Goal: Information Seeking & Learning: Learn about a topic

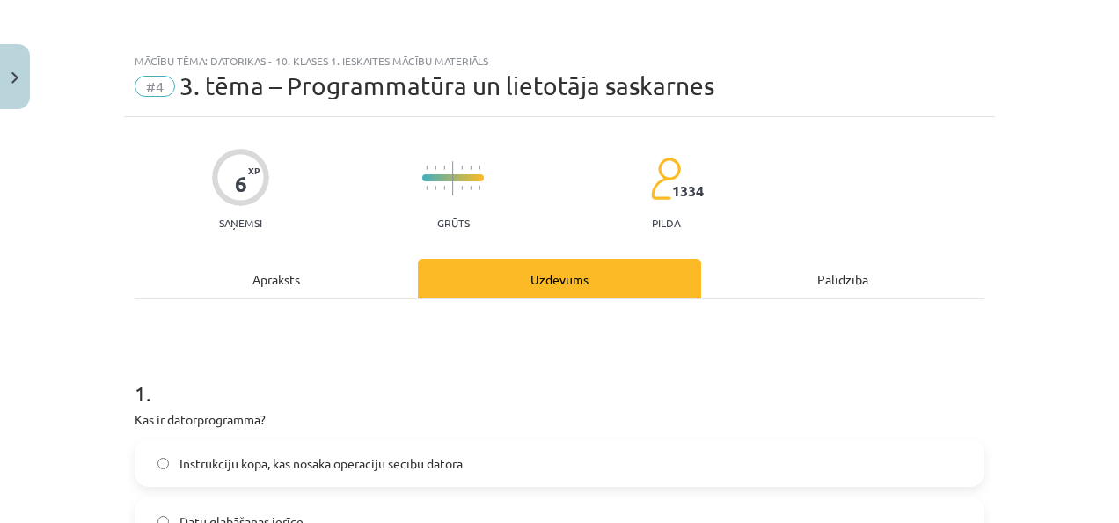
scroll to position [1142, 0]
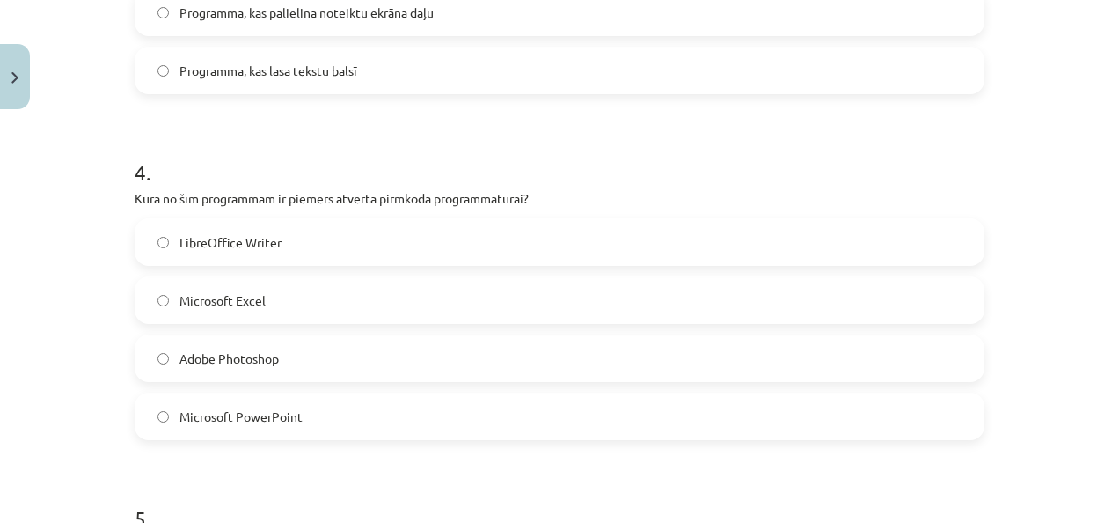
click at [242, 238] on span "LibreOffice Writer" at bounding box center [231, 242] width 102 height 18
drag, startPoint x: 128, startPoint y: 199, endPoint x: 312, endPoint y: 414, distance: 283.3
click at [312, 414] on div "4 . Kura no šīm programmām ir piemērs atvērtā pirmkoda programmatūrai? LibreOff…" at bounding box center [560, 284] width 850 height 311
copy div "Kura no šīm programmām ir piemērs atvērtā pirmkoda programmatūrai? LibreOffice …"
click at [75, 252] on div "Mācību tēma: Datorikas - 10. klases 1. ieskaites mācību materiāls #4 3. tēma – …" at bounding box center [559, 261] width 1119 height 523
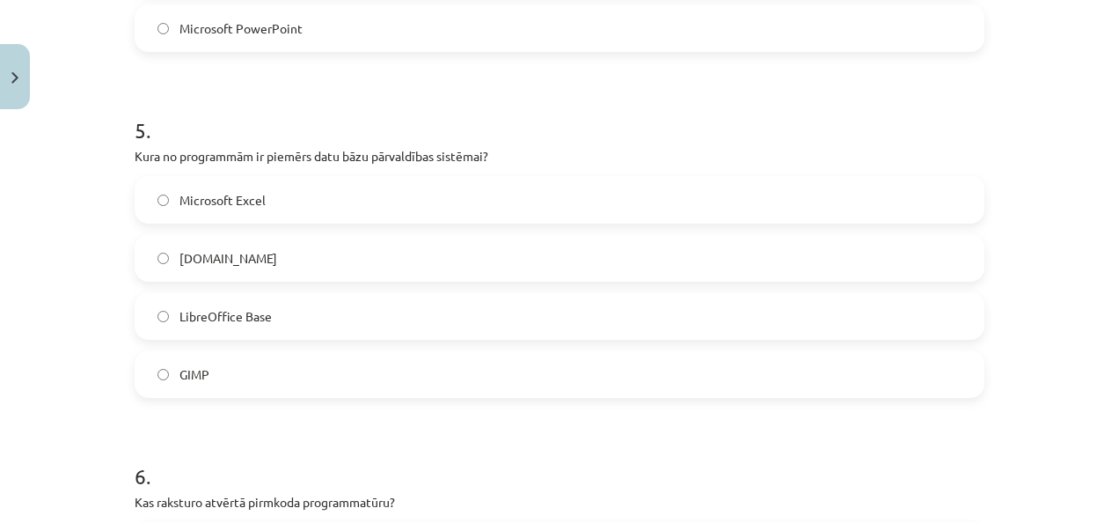
scroll to position [1531, 0]
click at [224, 213] on label "Microsoft Excel" at bounding box center [559, 199] width 847 height 44
click at [194, 342] on div "Microsoft Excel [DOMAIN_NAME] LibreOffice Base GIMP" at bounding box center [560, 286] width 850 height 222
click at [205, 320] on span "LibreOffice Base" at bounding box center [226, 315] width 92 height 18
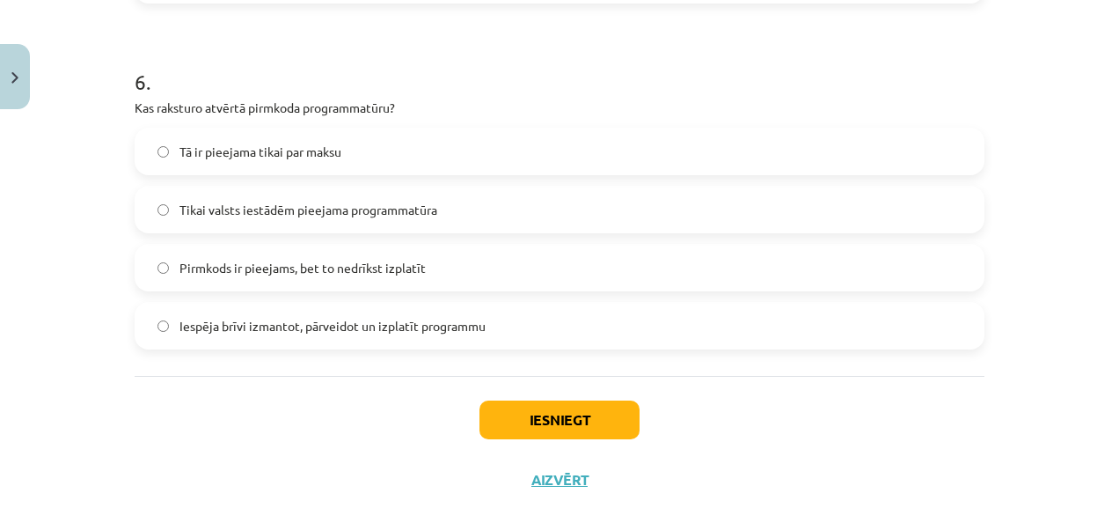
scroll to position [1927, 0]
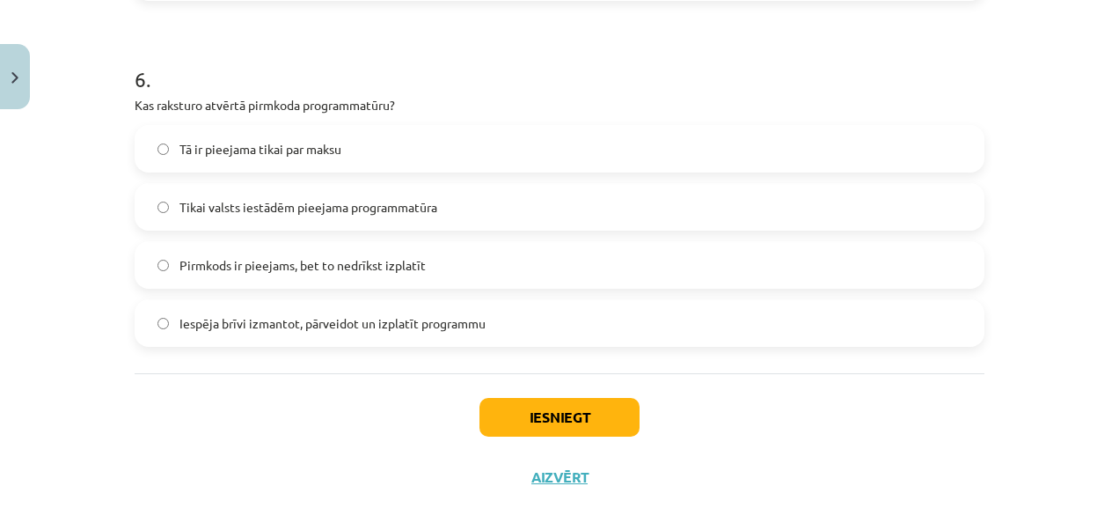
drag, startPoint x: 125, startPoint y: 103, endPoint x: 483, endPoint y: 325, distance: 421.2
copy div "Kas raksturo atvērtā pirmkoda programmatūru? Tā ir pieejama tikai par maksu Tik…"
click at [218, 334] on label "Iespēja brīvi izmantot, pārveidot un izplatīt programmu" at bounding box center [559, 323] width 847 height 44
click at [605, 420] on button "Iesniegt" at bounding box center [560, 417] width 160 height 39
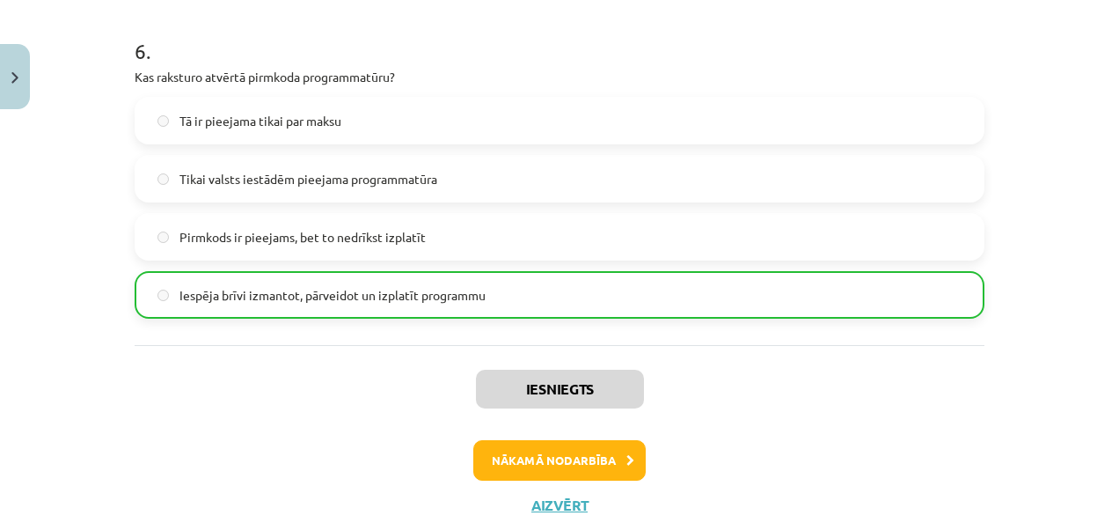
scroll to position [2010, 0]
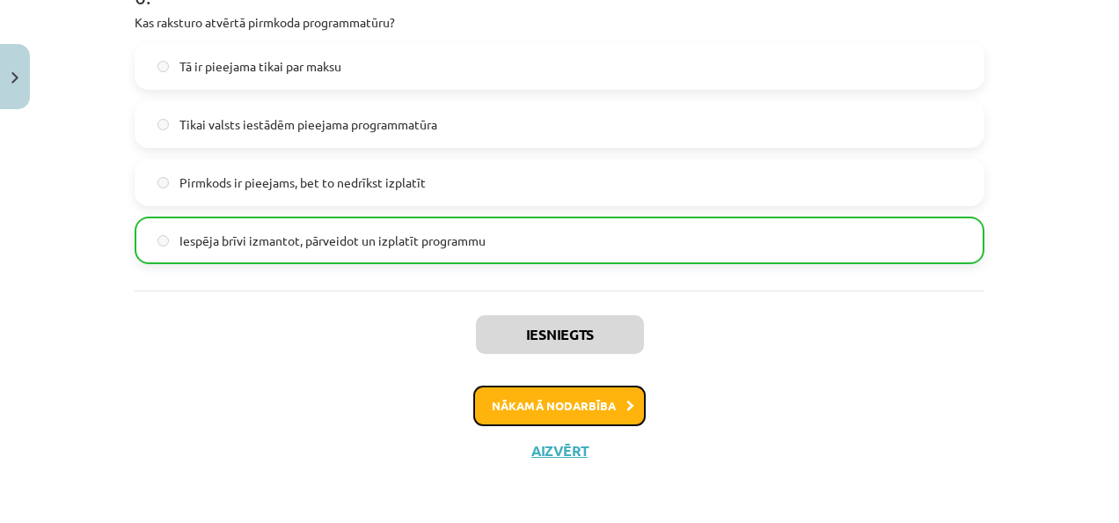
click at [593, 411] on button "Nākamā nodarbība" at bounding box center [559, 405] width 172 height 40
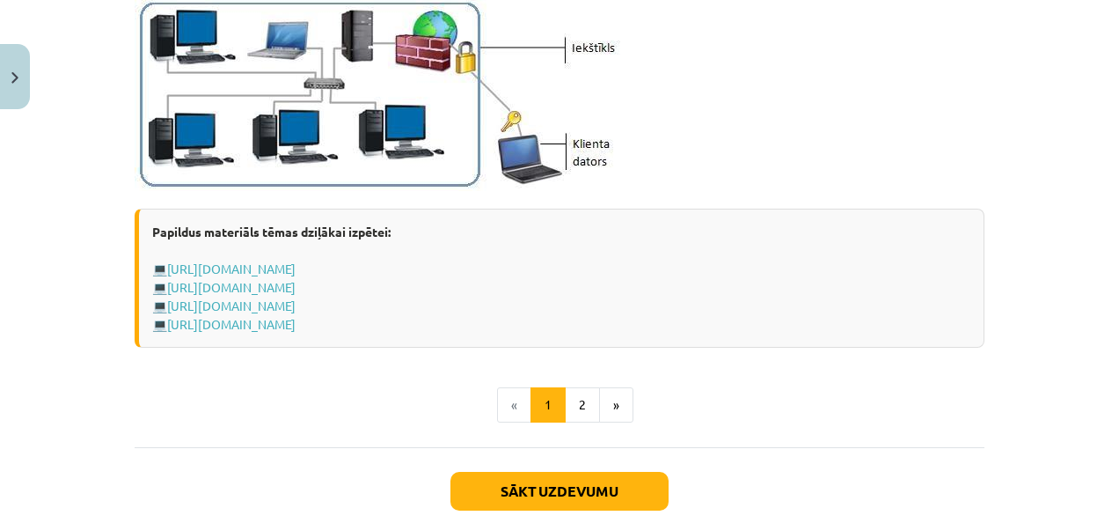
scroll to position [2175, 0]
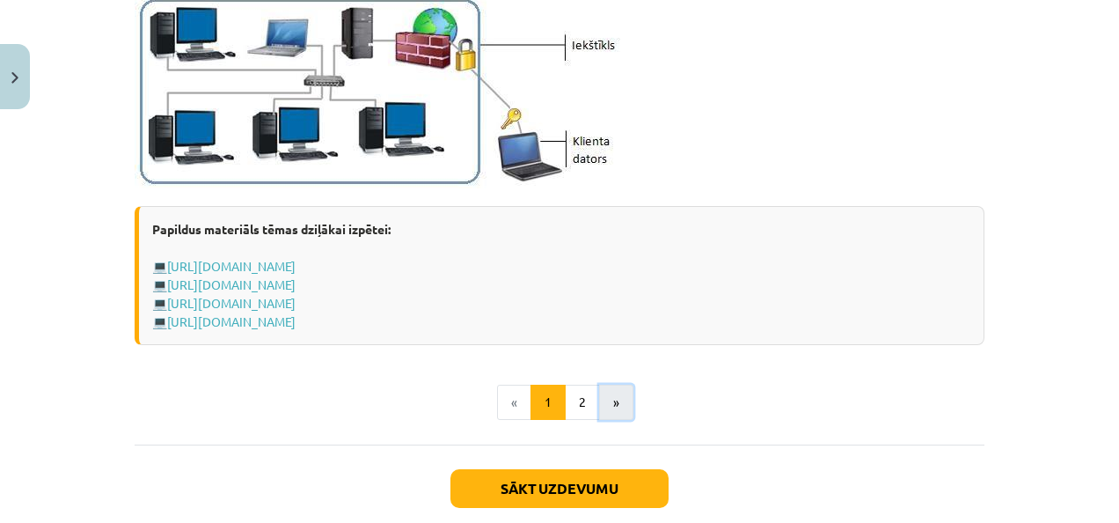
click at [618, 399] on button "»" at bounding box center [616, 402] width 34 height 35
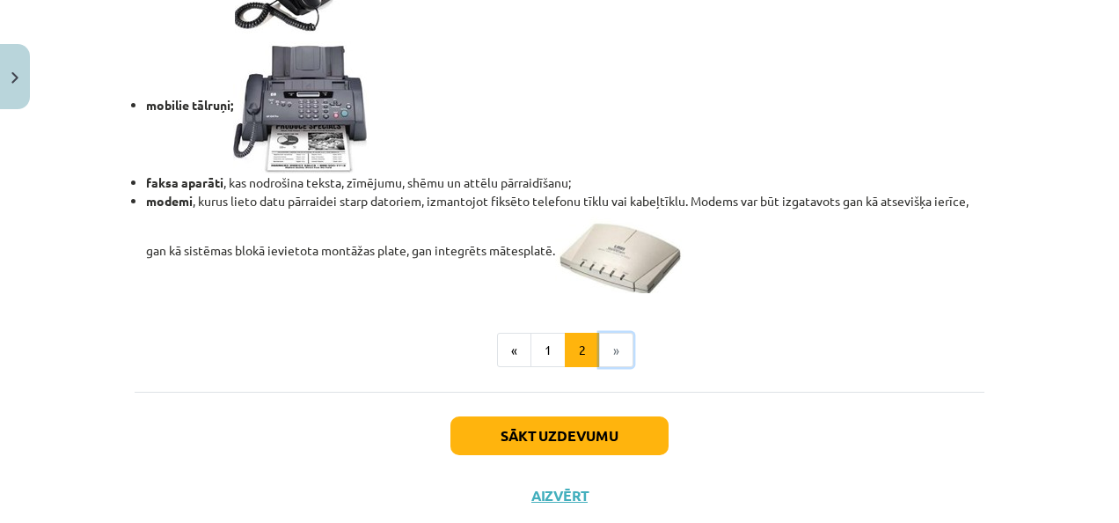
scroll to position [1615, 0]
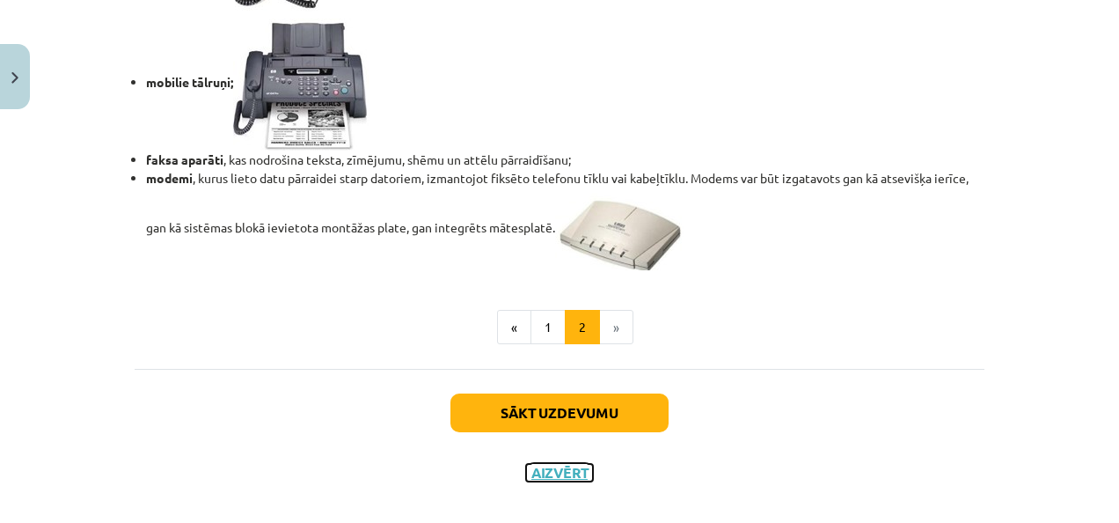
click at [558, 473] on button "Aizvērt" at bounding box center [559, 473] width 67 height 18
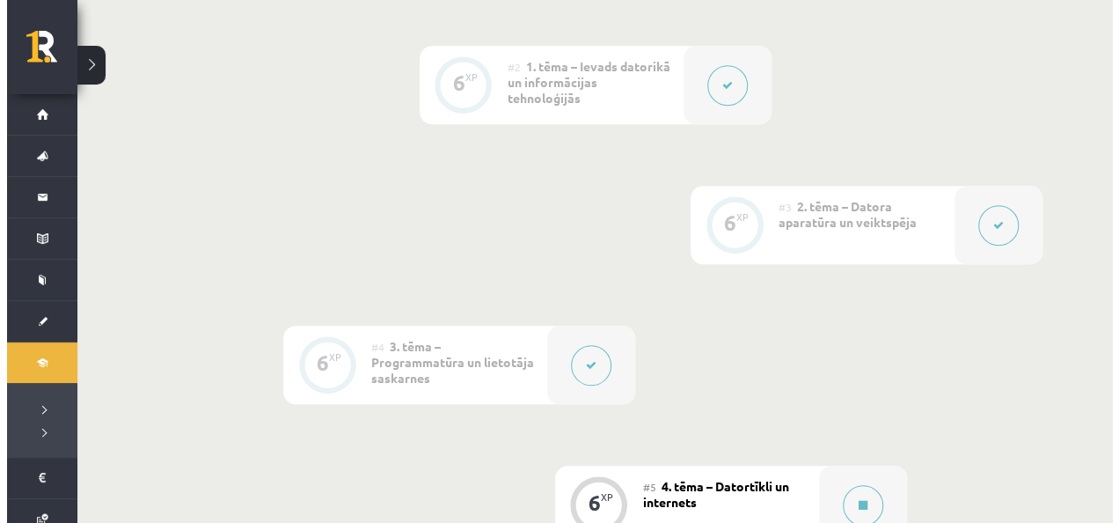
scroll to position [721, 0]
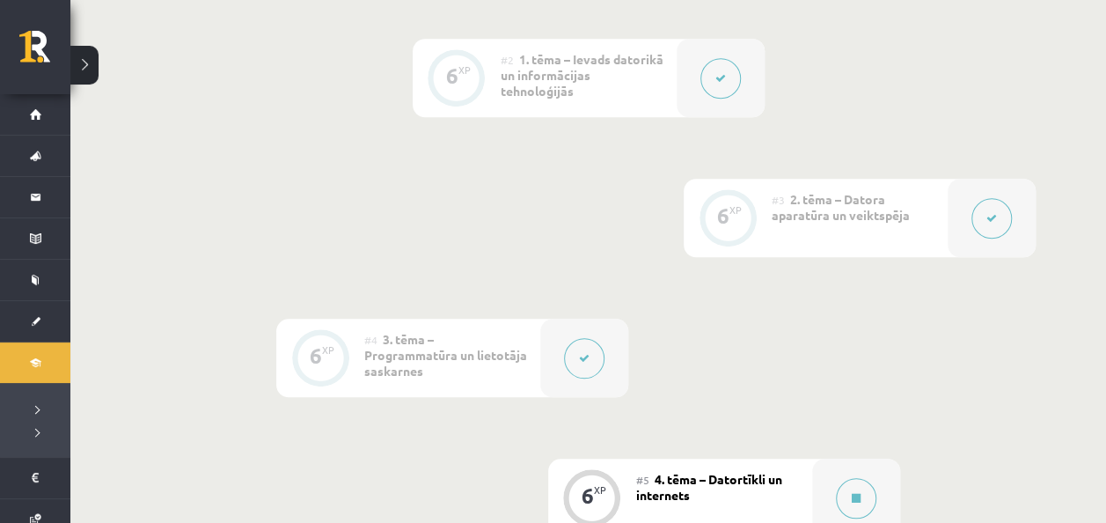
click at [975, 239] on div at bounding box center [992, 218] width 88 height 78
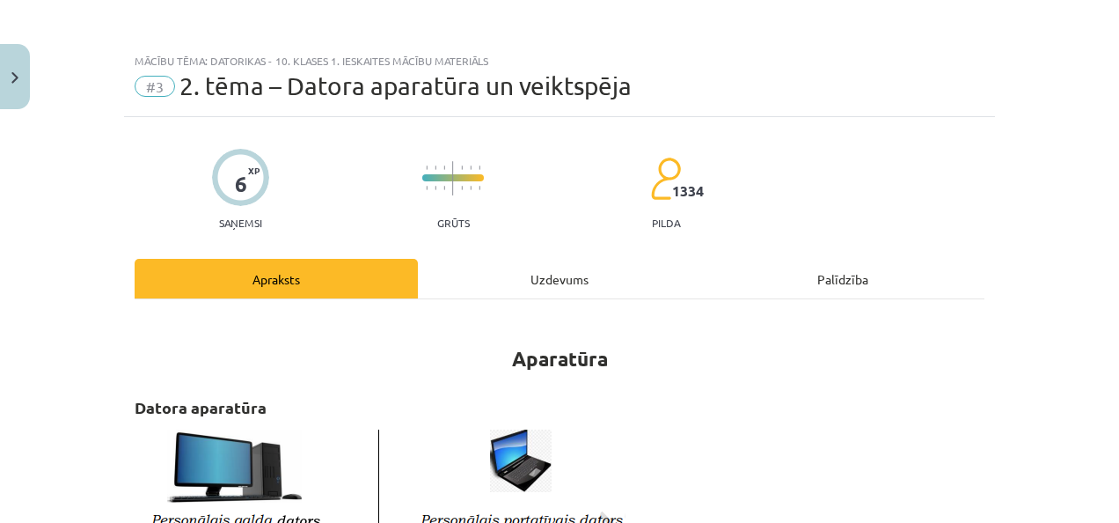
click at [537, 286] on div "Uzdevums" at bounding box center [559, 279] width 283 height 40
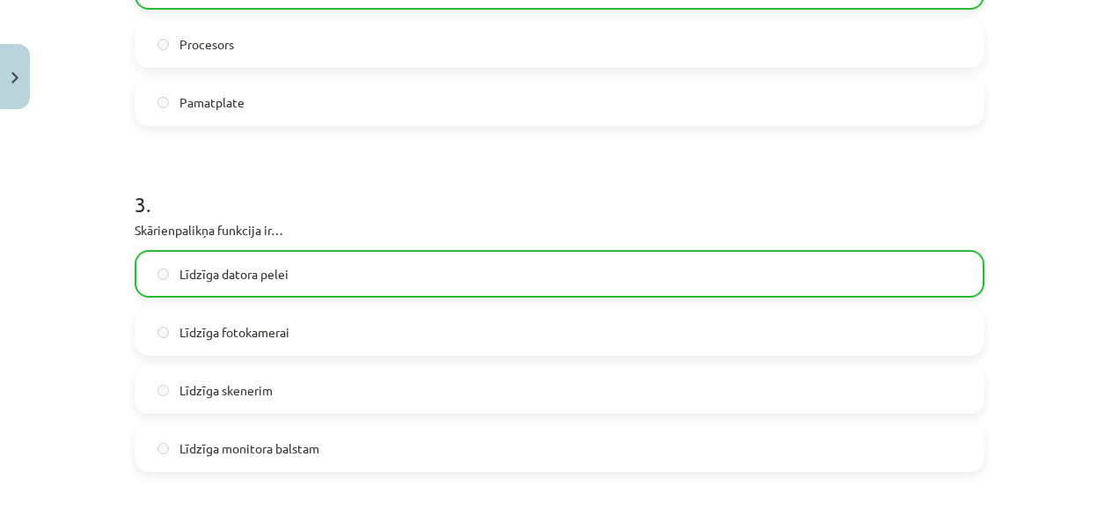
scroll to position [886, 0]
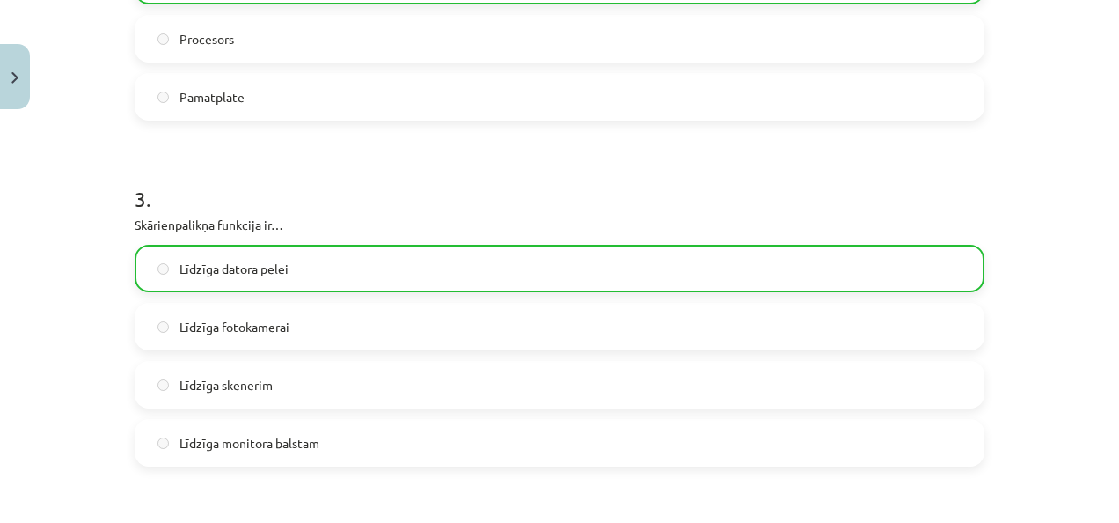
click at [487, 334] on label "Līdzīga fotokamerai" at bounding box center [559, 326] width 847 height 44
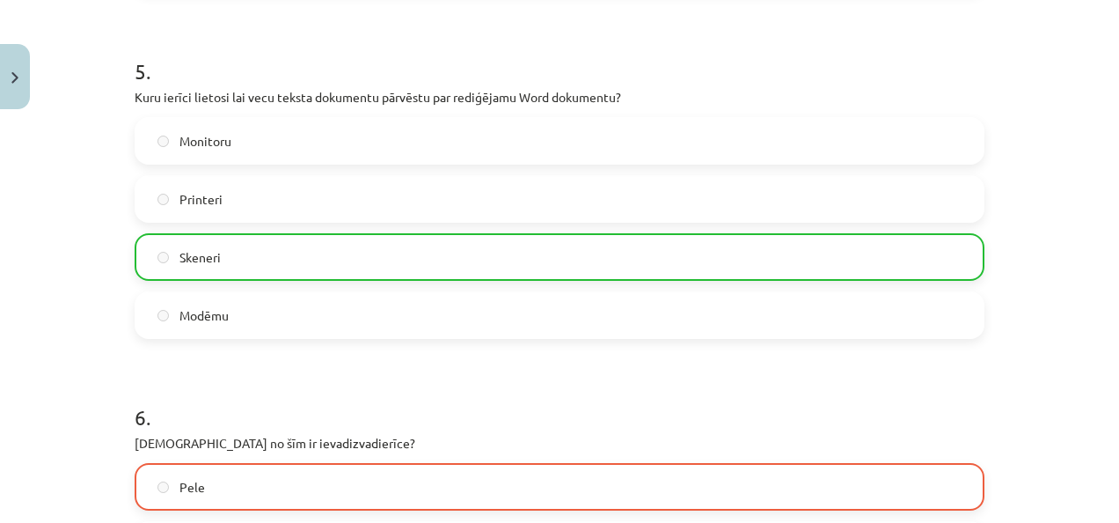
scroll to position [2126, 0]
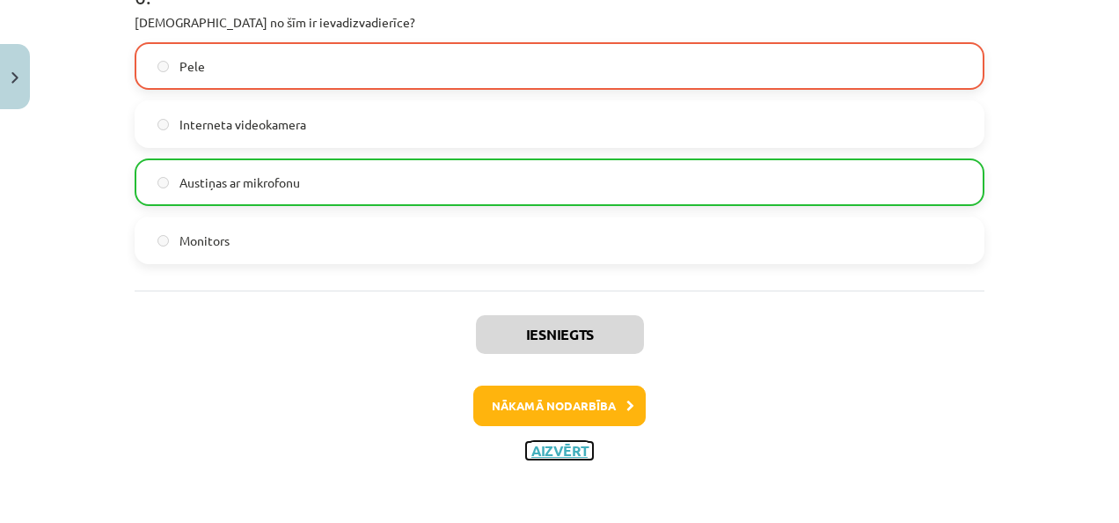
click at [533, 451] on button "Aizvērt" at bounding box center [559, 451] width 67 height 18
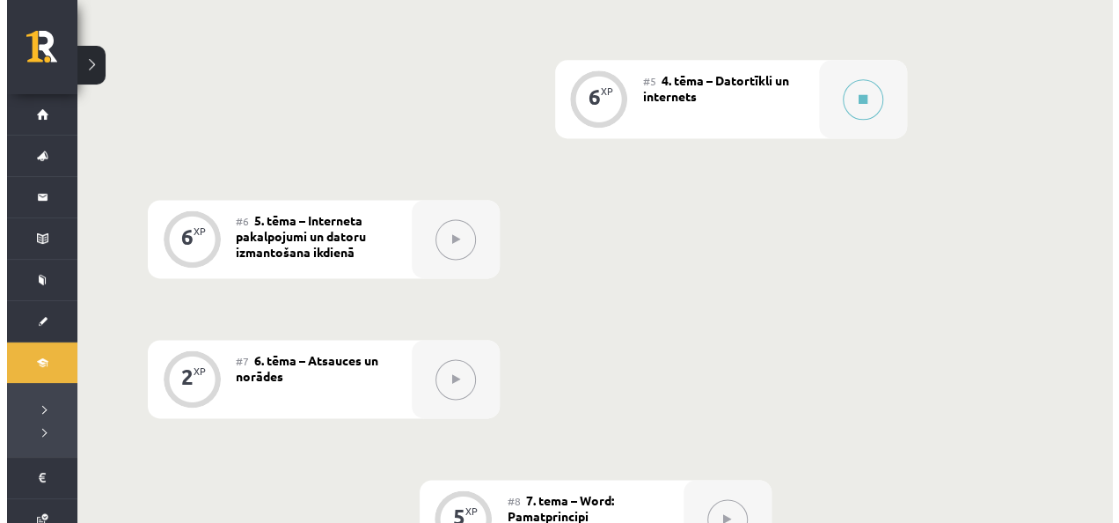
scroll to position [1121, 0]
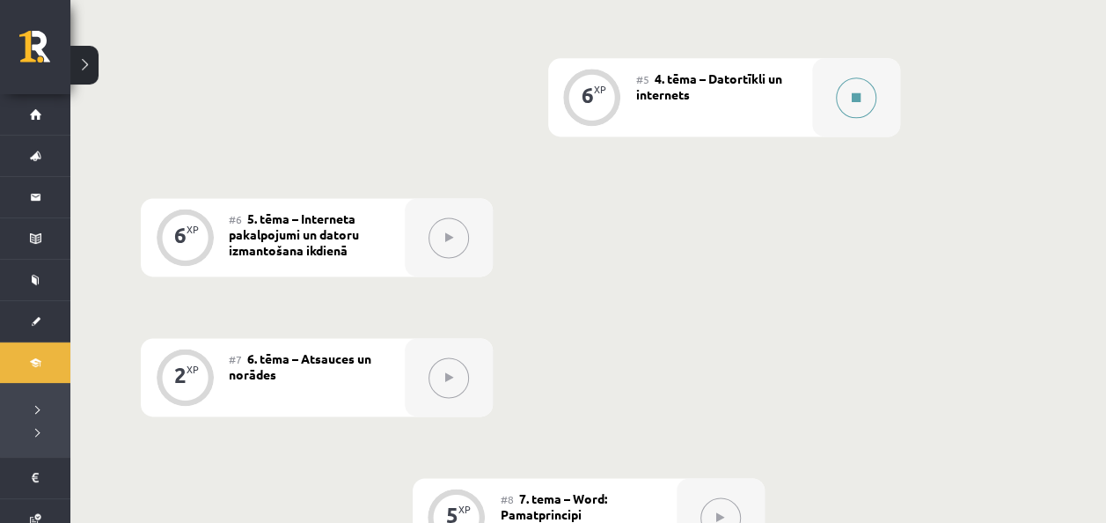
click at [861, 89] on button at bounding box center [856, 97] width 40 height 40
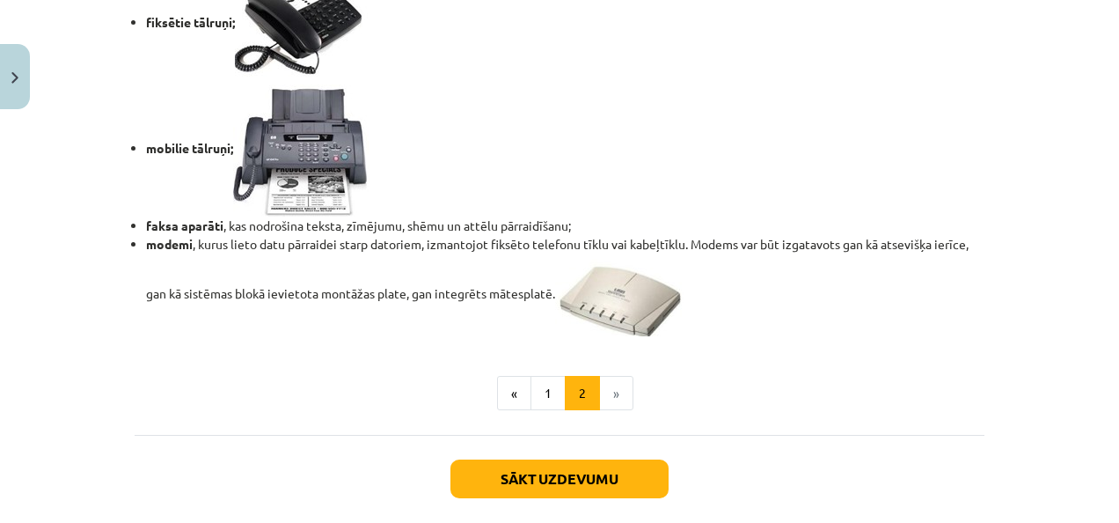
scroll to position [1637, 0]
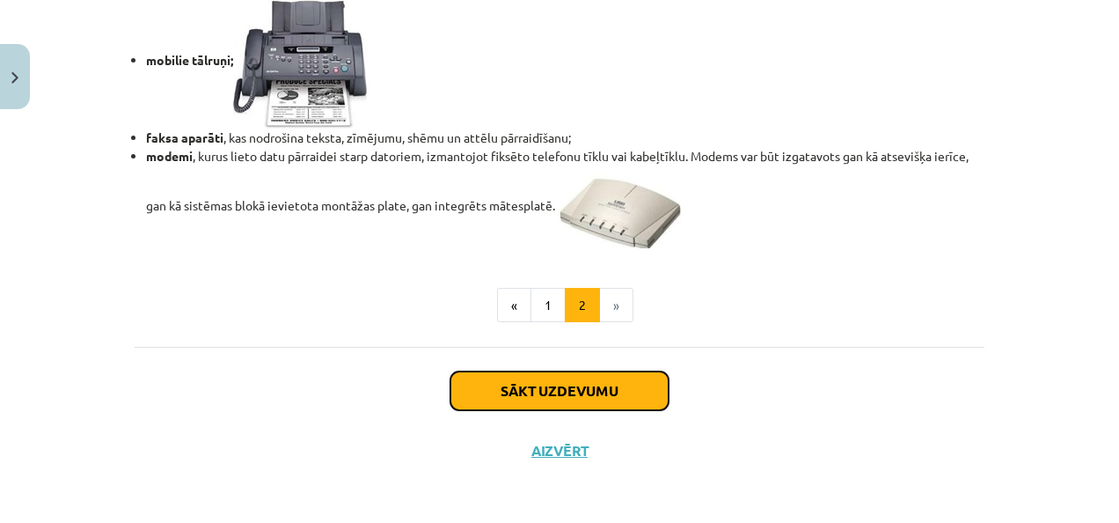
click at [563, 400] on button "Sākt uzdevumu" at bounding box center [560, 390] width 218 height 39
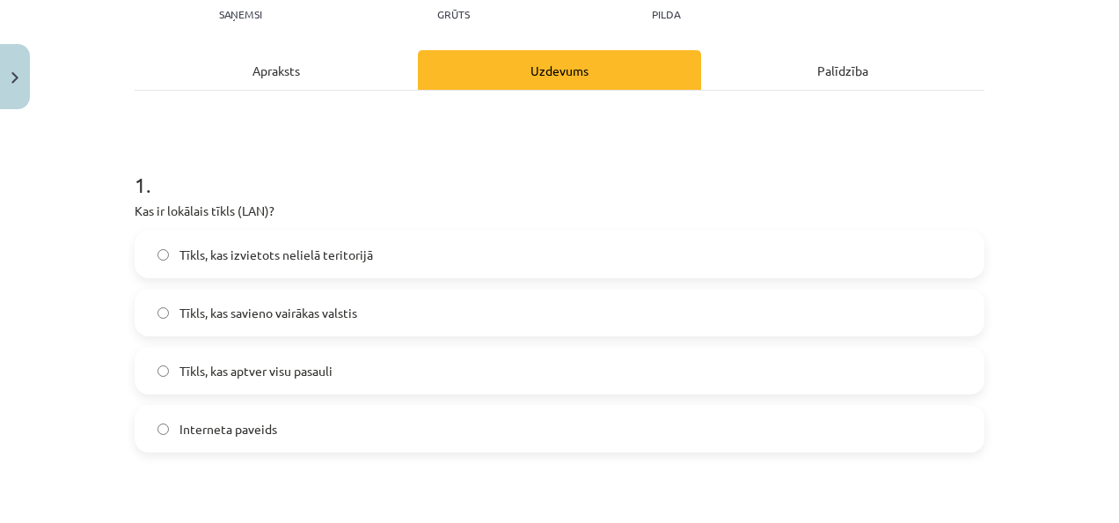
scroll to position [209, 0]
click at [243, 259] on span "Tīkls, kas izvietots nelielā teritorijā" at bounding box center [277, 254] width 194 height 18
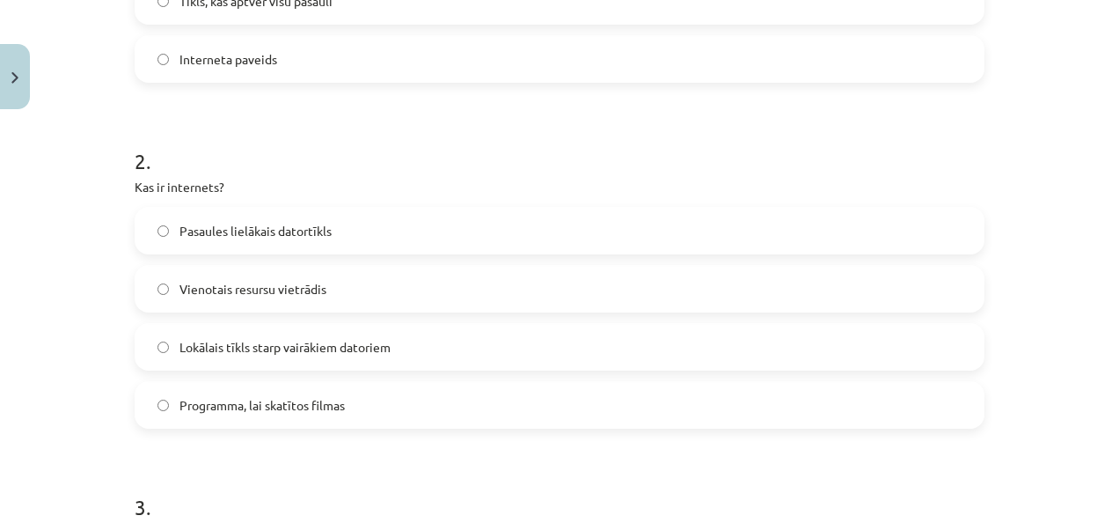
scroll to position [580, 0]
click at [267, 227] on span "Pasaules lielākais datortīkls" at bounding box center [256, 229] width 152 height 18
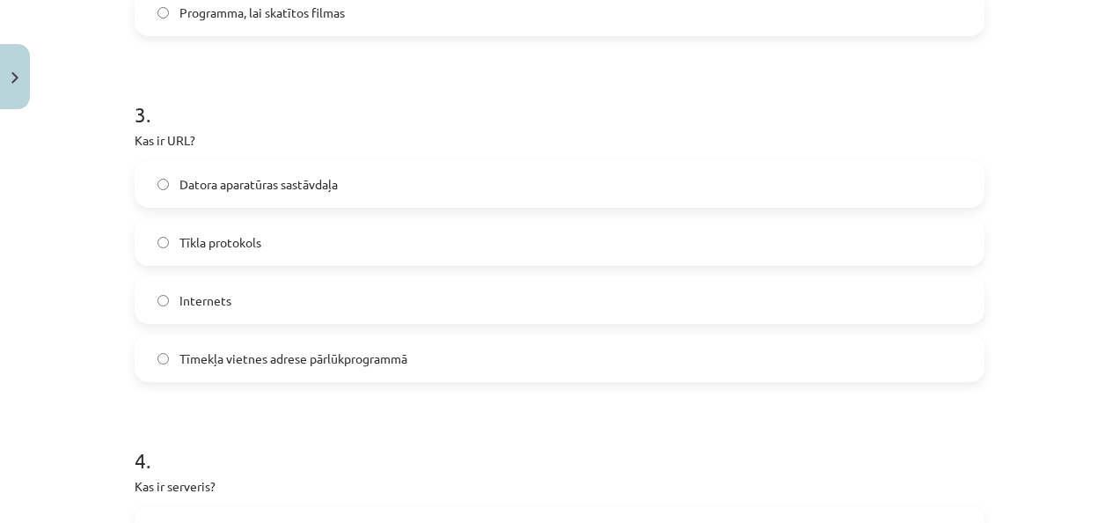
scroll to position [973, 0]
click at [249, 367] on label "Tīmekļa vietnes adrese pārlūkprogrammā" at bounding box center [559, 356] width 847 height 44
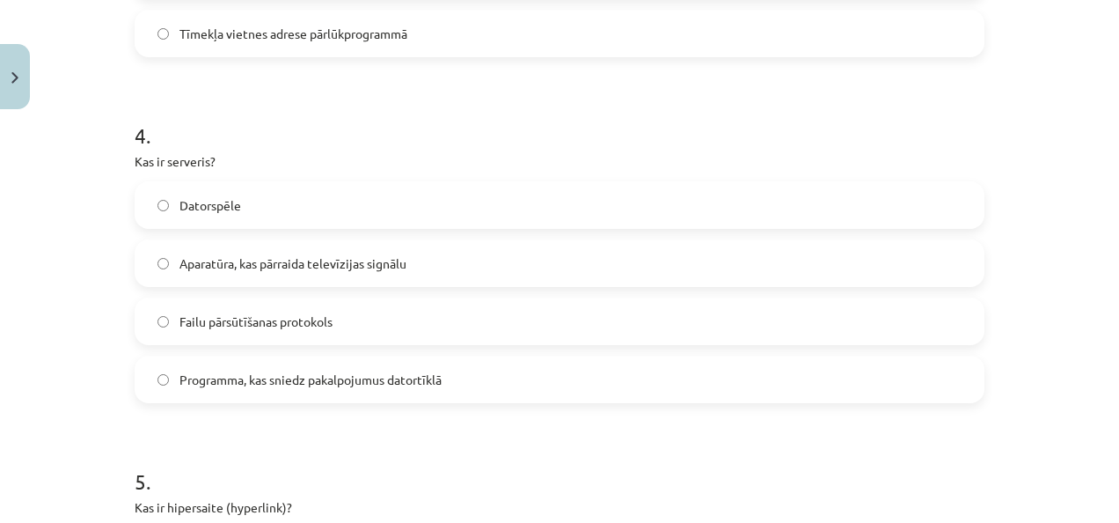
scroll to position [1317, 0]
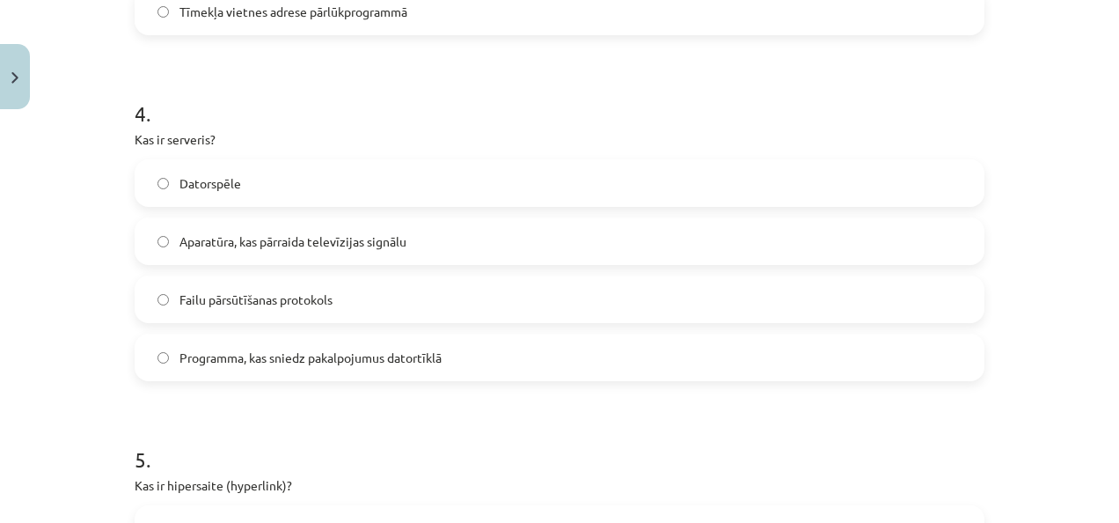
click at [250, 353] on span "Programma, kas sniedz pakalpojumus datortīklā" at bounding box center [311, 357] width 262 height 18
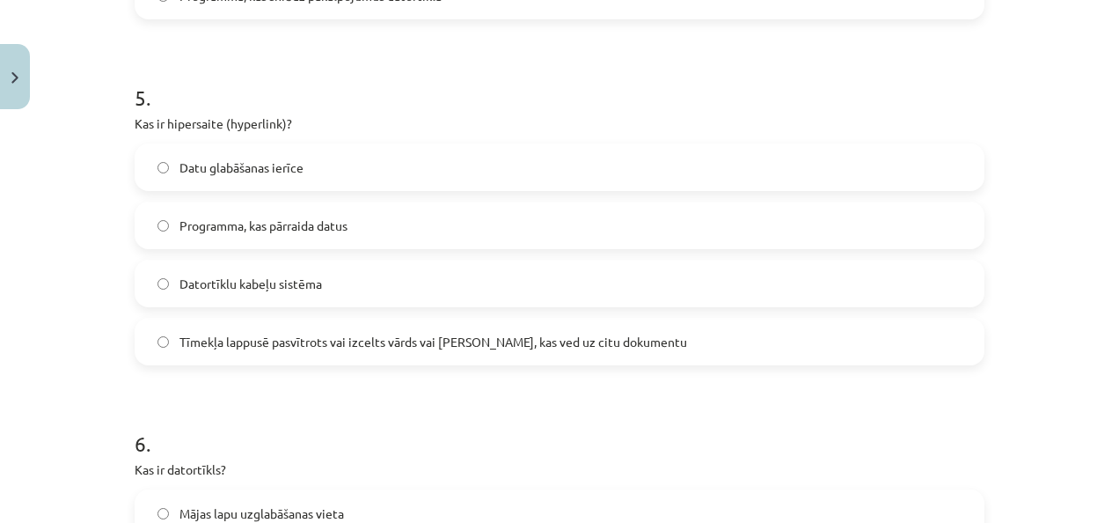
scroll to position [1681, 0]
click at [262, 340] on span "Tīmekļa lappusē pasvītrots vai izcelts vārds vai [PERSON_NAME], kas ved uz citu…" at bounding box center [434, 340] width 508 height 18
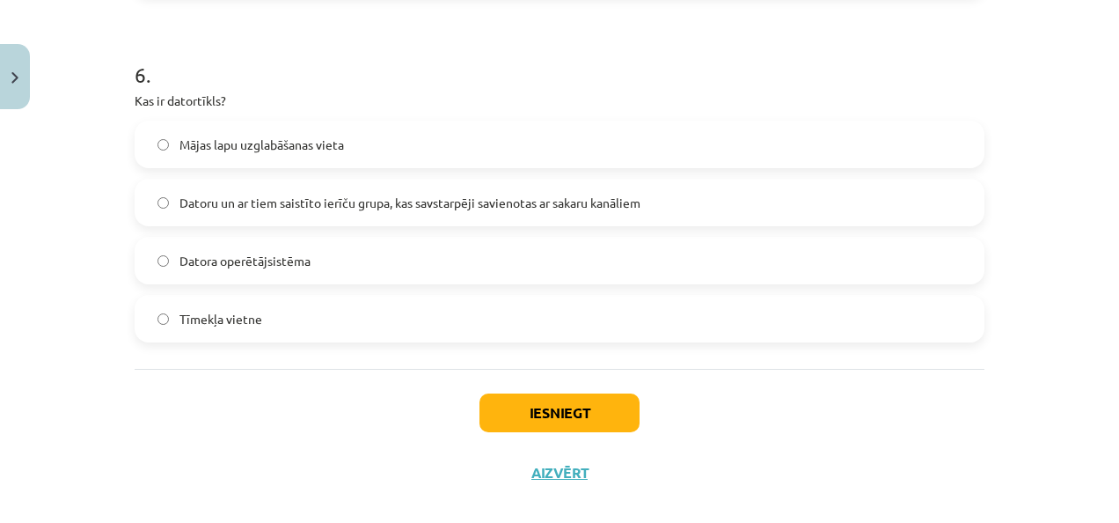
scroll to position [2049, 0]
click at [310, 208] on span "Datoru un ar tiem saistīto ierīču grupa, kas savstarpēji savienotas ar sakaru k…" at bounding box center [410, 202] width 461 height 18
click at [524, 414] on button "Iesniegt" at bounding box center [560, 411] width 160 height 39
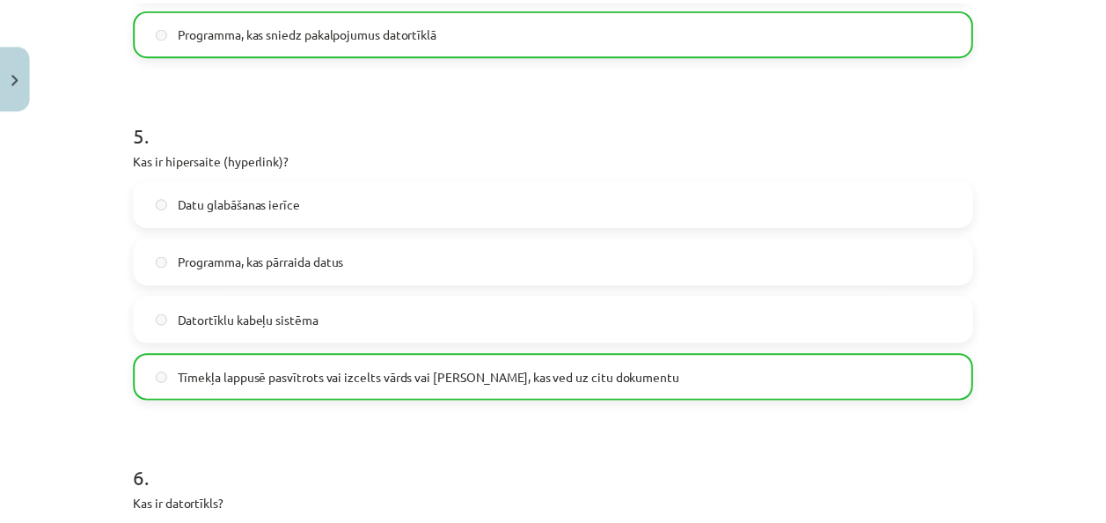
scroll to position [2126, 0]
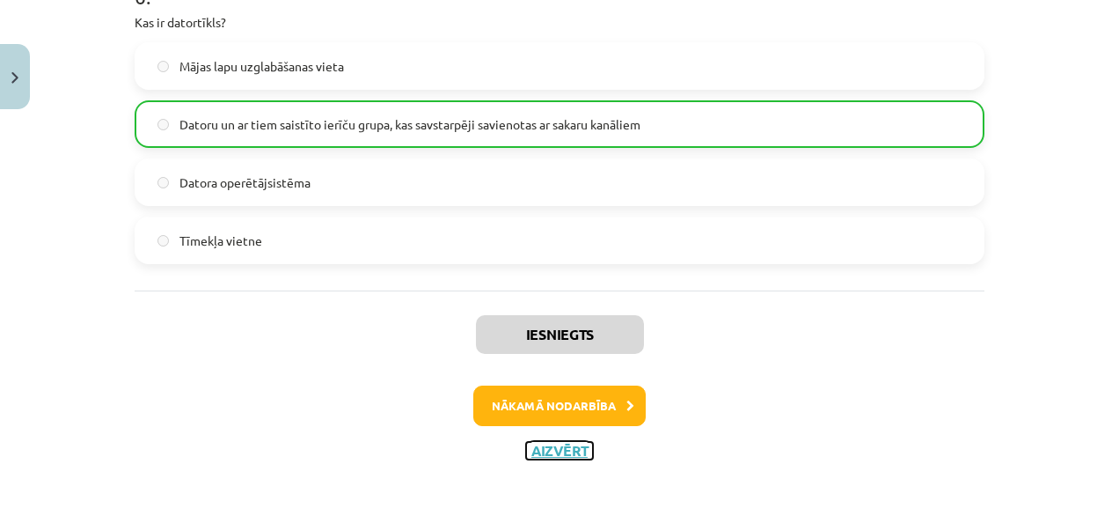
click at [539, 447] on button "Aizvērt" at bounding box center [559, 451] width 67 height 18
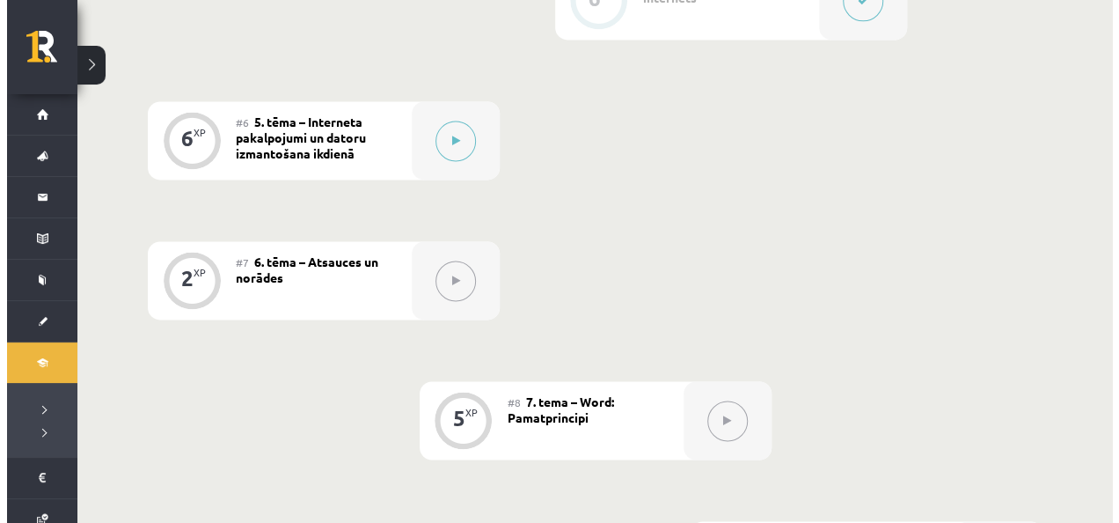
scroll to position [1220, 0]
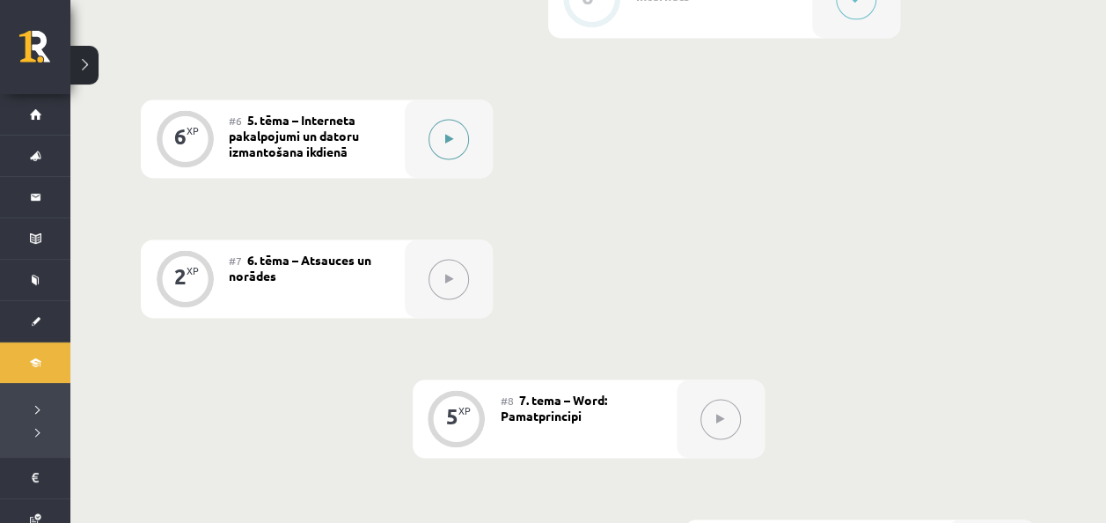
click at [460, 133] on button at bounding box center [449, 139] width 40 height 40
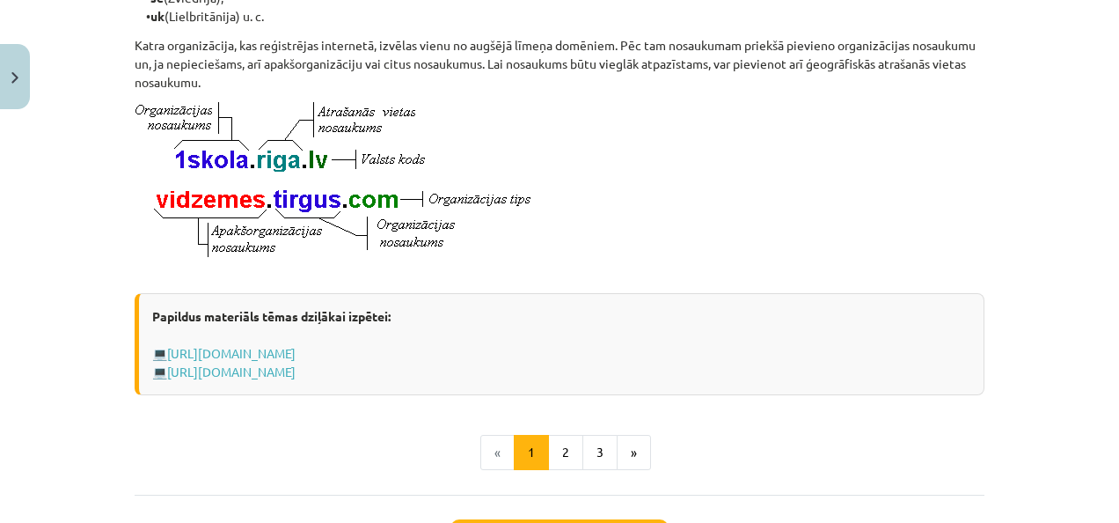
scroll to position [1029, 0]
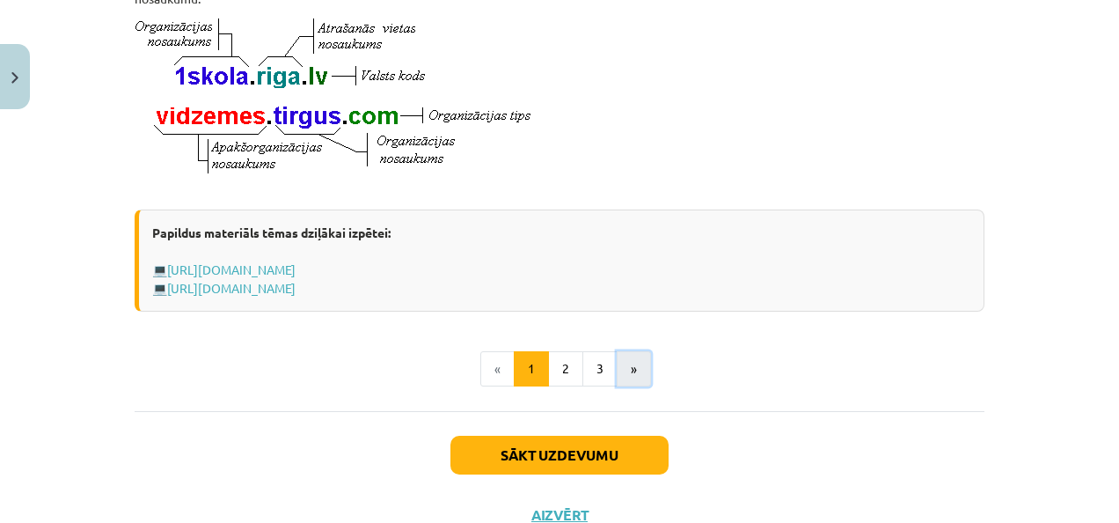
click at [639, 370] on button "»" at bounding box center [634, 368] width 34 height 35
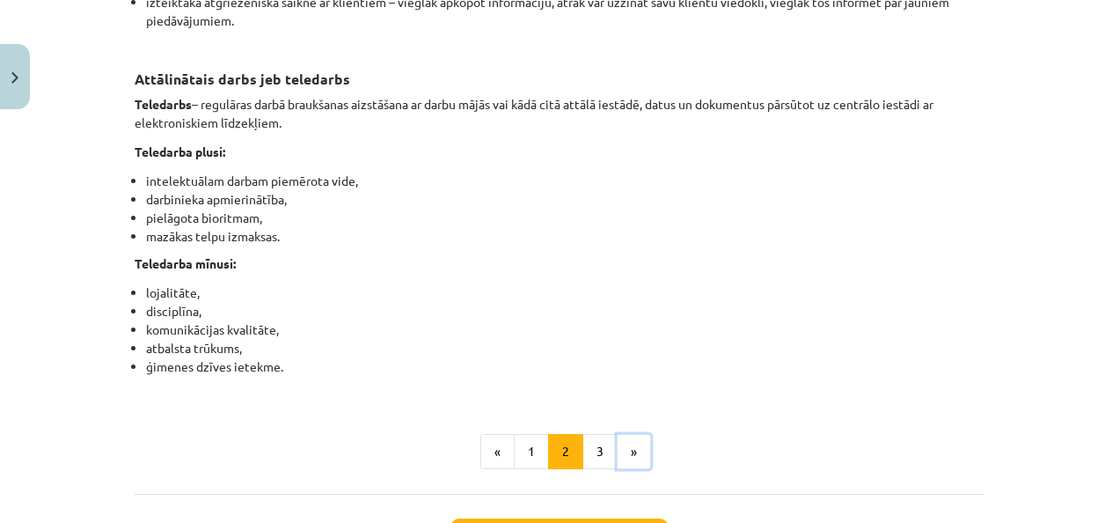
scroll to position [2865, 0]
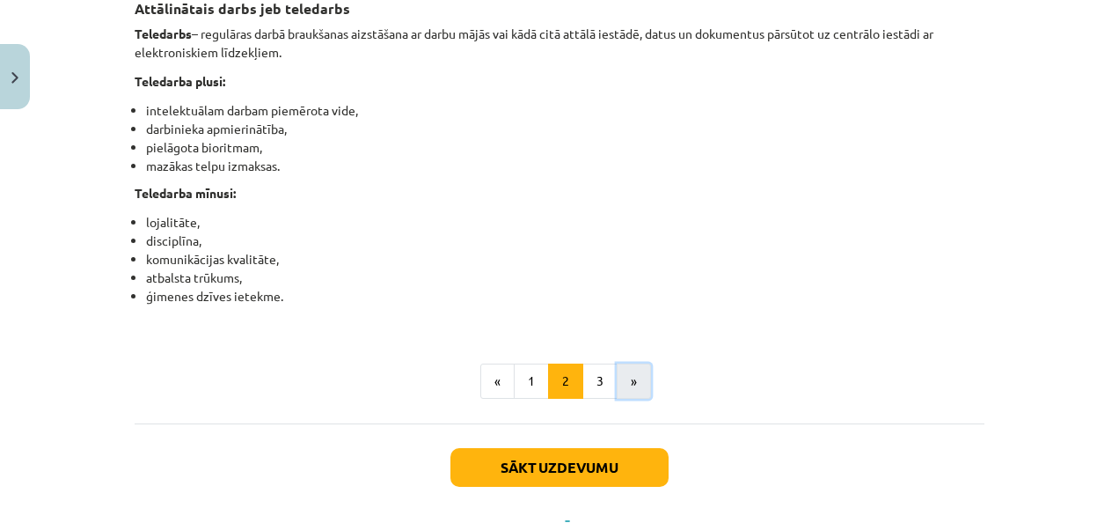
click at [630, 399] on button "»" at bounding box center [634, 380] width 34 height 35
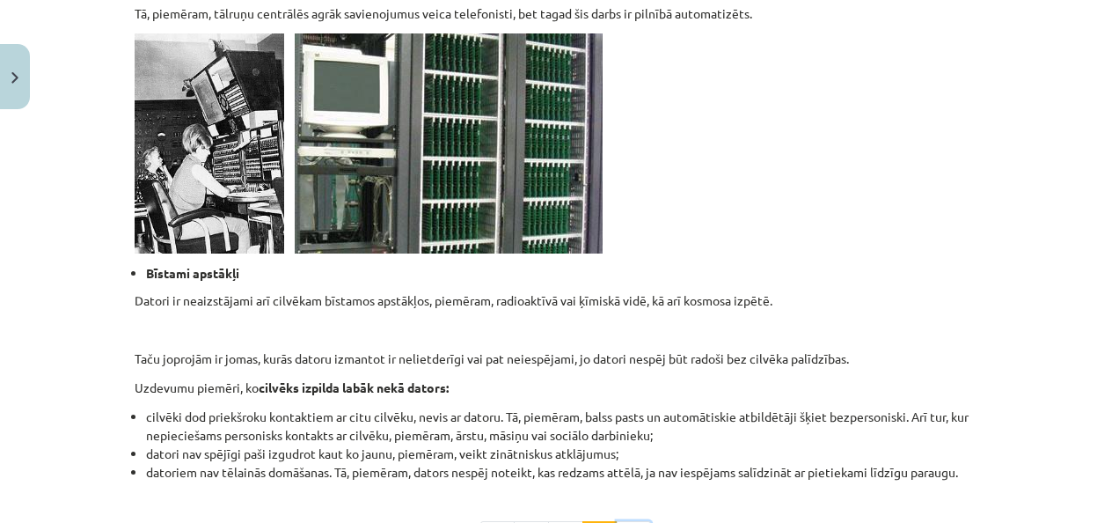
scroll to position [1831, 0]
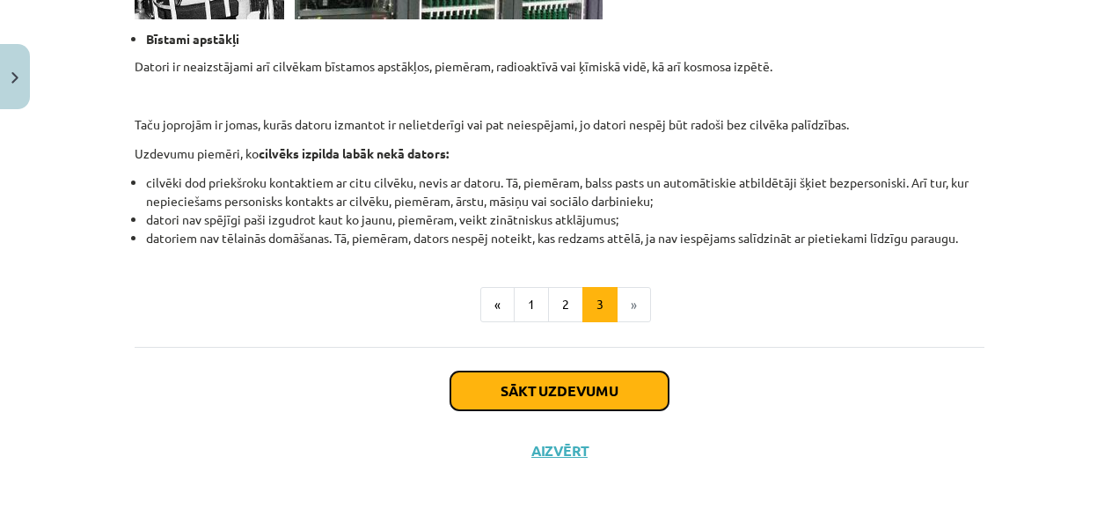
click at [602, 387] on button "Sākt uzdevumu" at bounding box center [560, 390] width 218 height 39
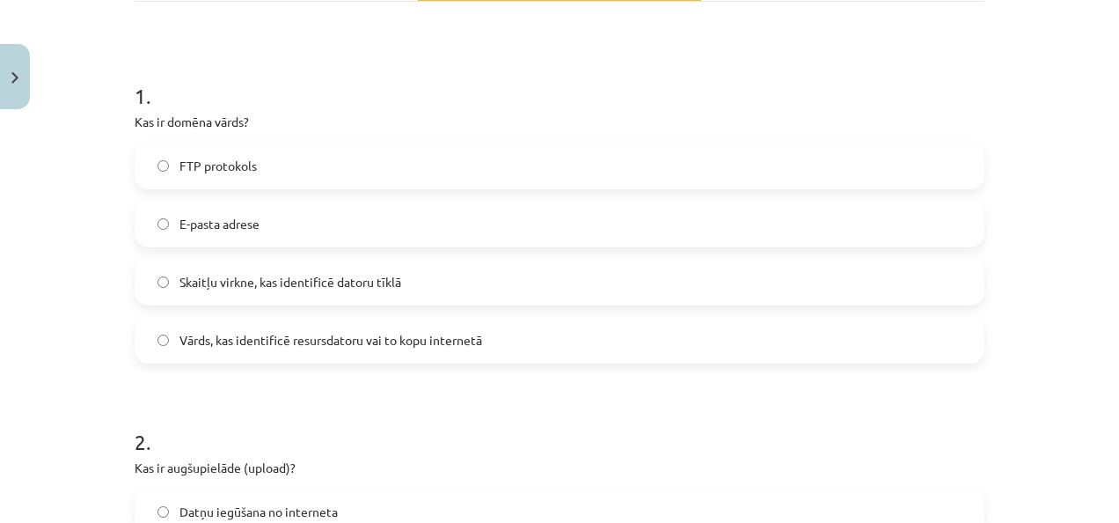
scroll to position [300, 0]
click at [383, 275] on span "Skaitļu virkne, kas identificē datoru tīklā" at bounding box center [291, 279] width 222 height 18
click at [363, 337] on span "Vārds, kas identificē resursdatoru vai to kopu internetā" at bounding box center [331, 337] width 303 height 18
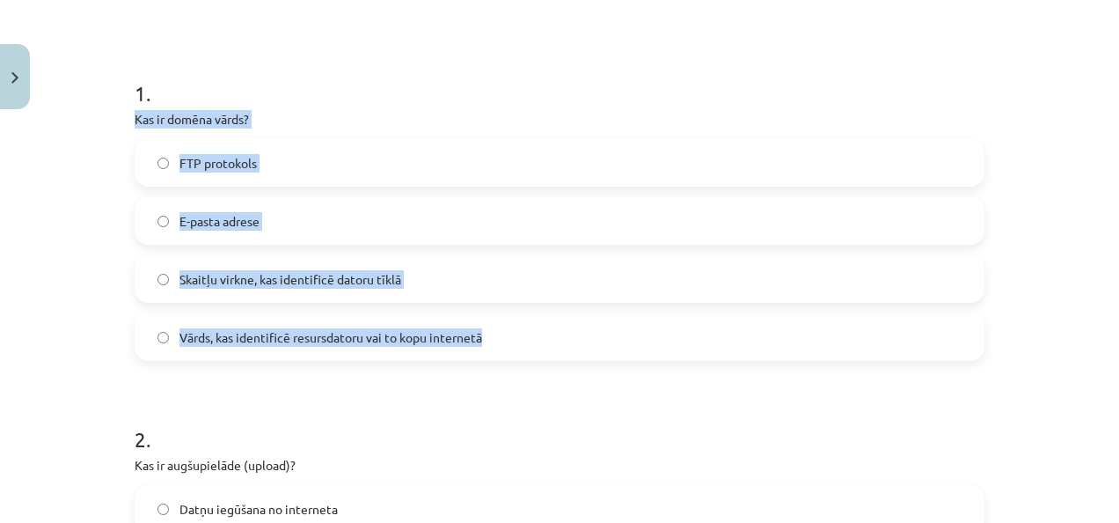
drag, startPoint x: 126, startPoint y: 115, endPoint x: 504, endPoint y: 322, distance: 431.2
copy div "Kas ir domēna vārds? FTP protokols E-pasta adrese Skaitļu virkne, kas identific…"
click at [76, 294] on div "Mācību tēma: Datorikas - 10. klases 1. ieskaites mācību materiāls #6 5. tēma – …" at bounding box center [559, 261] width 1119 height 523
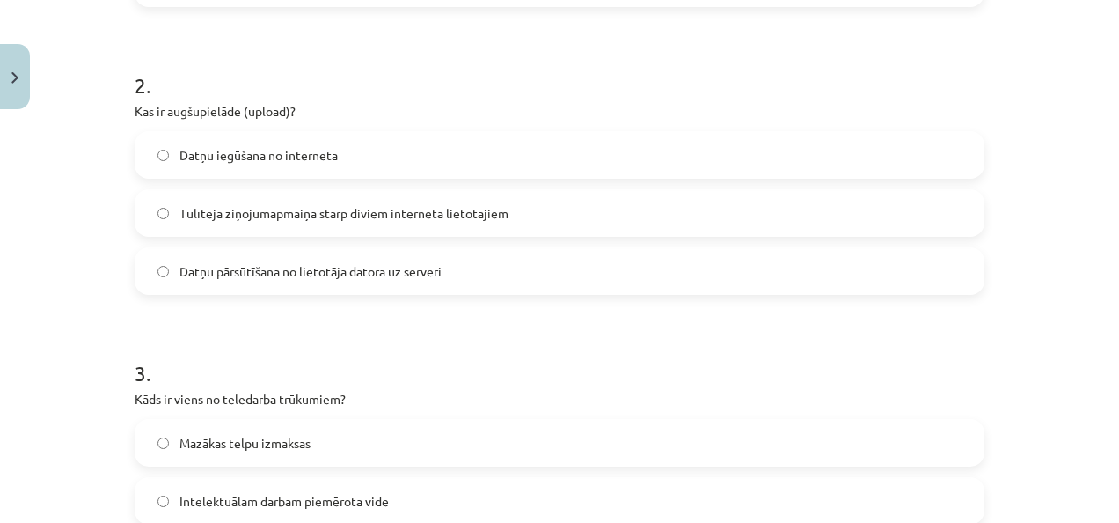
scroll to position [655, 0]
click at [268, 273] on span "Datņu pārsūtīšana no lietotāja datora uz serveri" at bounding box center [311, 270] width 262 height 18
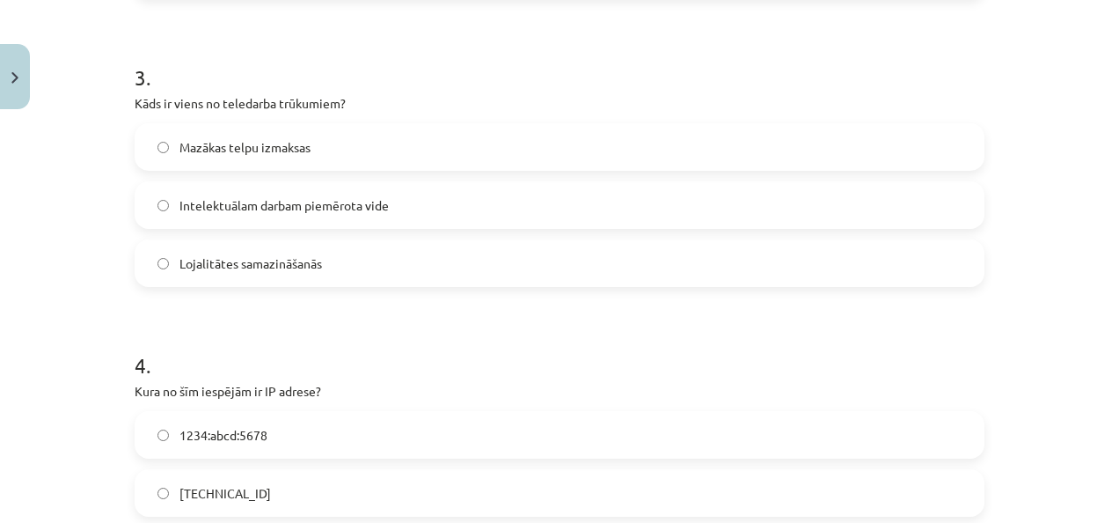
scroll to position [962, 0]
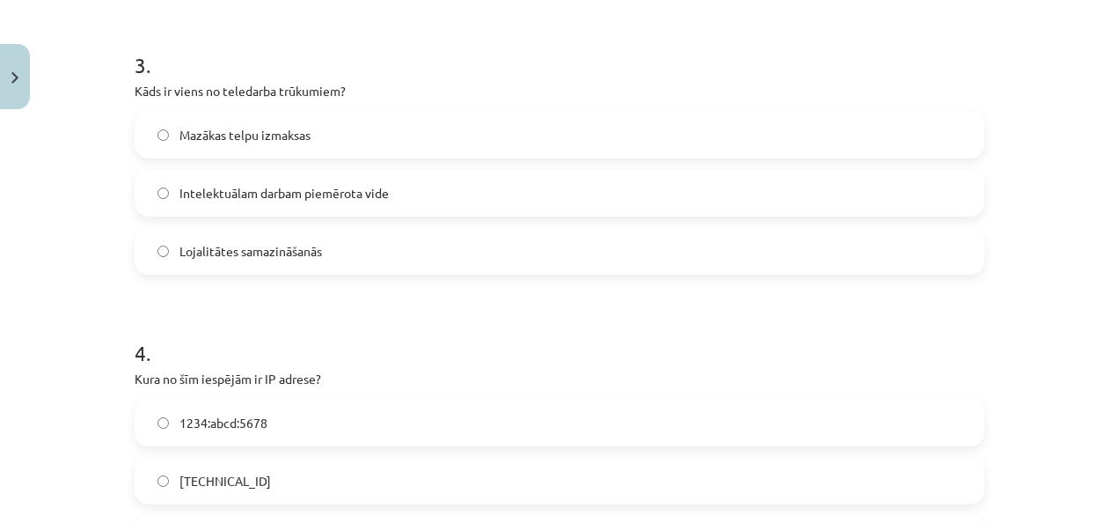
click at [209, 255] on span "Lojalitātes samazināšanās" at bounding box center [251, 251] width 143 height 18
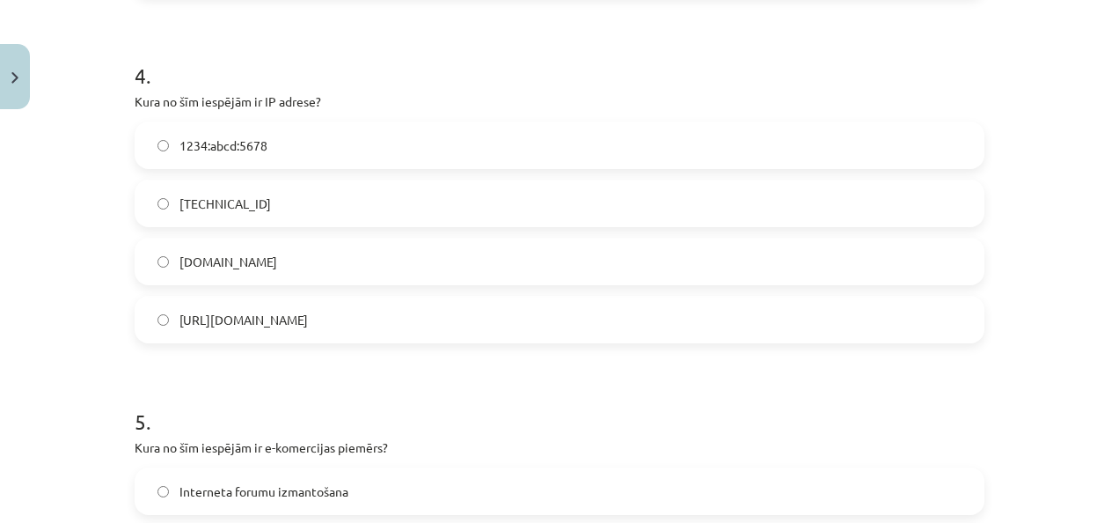
scroll to position [1240, 0]
click at [185, 198] on span "[TECHNICAL_ID]" at bounding box center [226, 203] width 92 height 18
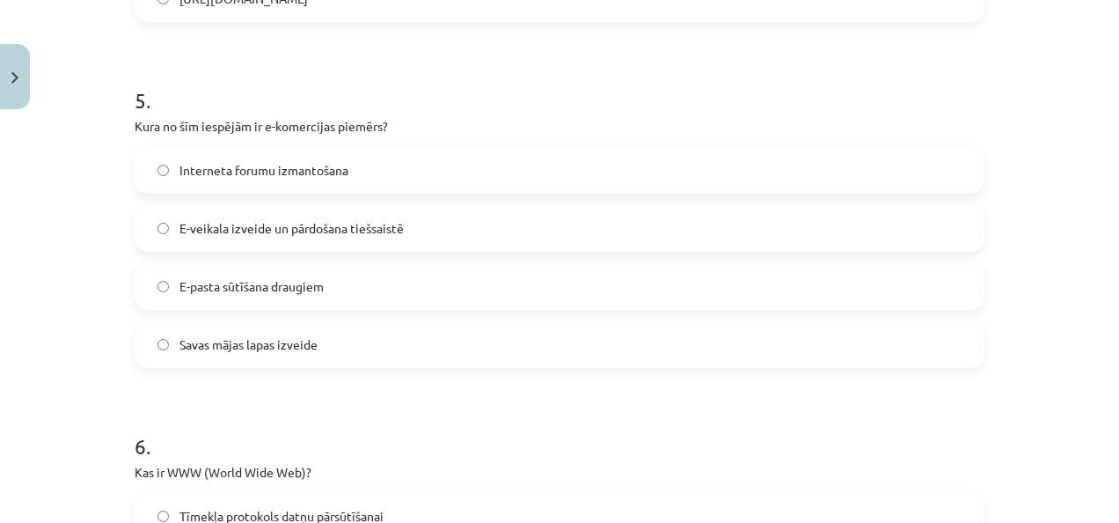
scroll to position [1569, 0]
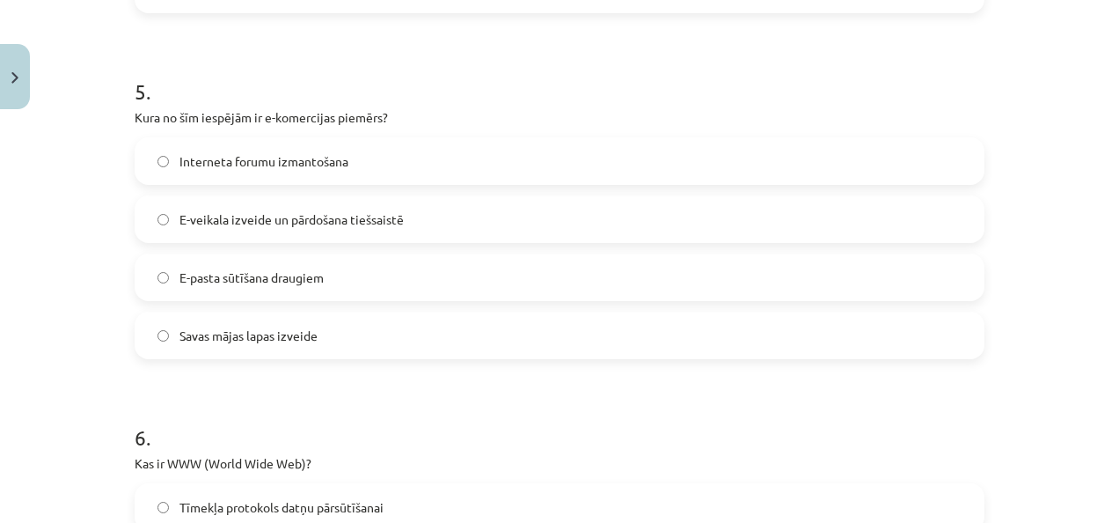
click at [194, 210] on span "E-veikala izveide un pārdošana tiešsaistē" at bounding box center [292, 219] width 224 height 18
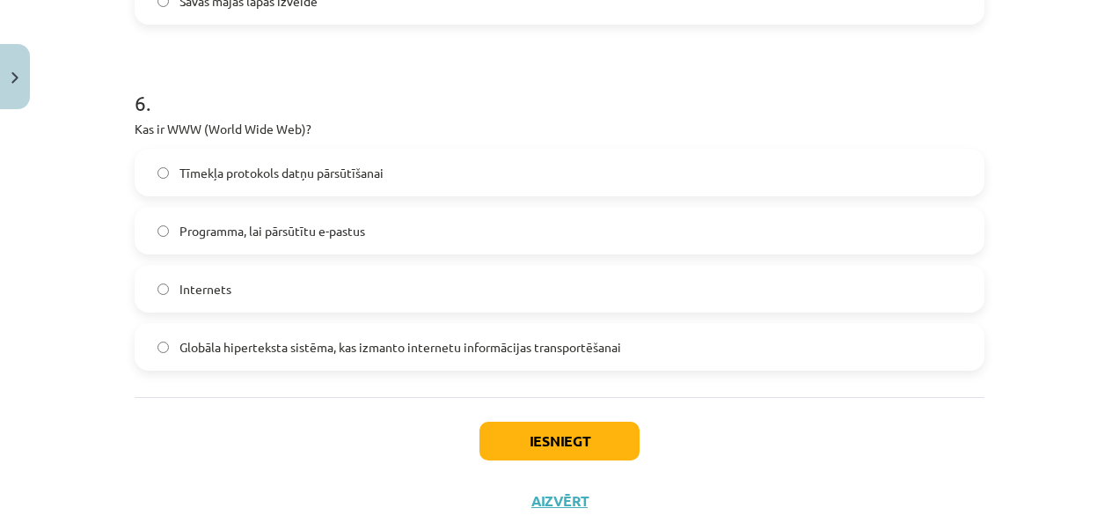
scroll to position [1904, 0]
click at [258, 352] on span "Globāla hiperteksta sistēma, kas izmanto internetu informācijas transportēšanai" at bounding box center [401, 346] width 442 height 18
click at [568, 440] on button "Iesniegt" at bounding box center [560, 440] width 160 height 39
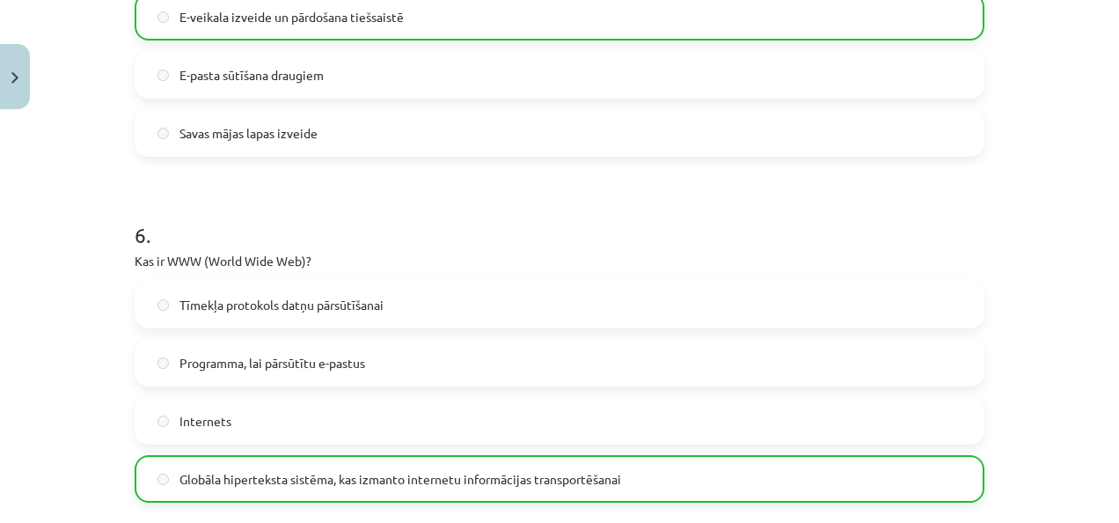
scroll to position [2010, 0]
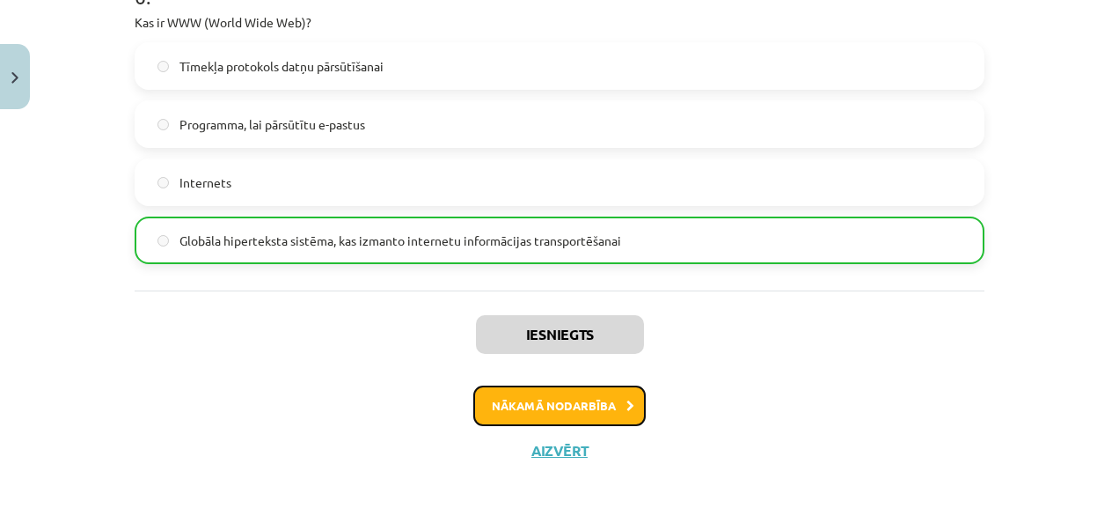
click at [536, 409] on button "Nākamā nodarbība" at bounding box center [559, 405] width 172 height 40
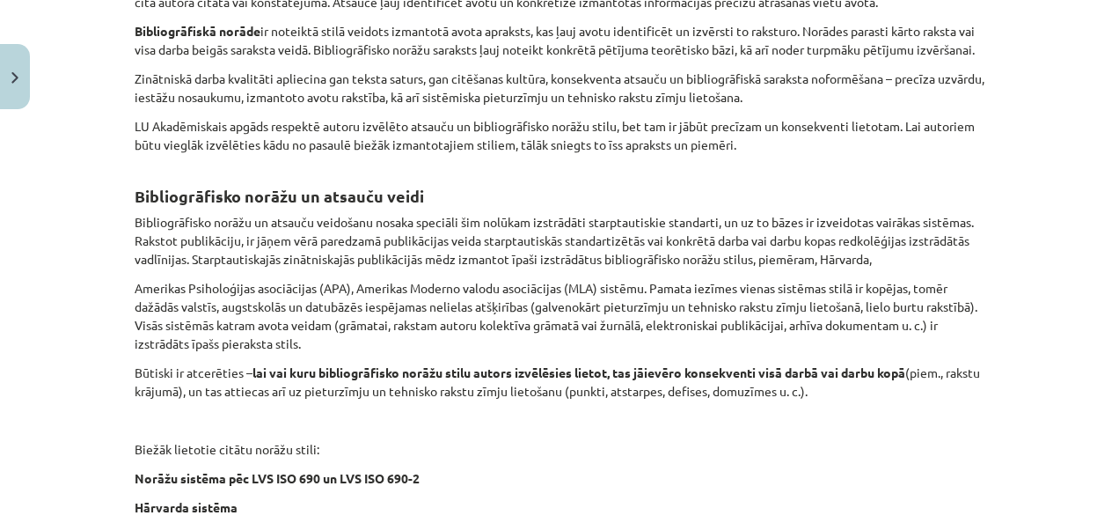
scroll to position [824, 0]
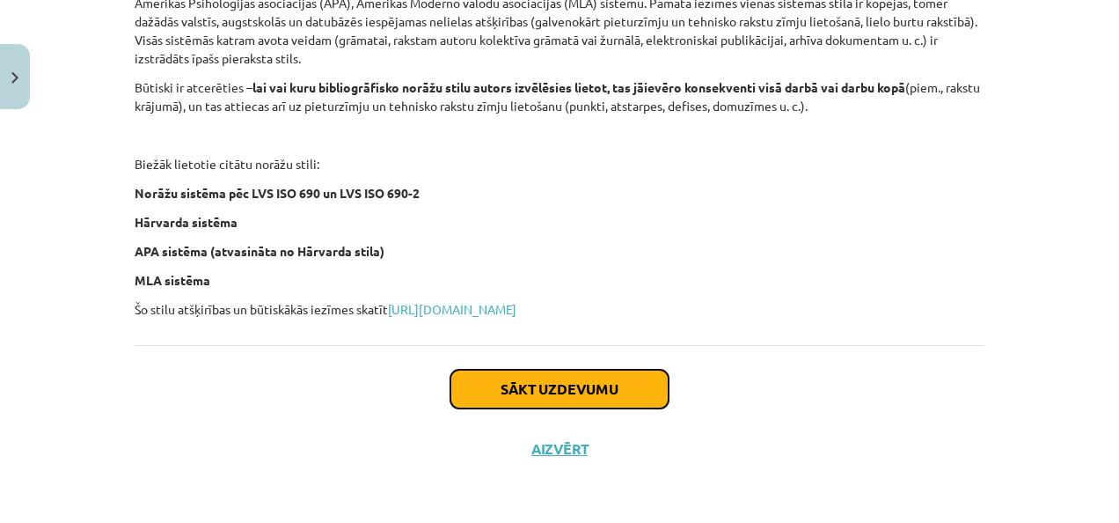
click at [538, 376] on button "Sākt uzdevumu" at bounding box center [560, 389] width 218 height 39
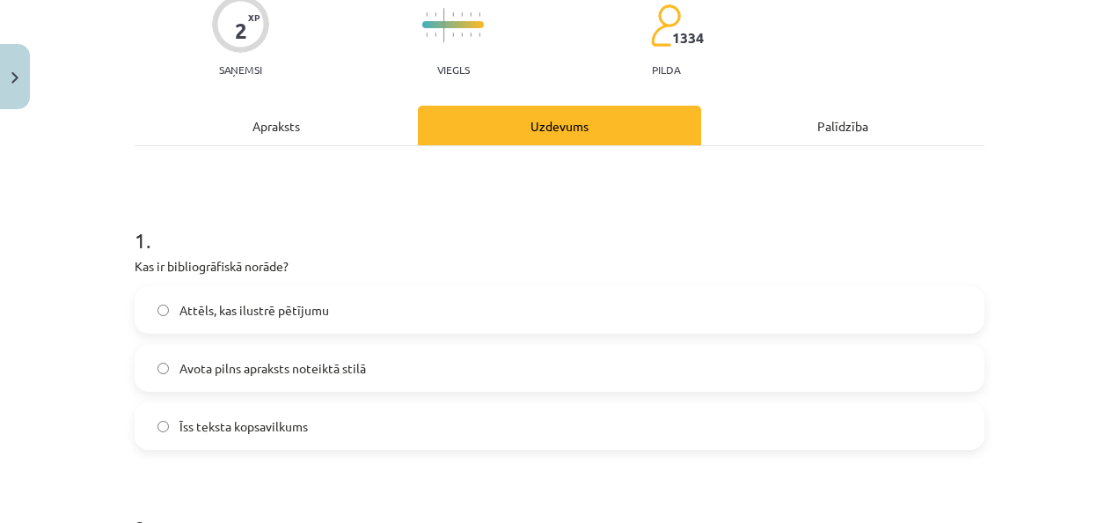
scroll to position [157, 0]
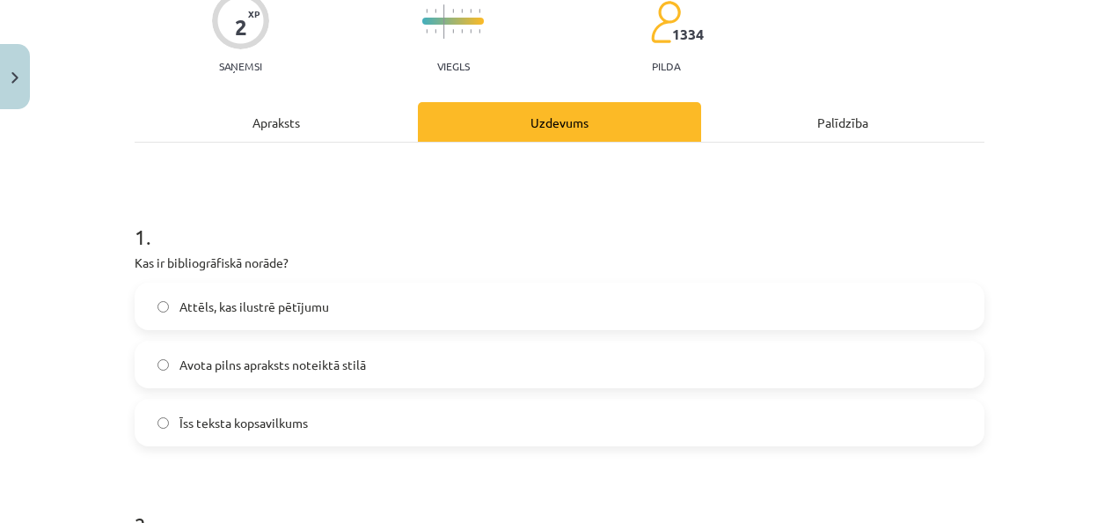
click at [248, 373] on label "Avota pilns apraksts noteiktā stilā" at bounding box center [559, 364] width 847 height 44
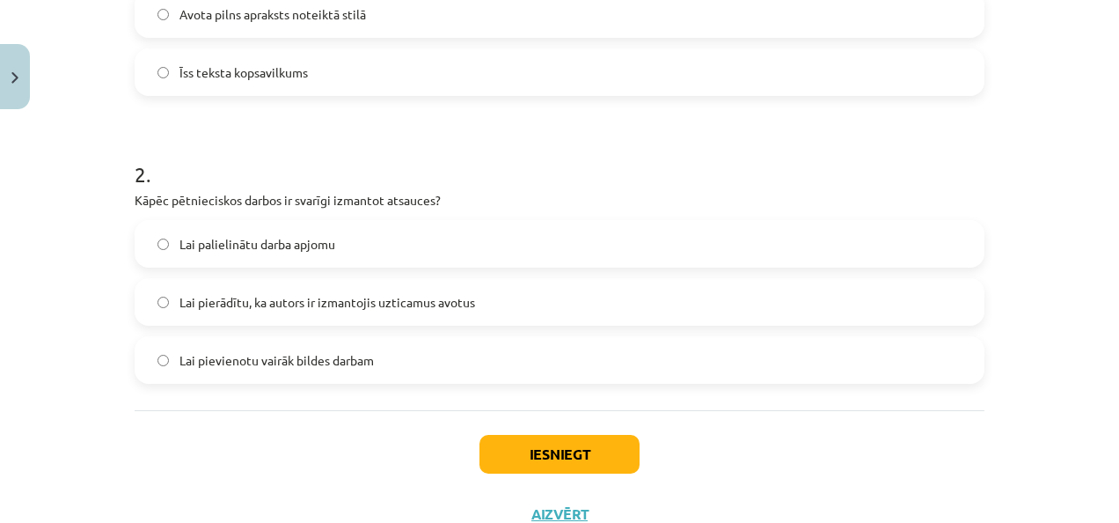
scroll to position [509, 0]
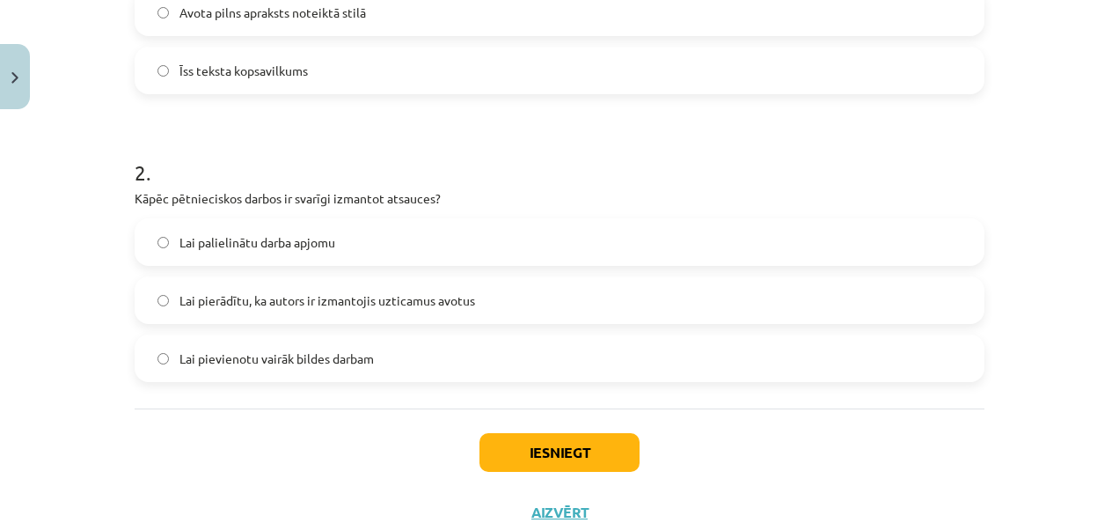
click at [303, 301] on span "Lai pierādītu, ka autors ir izmantojis uzticamus avotus" at bounding box center [328, 300] width 296 height 18
click at [519, 456] on button "Iesniegt" at bounding box center [560, 452] width 160 height 39
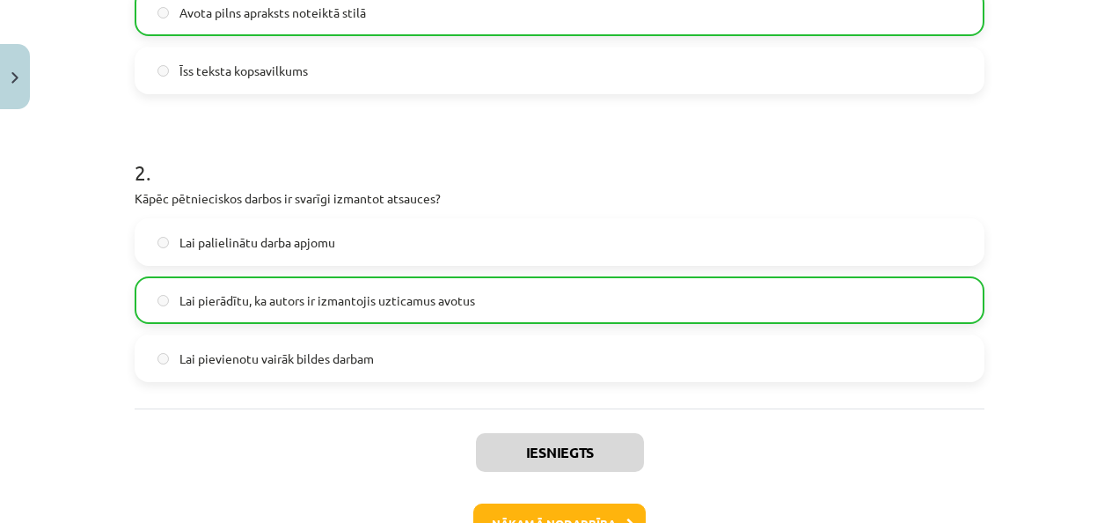
scroll to position [627, 0]
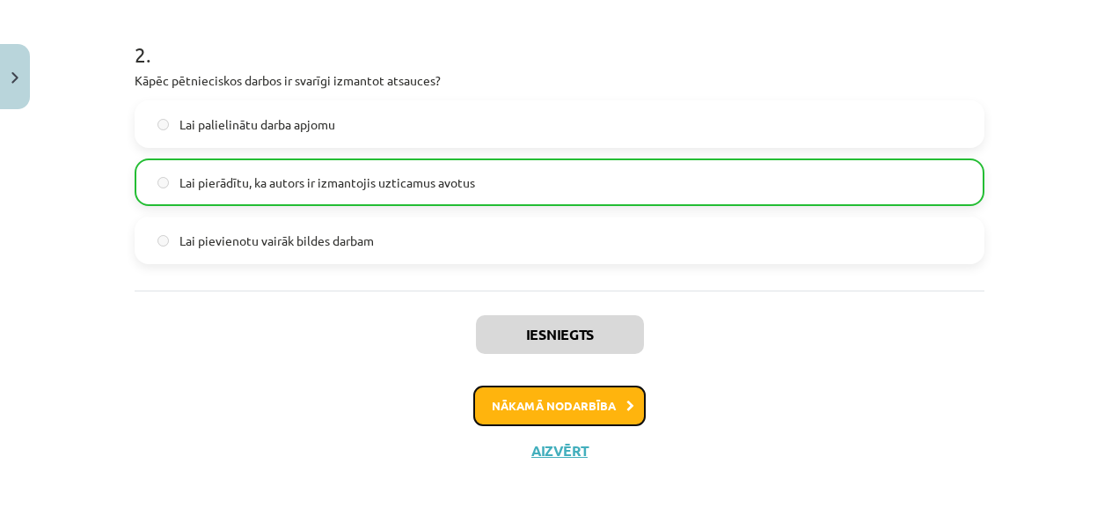
click at [539, 399] on button "Nākamā nodarbība" at bounding box center [559, 405] width 172 height 40
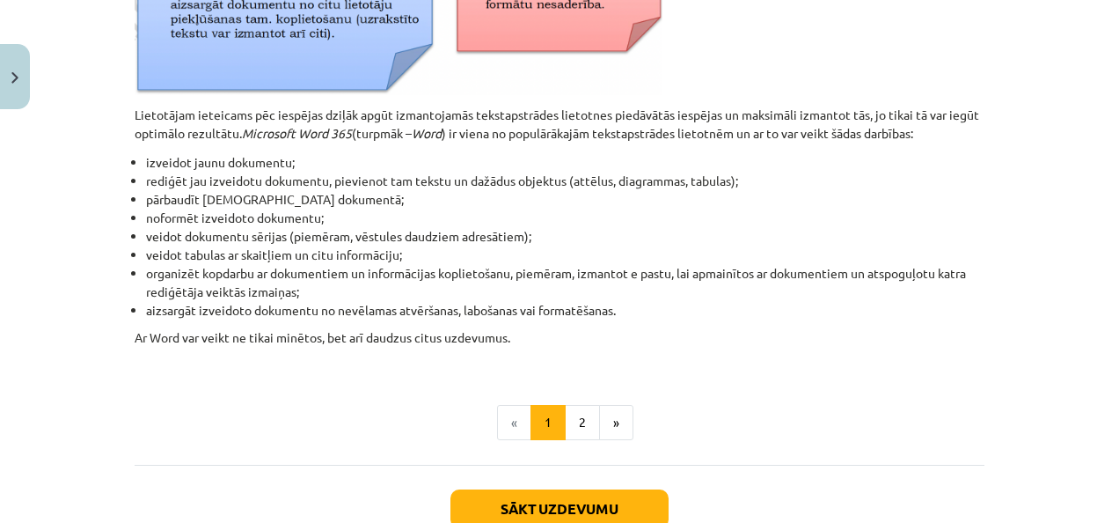
scroll to position [826, 0]
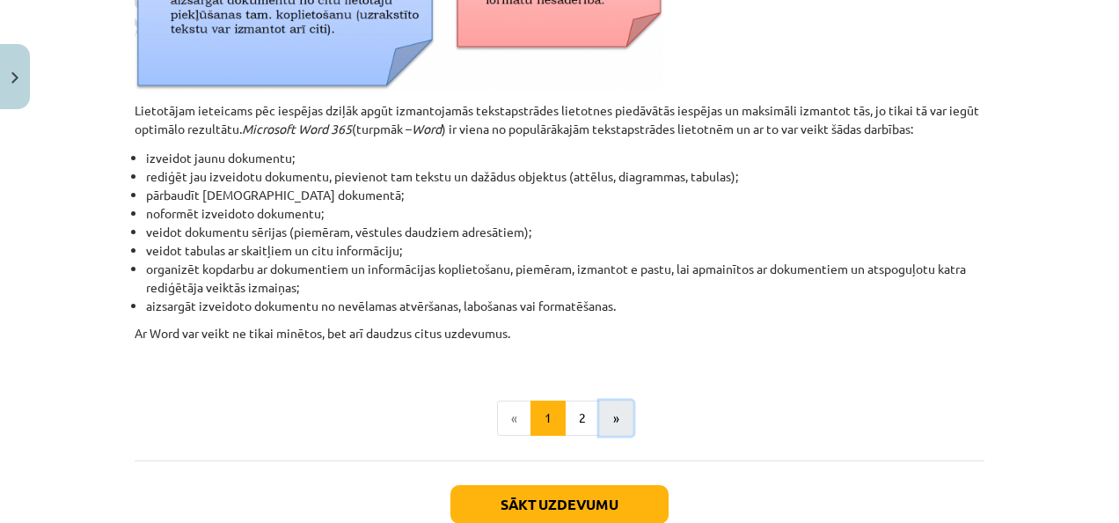
click at [616, 414] on button "»" at bounding box center [616, 417] width 34 height 35
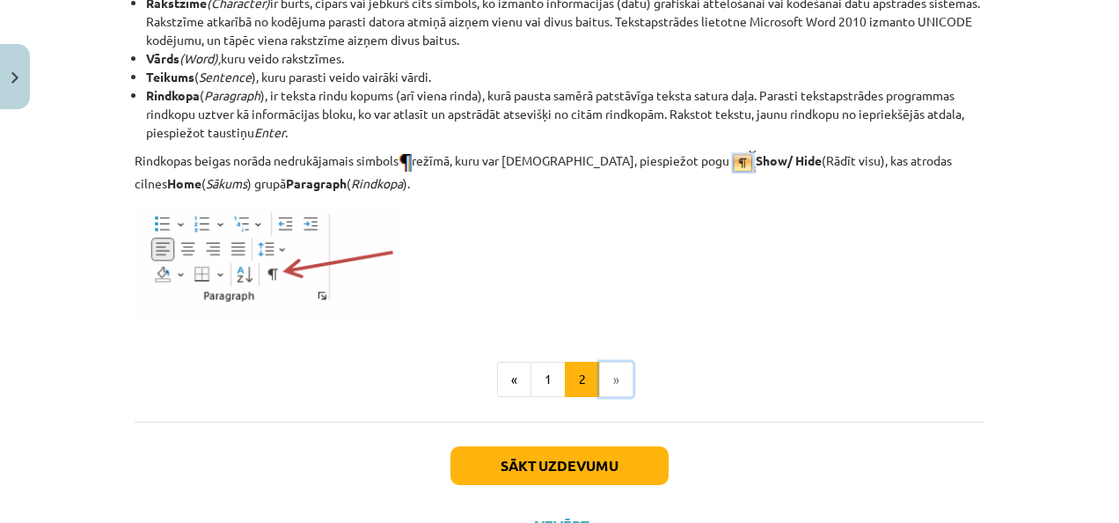
scroll to position [2316, 0]
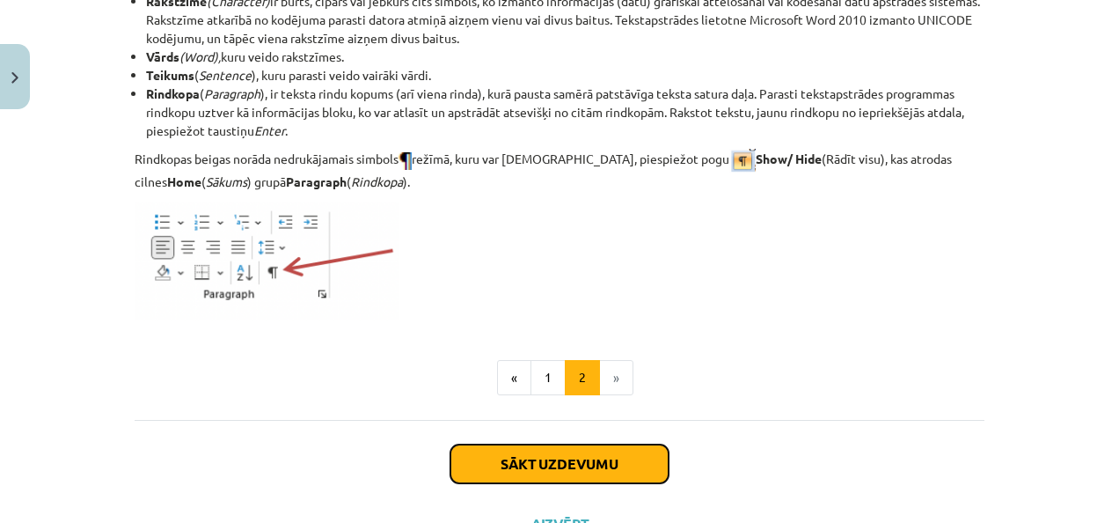
click at [616, 455] on button "Sākt uzdevumu" at bounding box center [560, 463] width 218 height 39
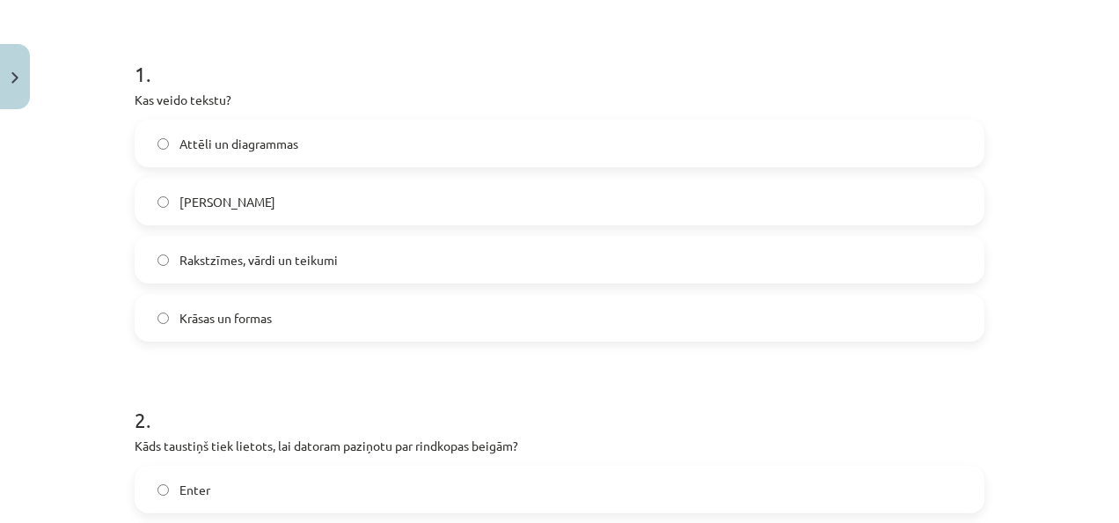
scroll to position [320, 0]
click at [222, 275] on label "Rakstzīmes, vārdi un teikumi" at bounding box center [559, 259] width 847 height 44
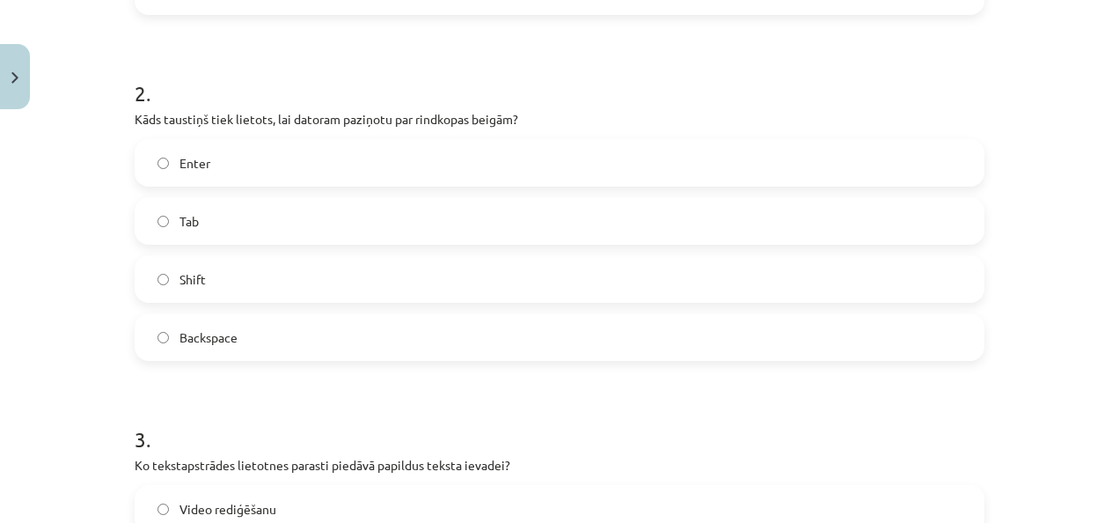
scroll to position [647, 0]
click at [227, 148] on label "Enter" at bounding box center [559, 162] width 847 height 44
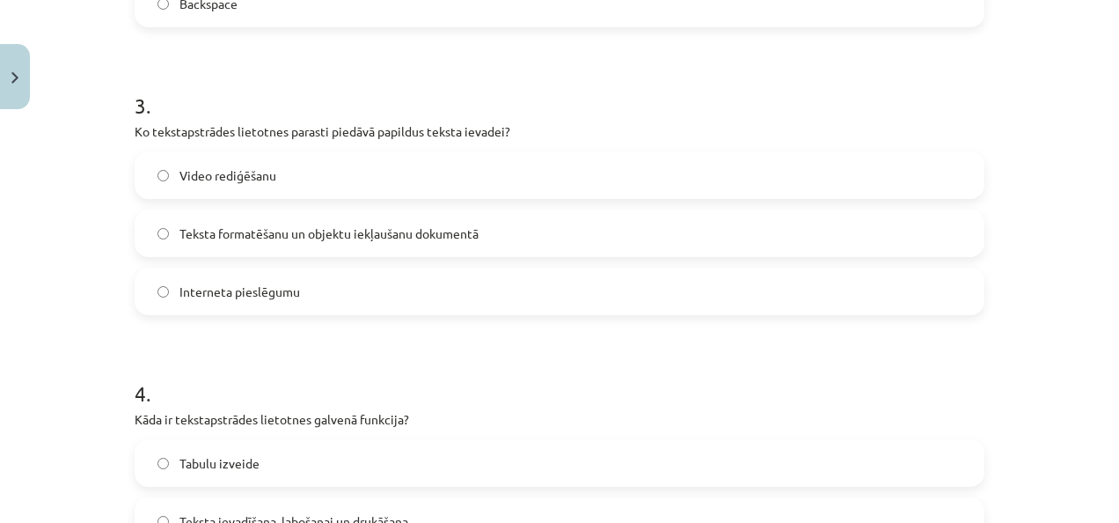
scroll to position [980, 0]
click at [278, 238] on span "Teksta formatēšanu un objektu iekļaušanu dokumentā" at bounding box center [329, 233] width 299 height 18
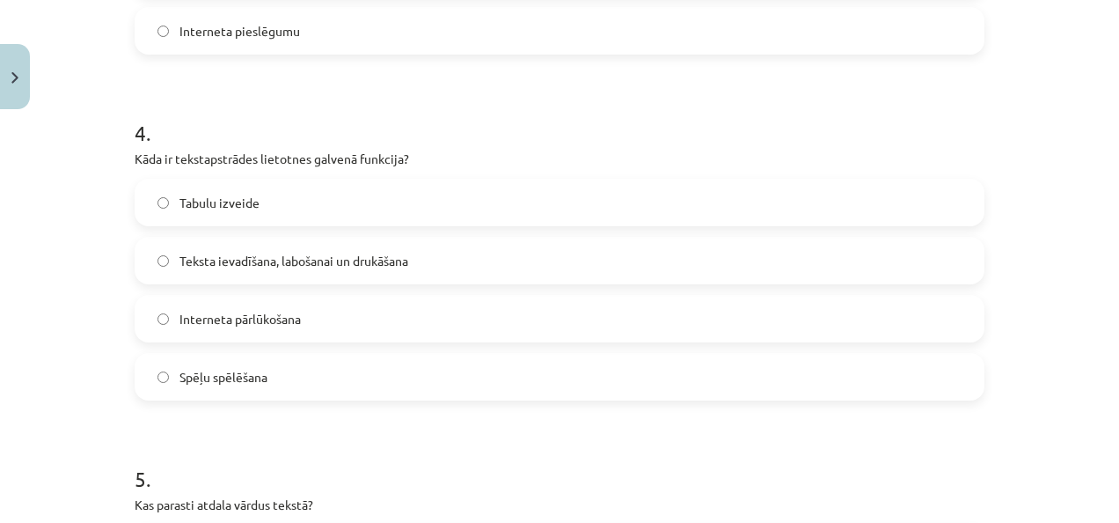
scroll to position [1242, 0]
click at [231, 259] on span "Teksta ievadīšana, labošanai un drukāšana" at bounding box center [294, 258] width 229 height 18
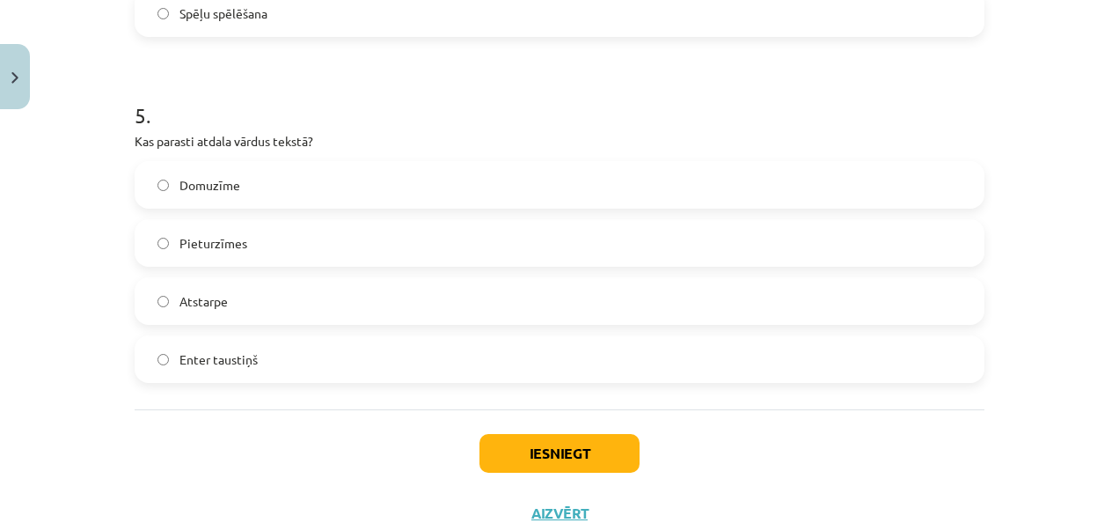
scroll to position [1604, 0]
click at [222, 304] on label "Atstarpe" at bounding box center [559, 300] width 847 height 44
click at [522, 440] on button "Iesniegt" at bounding box center [560, 452] width 160 height 39
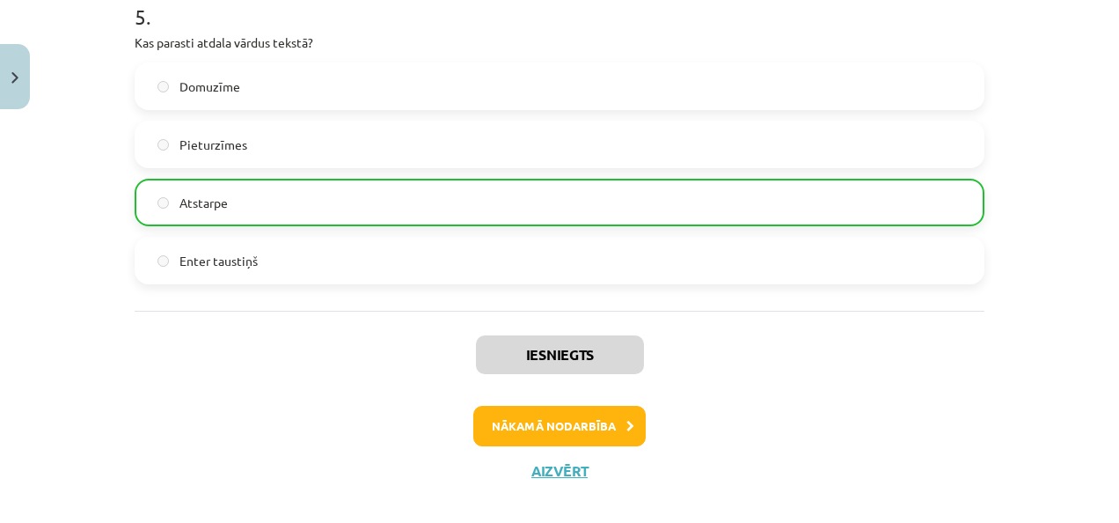
scroll to position [1721, 0]
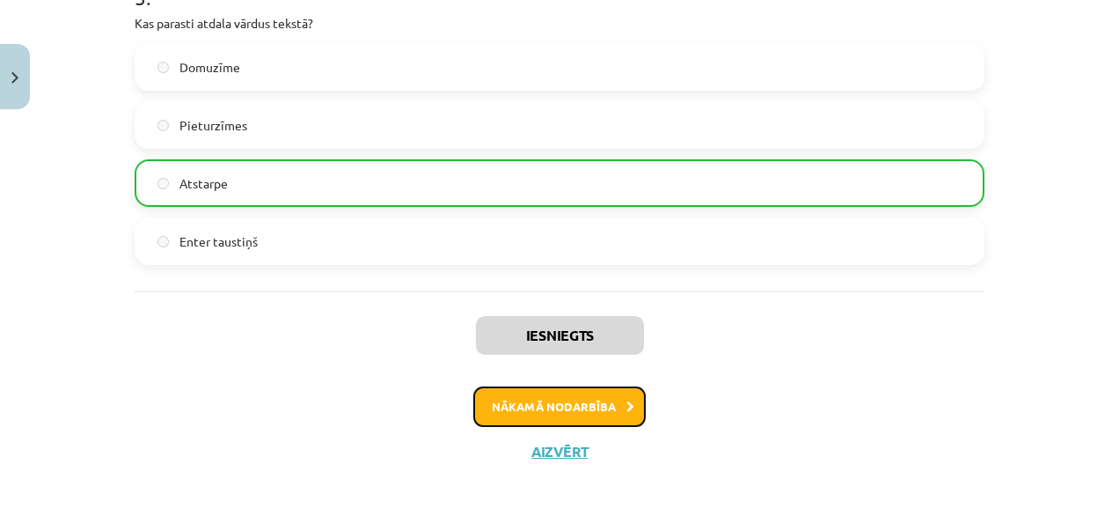
click at [553, 399] on button "Nākamā nodarbība" at bounding box center [559, 406] width 172 height 40
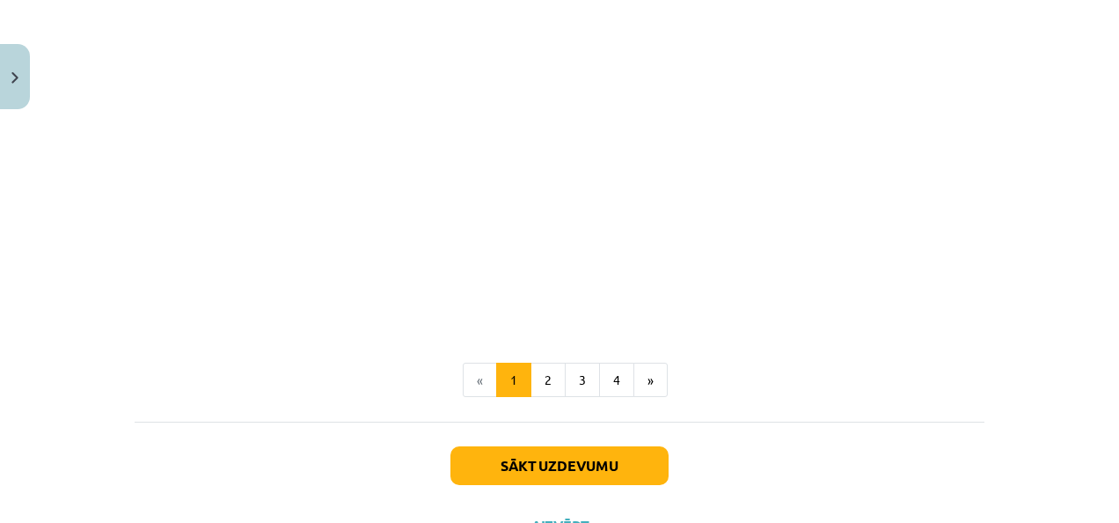
scroll to position [3569, 0]
click at [649, 387] on button "»" at bounding box center [651, 379] width 34 height 35
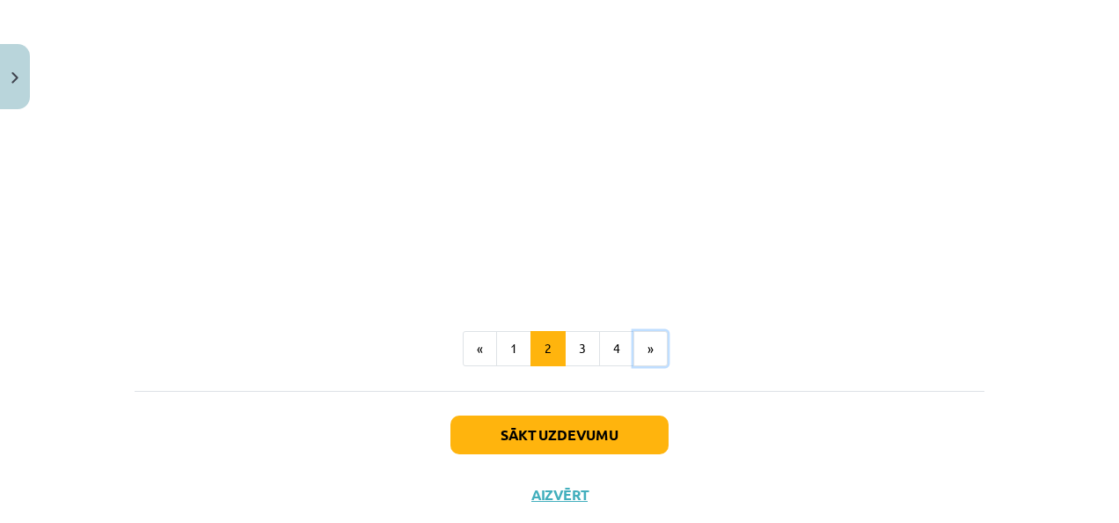
scroll to position [2839, 0]
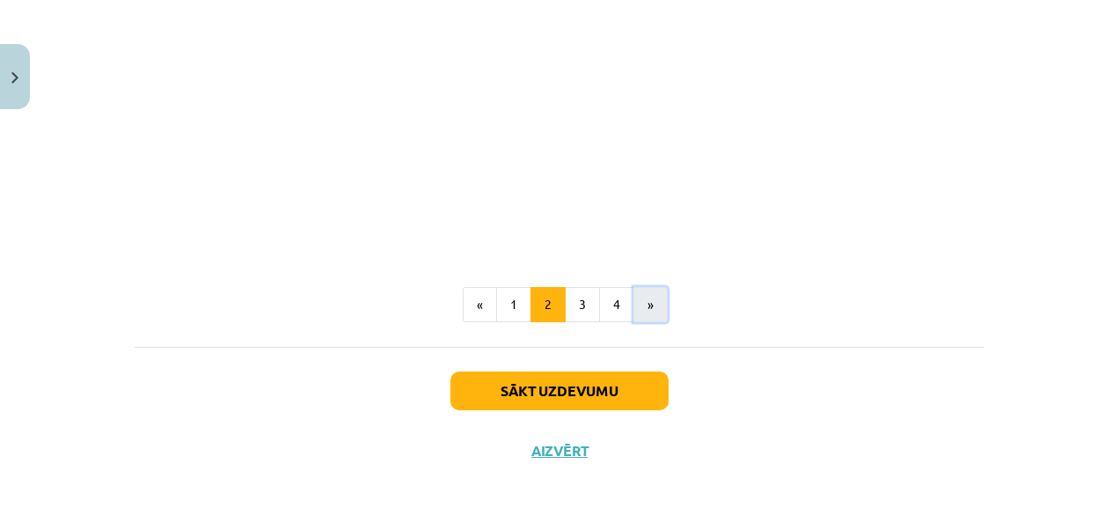
click at [653, 307] on button "»" at bounding box center [651, 304] width 34 height 35
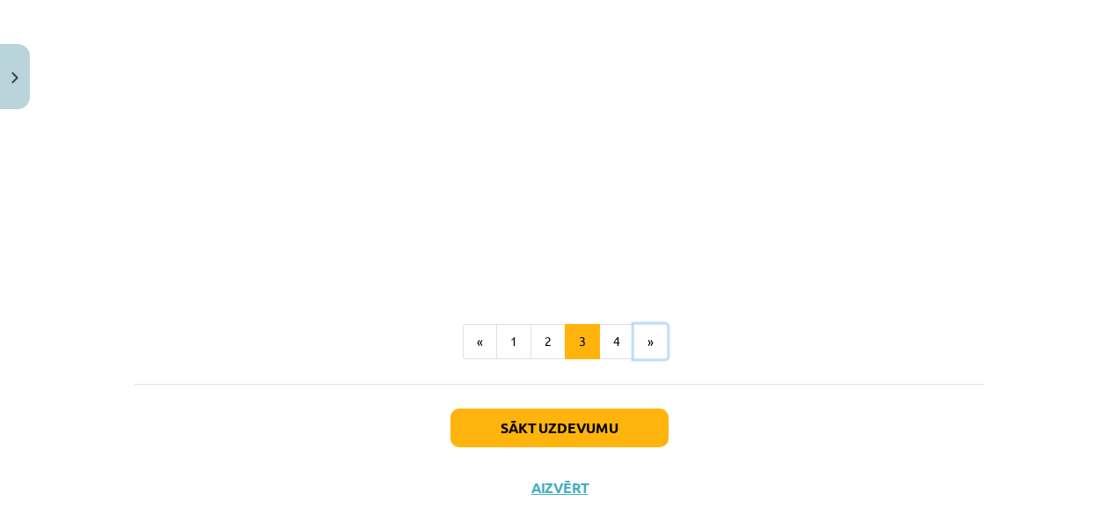
scroll to position [2999, 0]
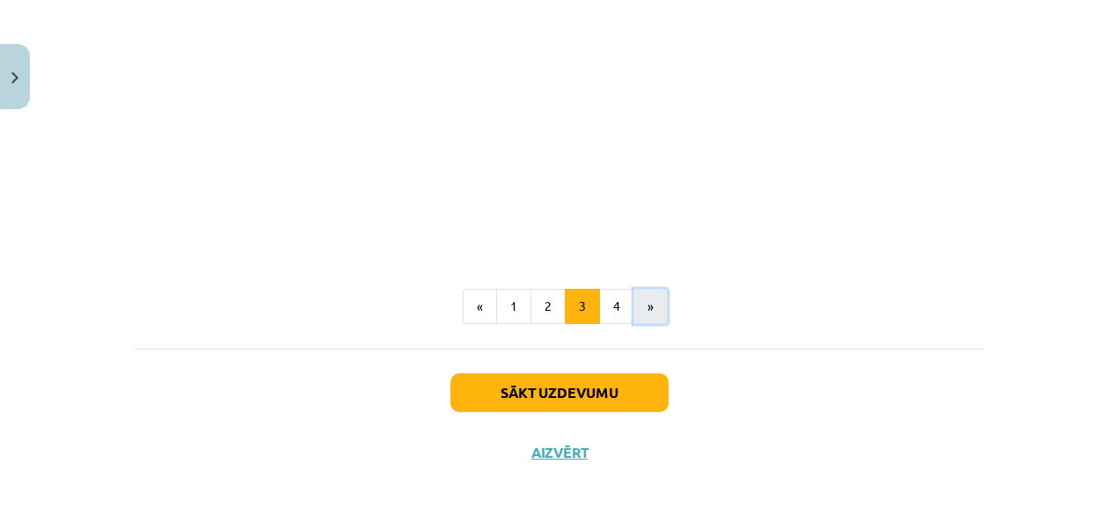
click at [641, 306] on button "»" at bounding box center [651, 306] width 34 height 35
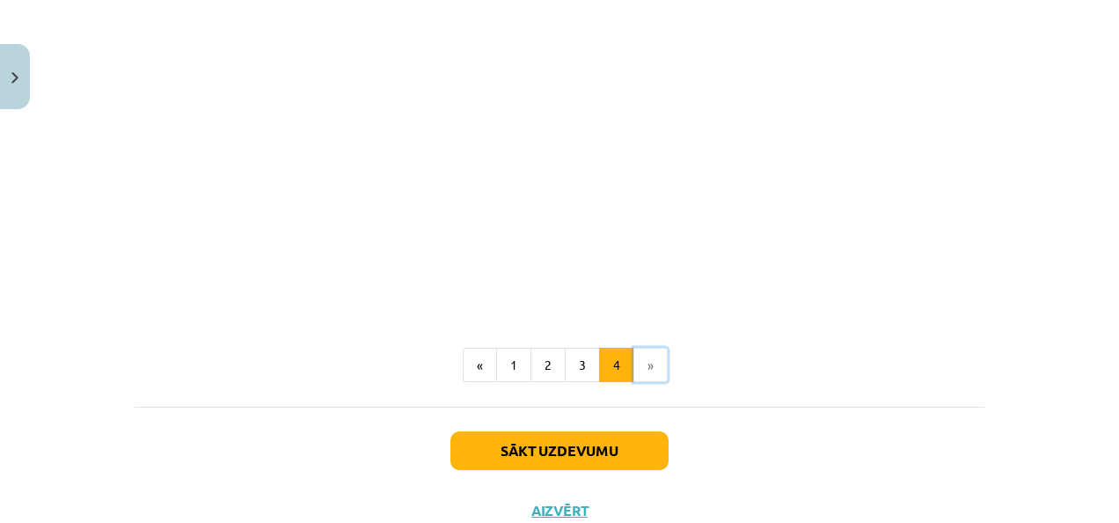
scroll to position [2751, 0]
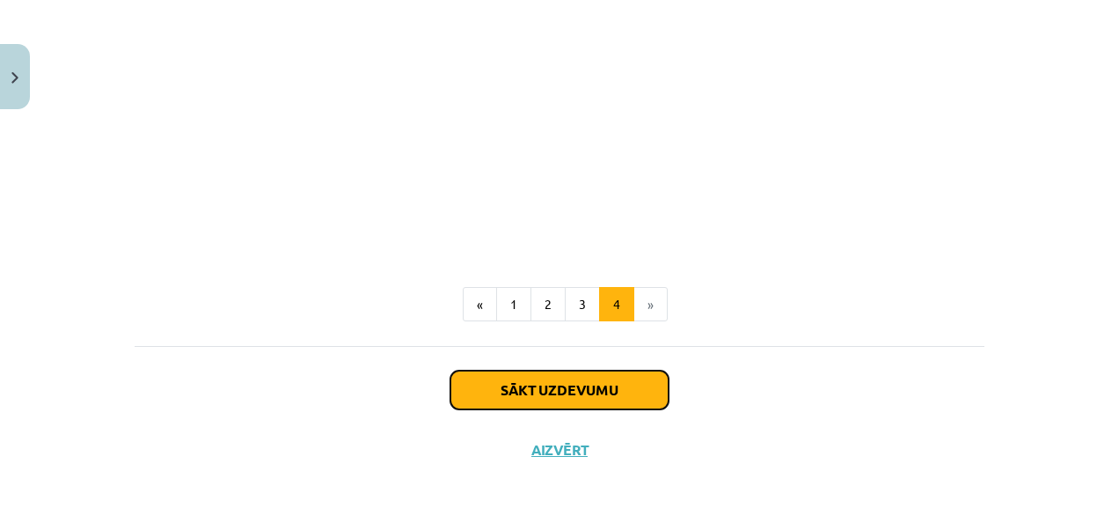
click at [632, 381] on button "Sākt uzdevumu" at bounding box center [560, 389] width 218 height 39
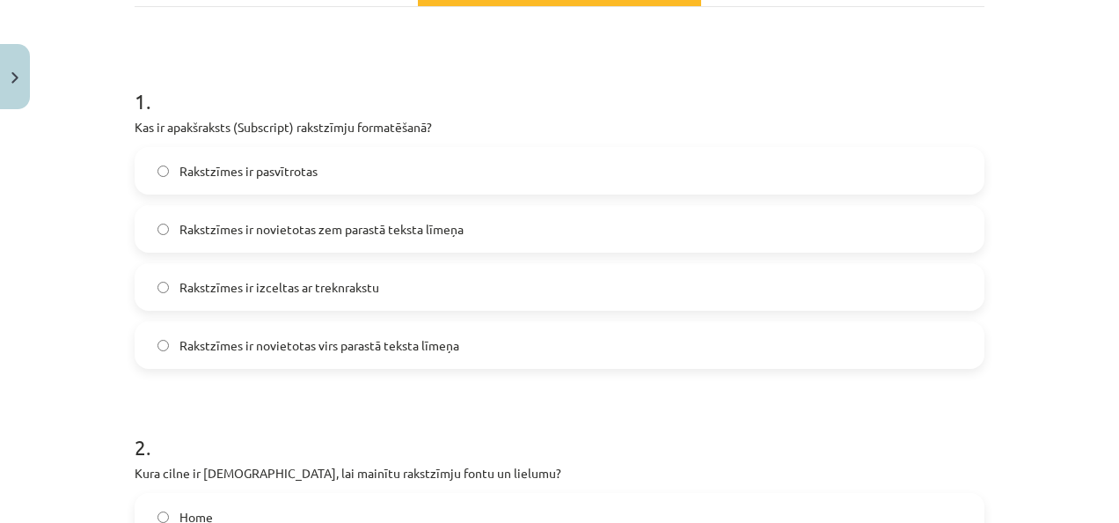
scroll to position [301, 0]
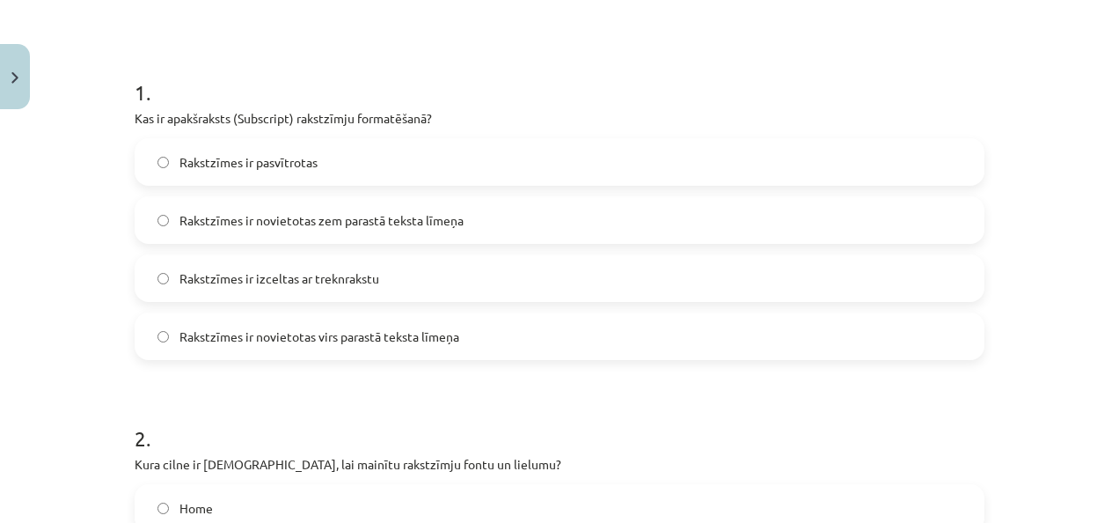
click at [246, 224] on span "Rakstzīmes ir novietotas zem parastā teksta līmeņa" at bounding box center [322, 220] width 284 height 18
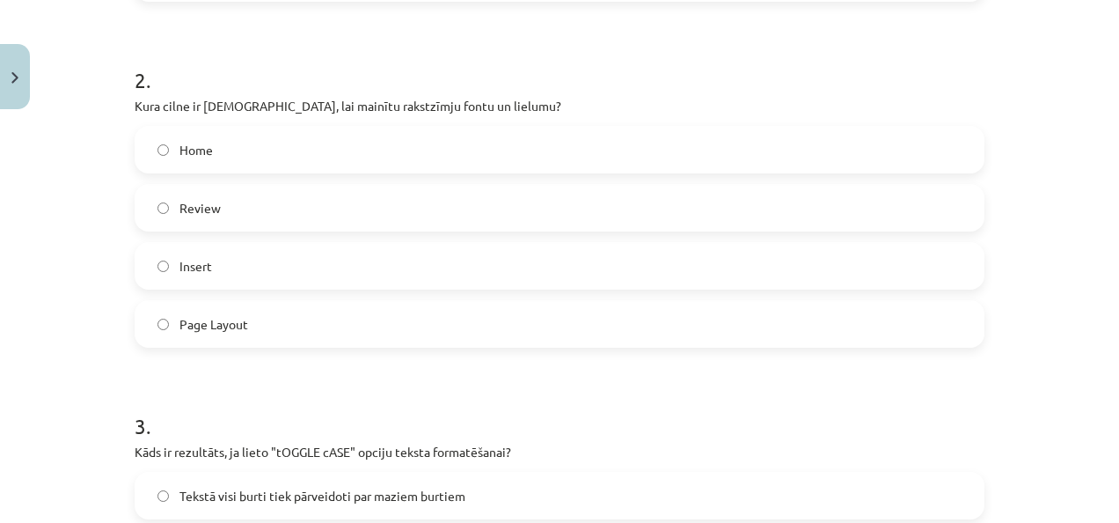
scroll to position [660, 0]
click at [237, 167] on label "Home" at bounding box center [559, 149] width 847 height 44
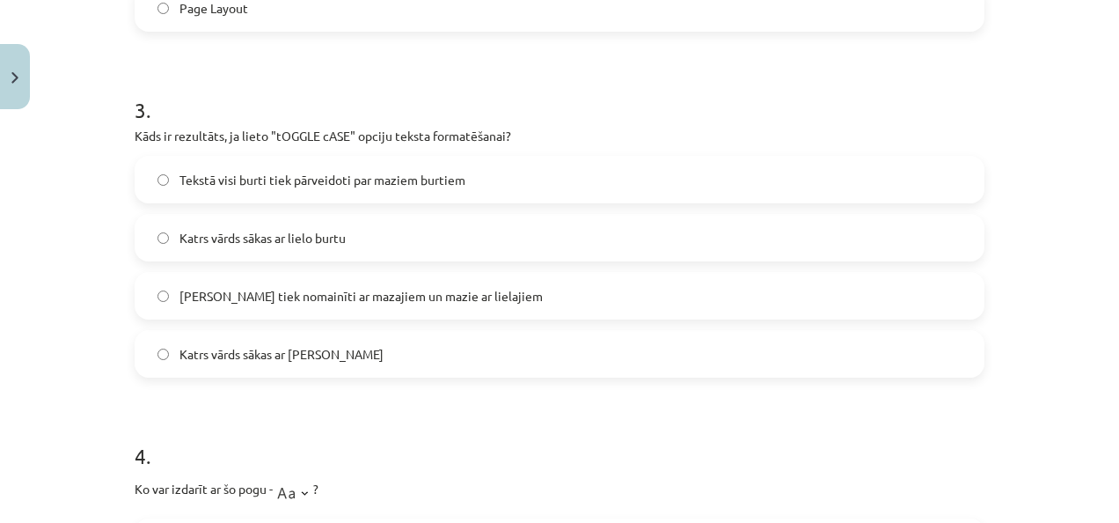
scroll to position [976, 0]
click at [255, 294] on span "[PERSON_NAME] tiek nomainīti ar mazajiem un mazie ar lielajiem" at bounding box center [361, 295] width 363 height 18
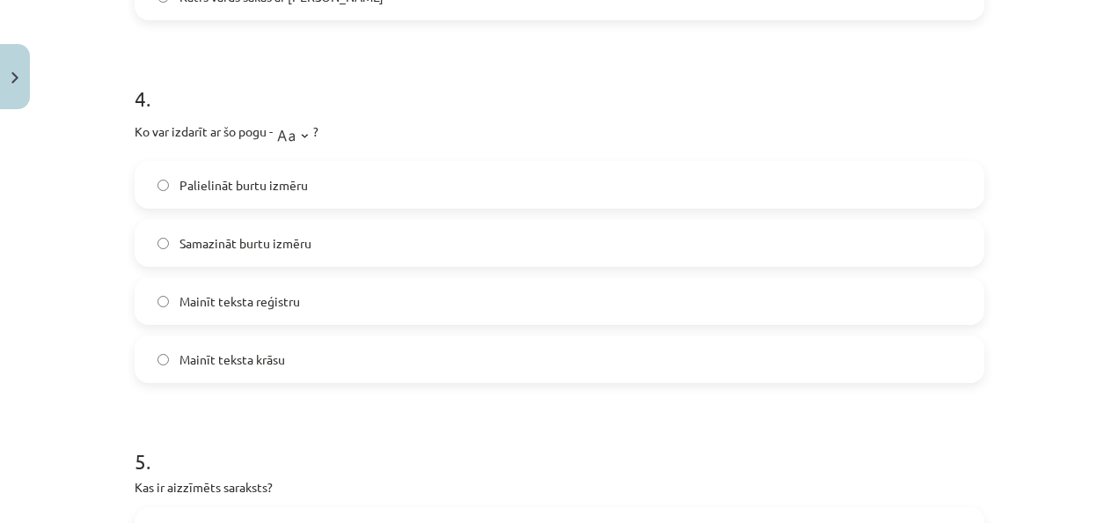
scroll to position [1333, 0]
click at [232, 303] on span "Mainīt teksta reģistru" at bounding box center [240, 300] width 121 height 18
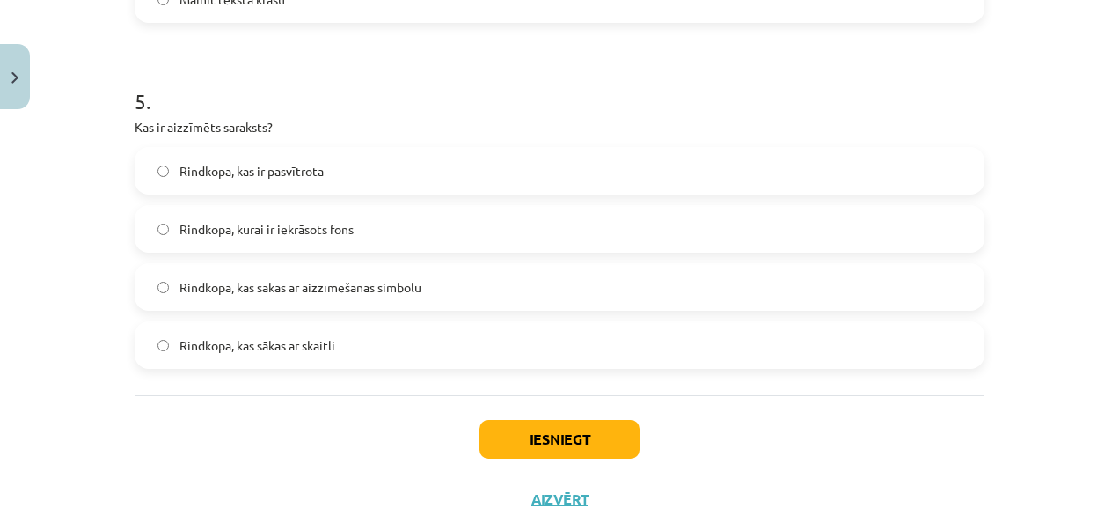
scroll to position [1698, 0]
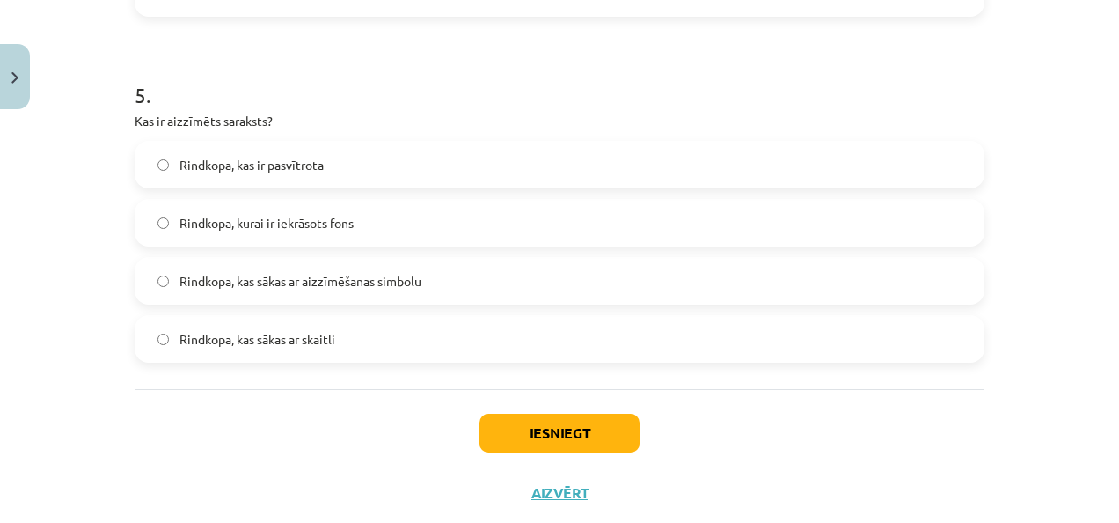
click at [283, 286] on span "Rindkopa, kas sākas ar aizzīmēšanas simbolu" at bounding box center [301, 281] width 242 height 18
click at [540, 422] on button "Iesniegt" at bounding box center [560, 433] width 160 height 39
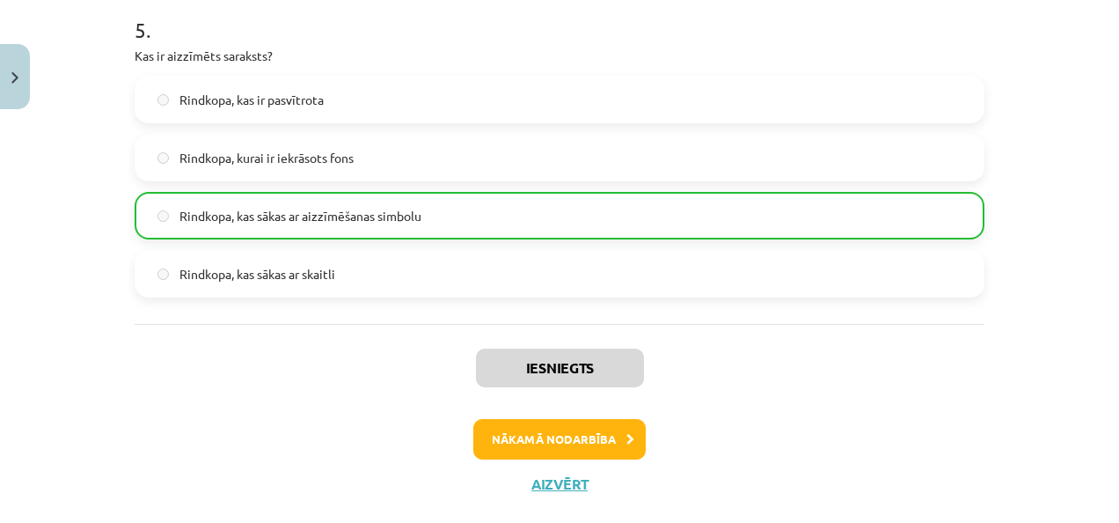
scroll to position [1797, 0]
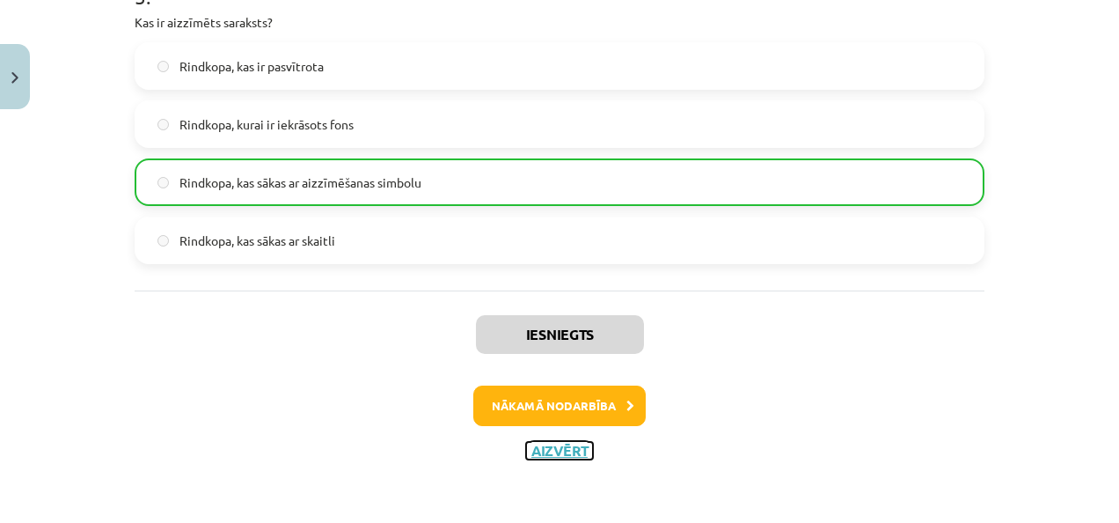
click at [535, 443] on button "Aizvērt" at bounding box center [559, 451] width 67 height 18
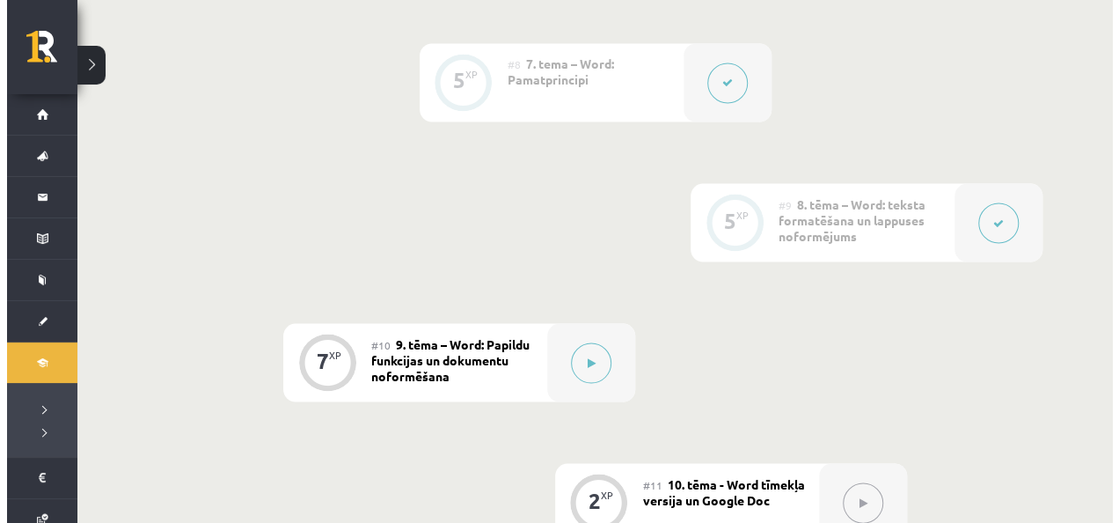
scroll to position [1555, 0]
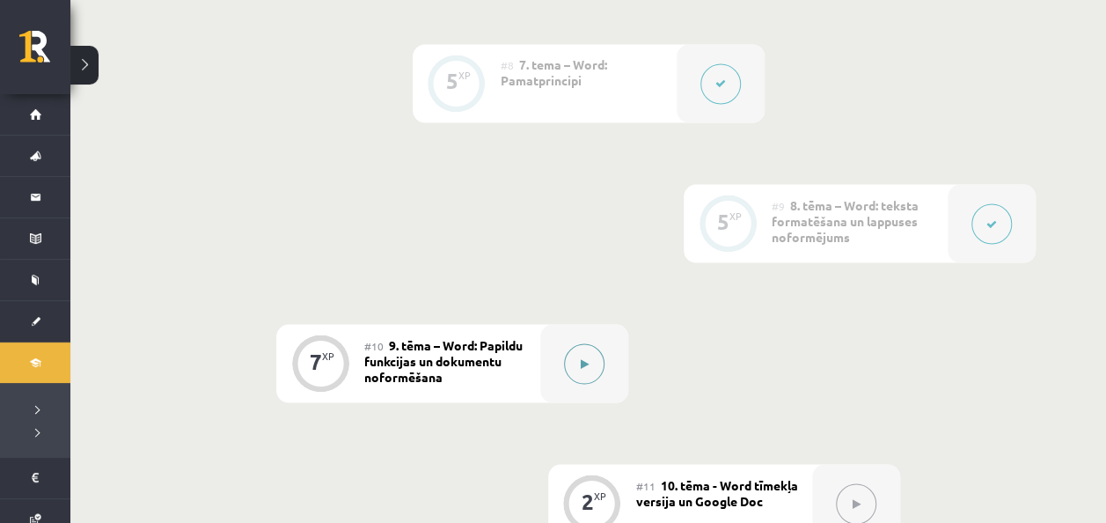
click at [589, 361] on button at bounding box center [584, 363] width 40 height 40
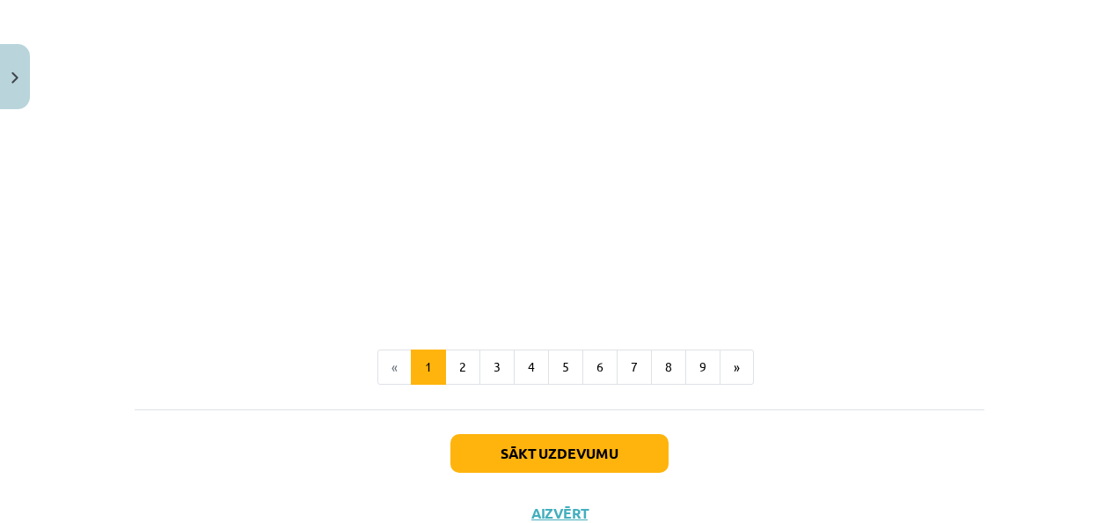
scroll to position [3750, 0]
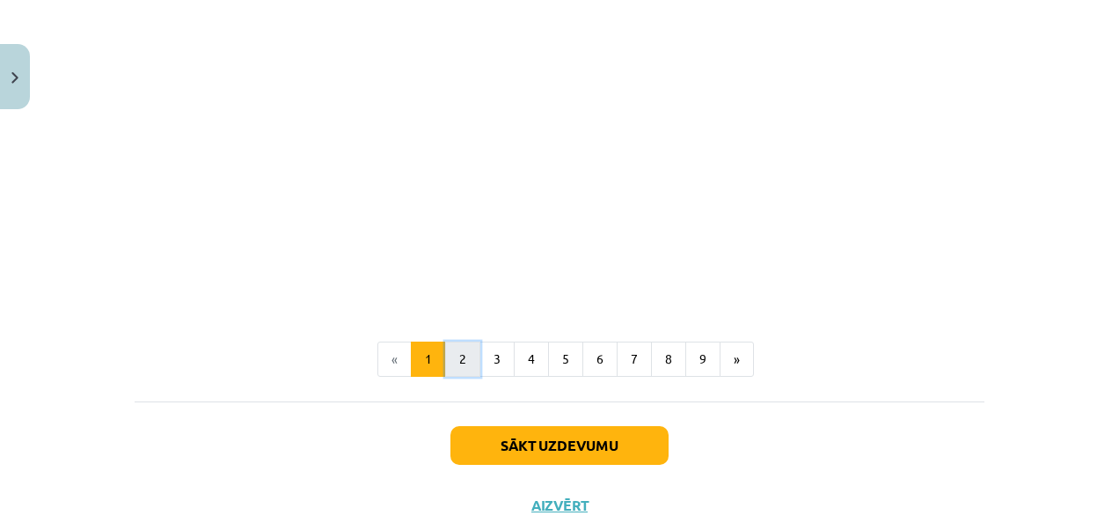
click at [459, 375] on button "2" at bounding box center [462, 358] width 35 height 35
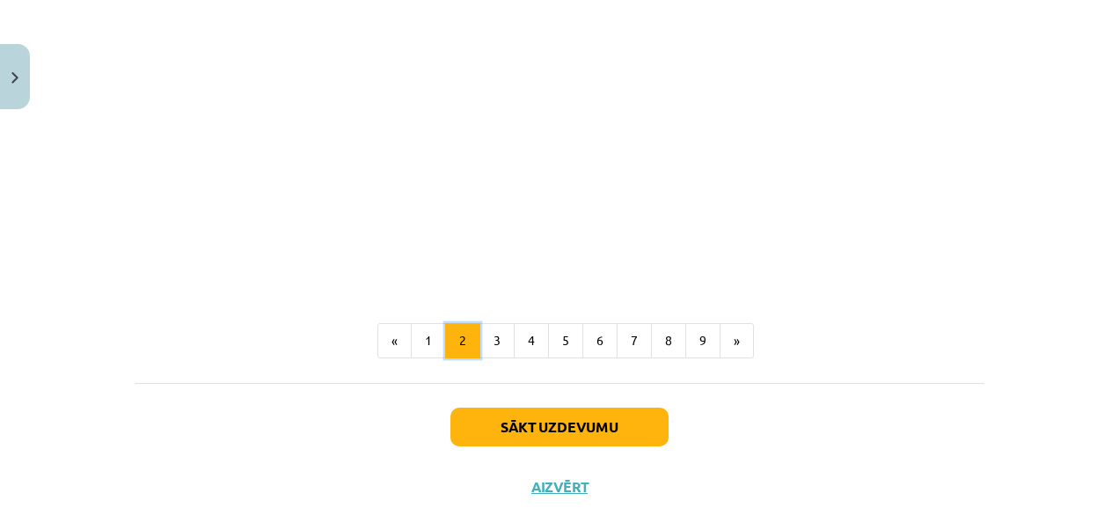
scroll to position [2232, 0]
click at [504, 337] on button "3" at bounding box center [497, 339] width 35 height 35
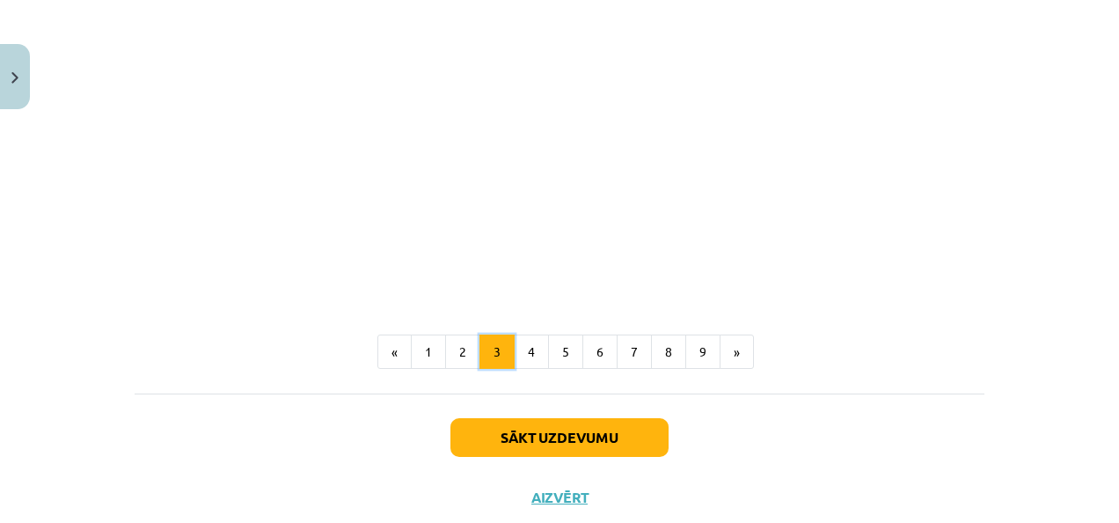
scroll to position [743, 0]
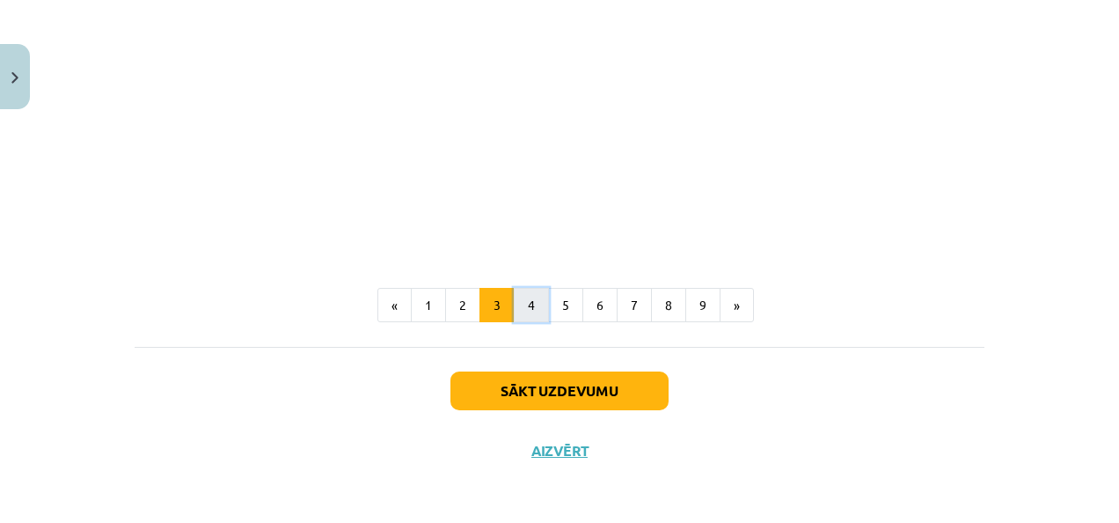
click at [526, 304] on button "4" at bounding box center [531, 305] width 35 height 35
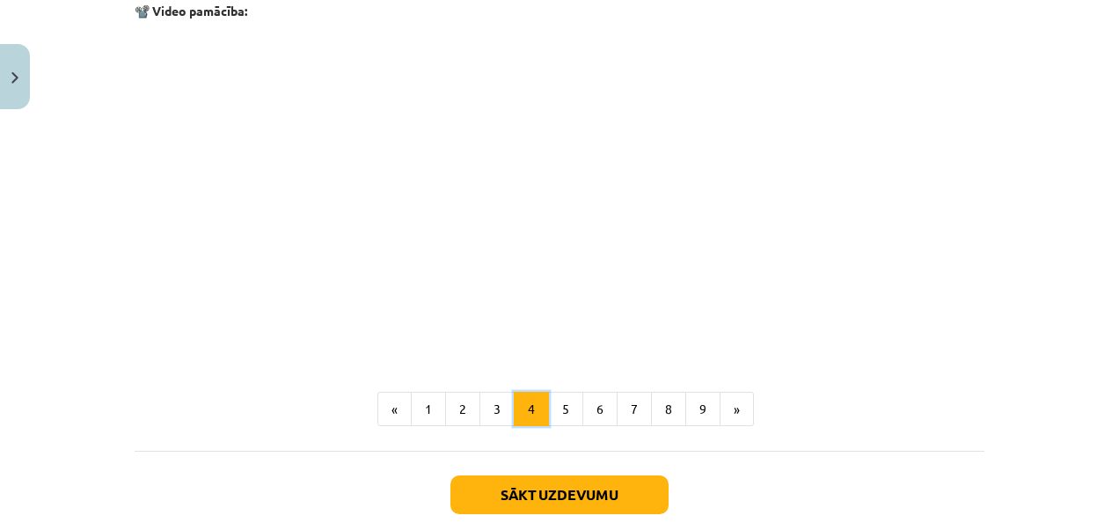
scroll to position [1771, 0]
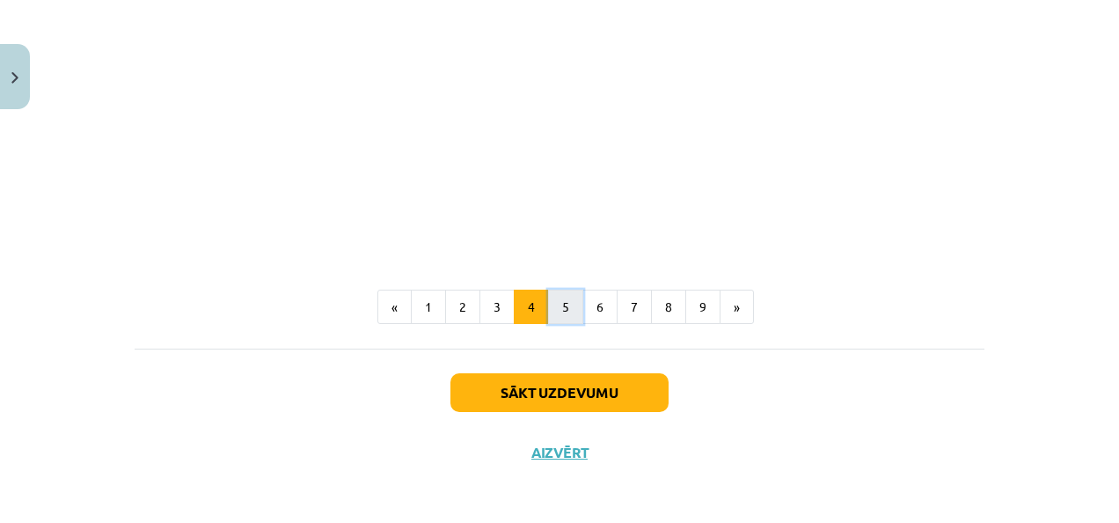
click at [561, 304] on button "5" at bounding box center [565, 307] width 35 height 35
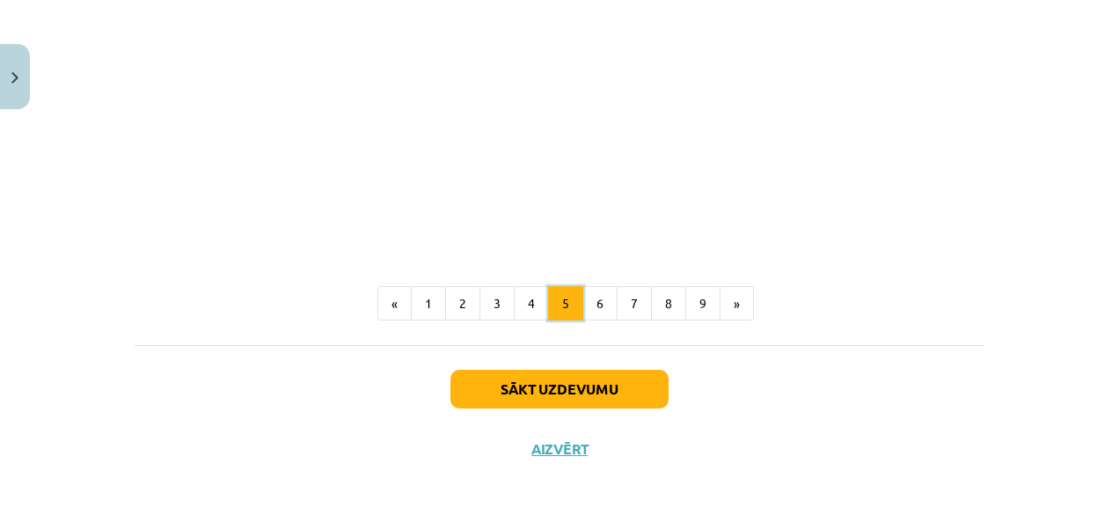
scroll to position [1193, 0]
click at [604, 321] on button "6" at bounding box center [600, 303] width 35 height 35
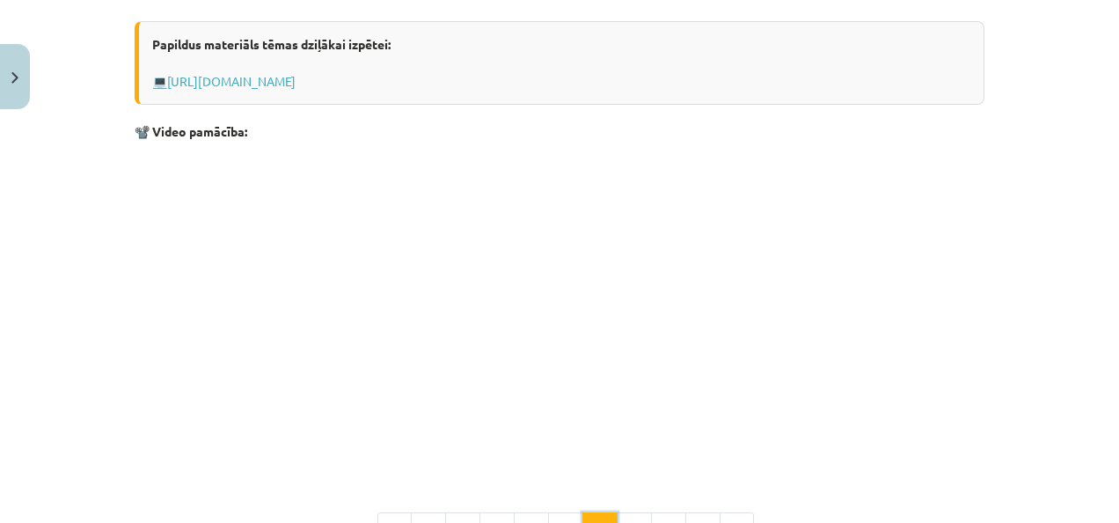
scroll to position [989, 0]
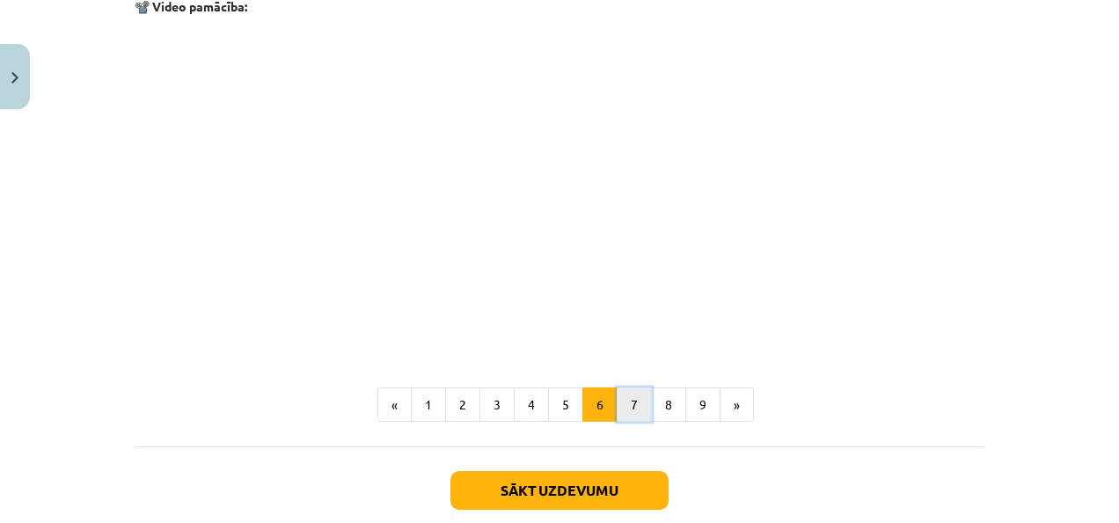
click at [632, 408] on button "7" at bounding box center [634, 404] width 35 height 35
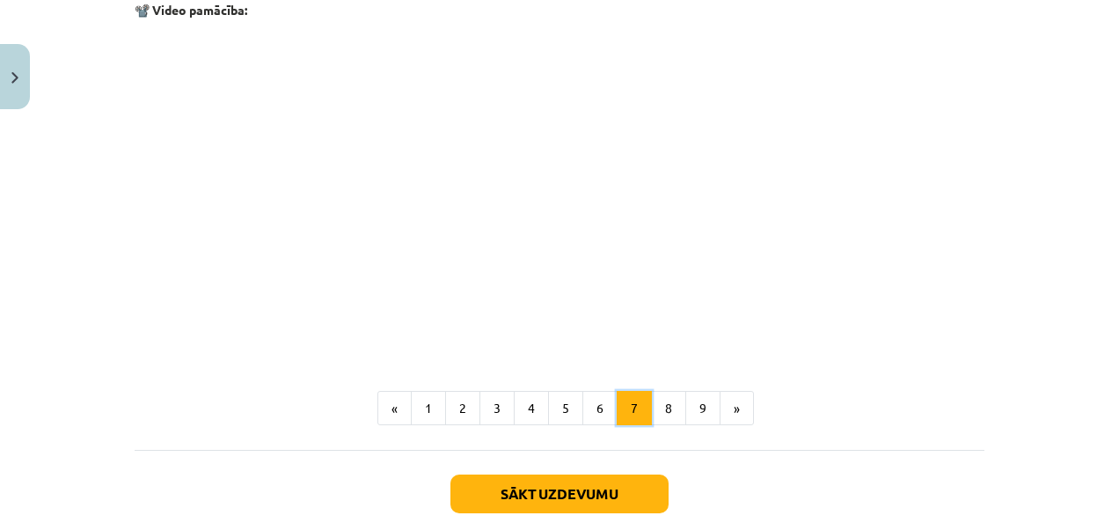
scroll to position [1636, 0]
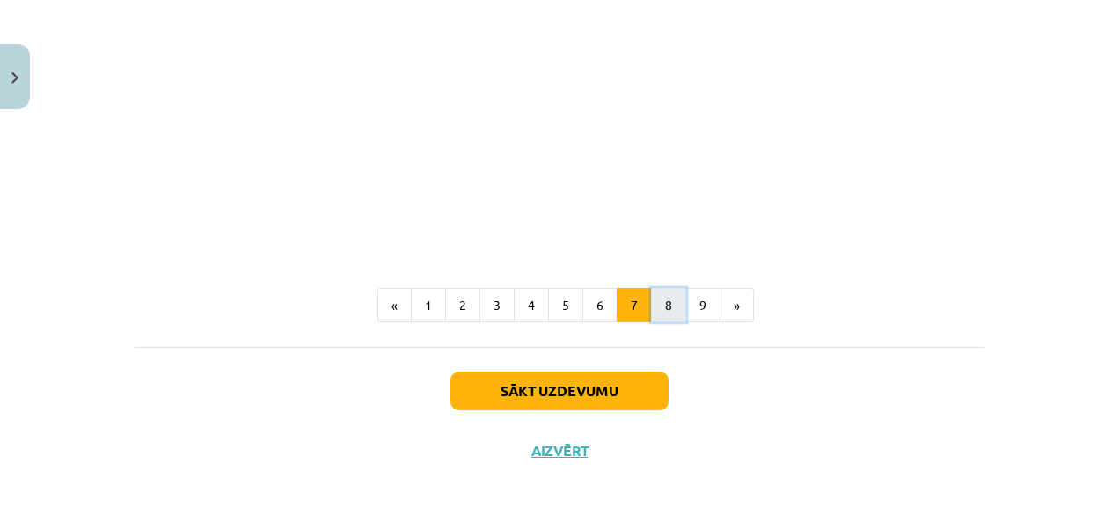
click at [665, 303] on button "8" at bounding box center [668, 305] width 35 height 35
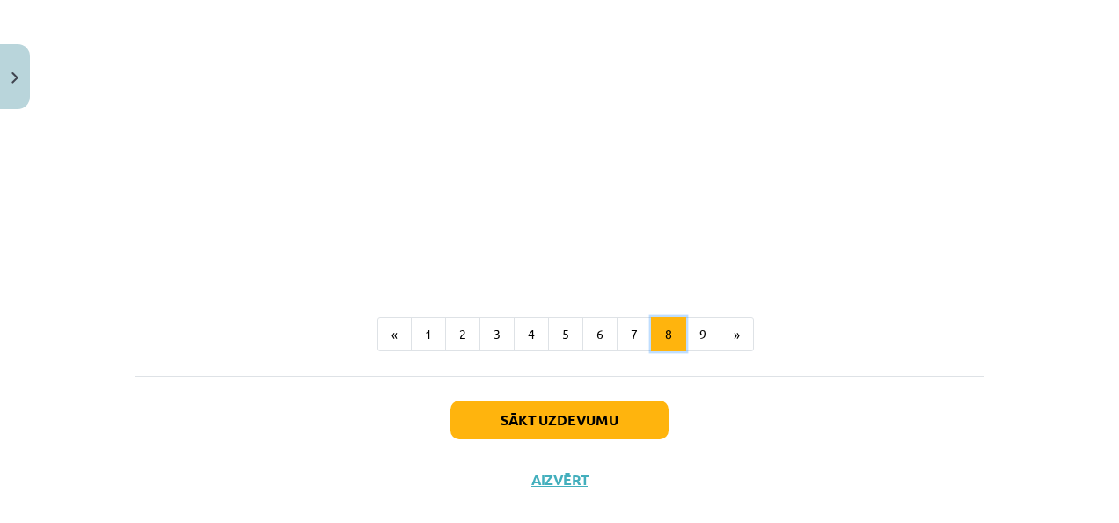
scroll to position [1463, 0]
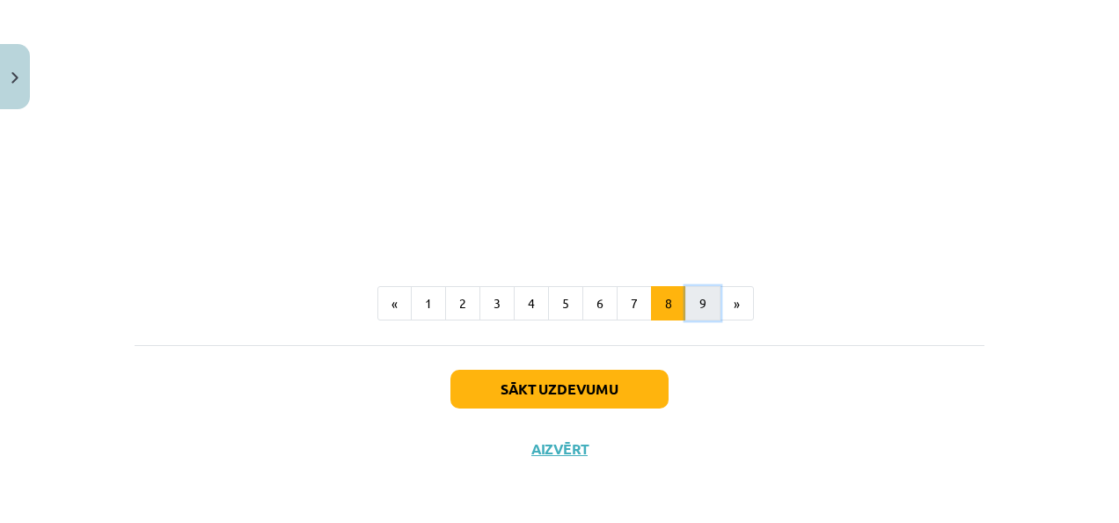
click at [700, 294] on button "9" at bounding box center [702, 303] width 35 height 35
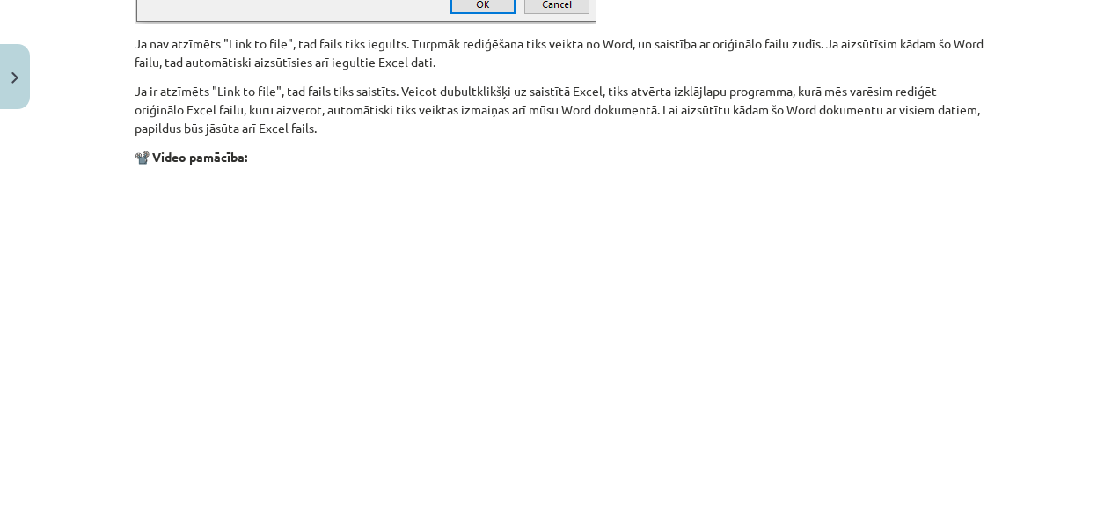
scroll to position [2312, 0]
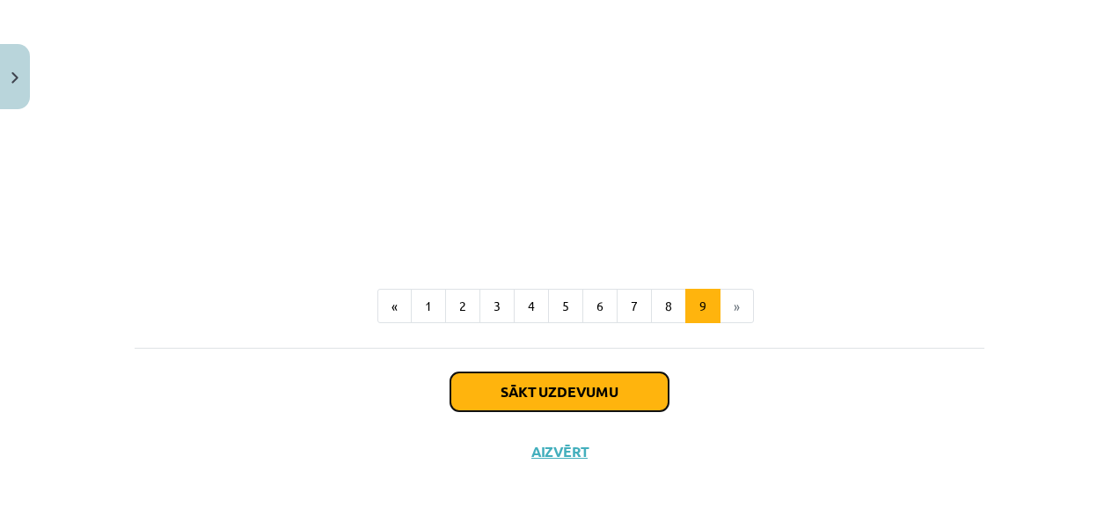
click at [639, 384] on button "Sākt uzdevumu" at bounding box center [560, 391] width 218 height 39
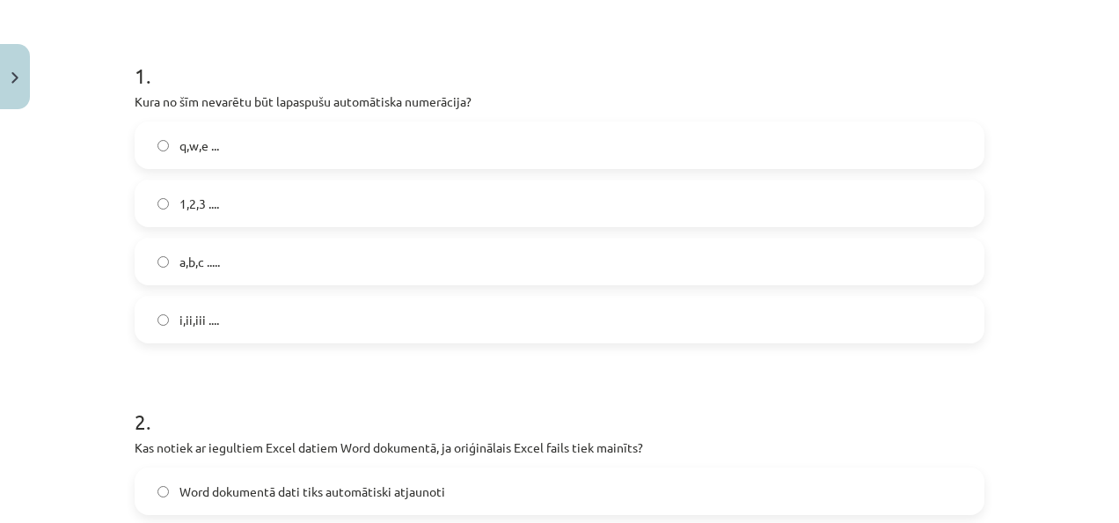
scroll to position [325, 0]
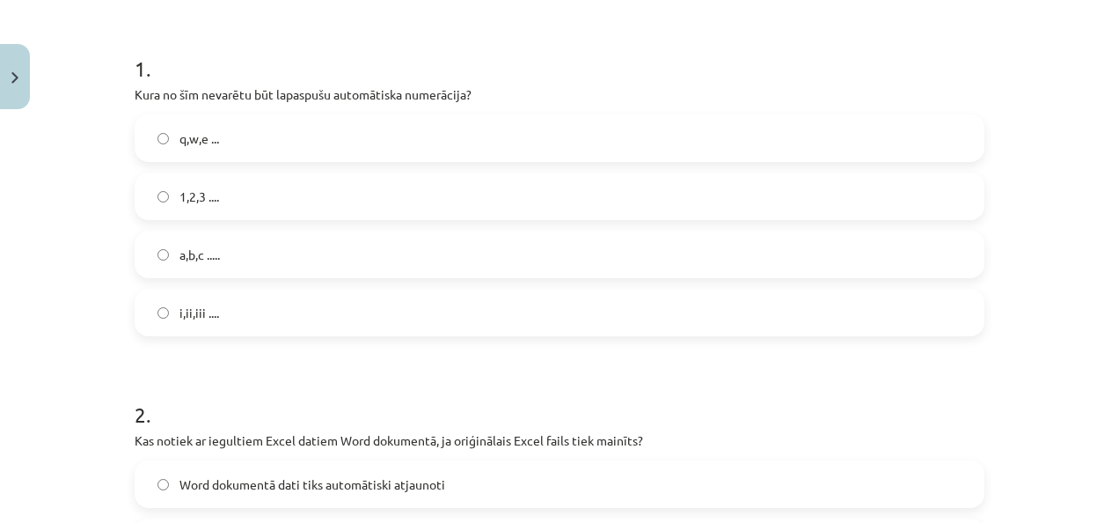
click at [333, 132] on label "q,w,e ..." at bounding box center [559, 138] width 847 height 44
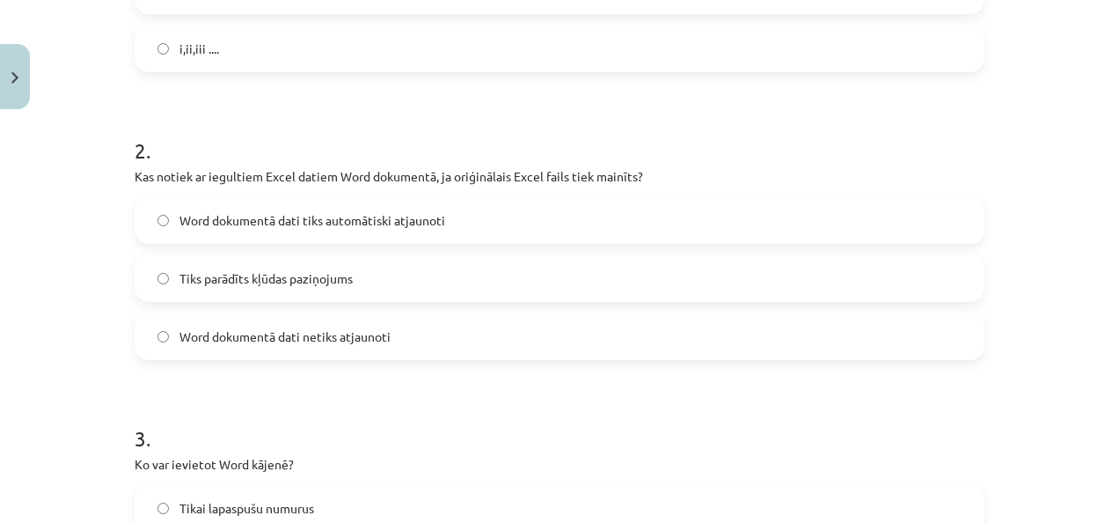
scroll to position [590, 0]
click at [271, 339] on span "Word dokumentā dati netiks atjaunoti" at bounding box center [285, 335] width 211 height 18
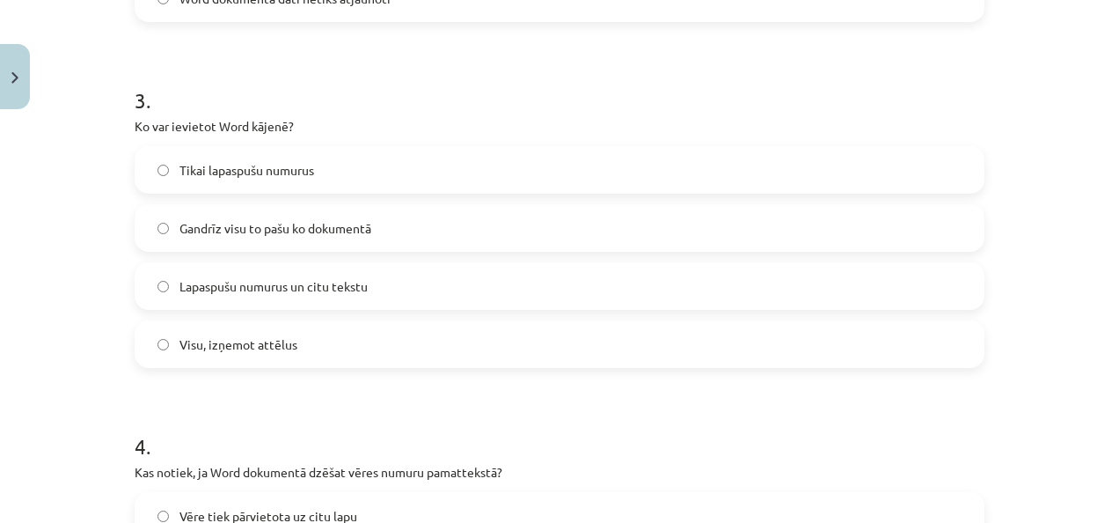
scroll to position [934, 0]
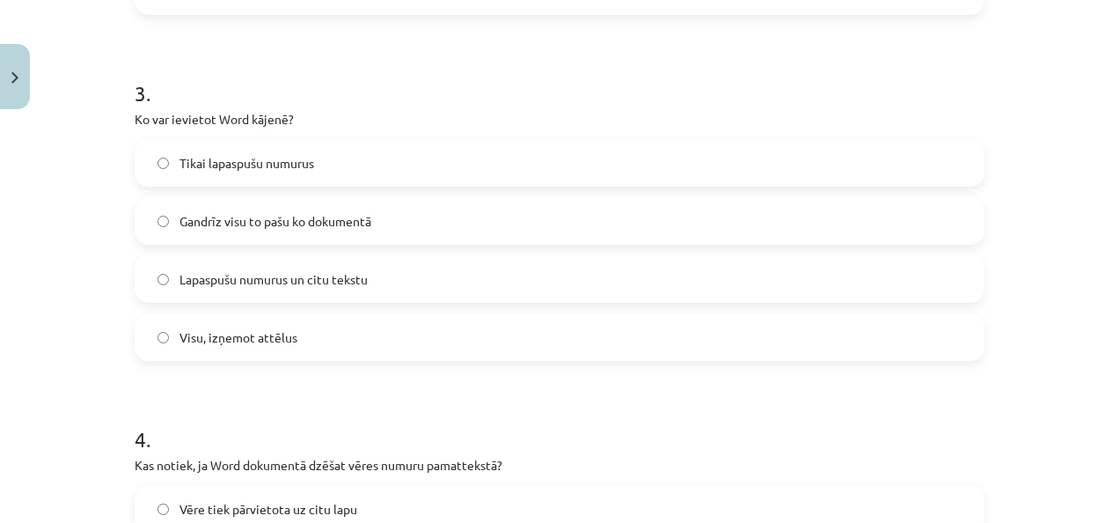
click at [212, 338] on span "Visu, izņemot attēlus" at bounding box center [239, 337] width 118 height 18
click at [292, 290] on label "Lapaspušu numurus un citu tekstu" at bounding box center [559, 279] width 847 height 44
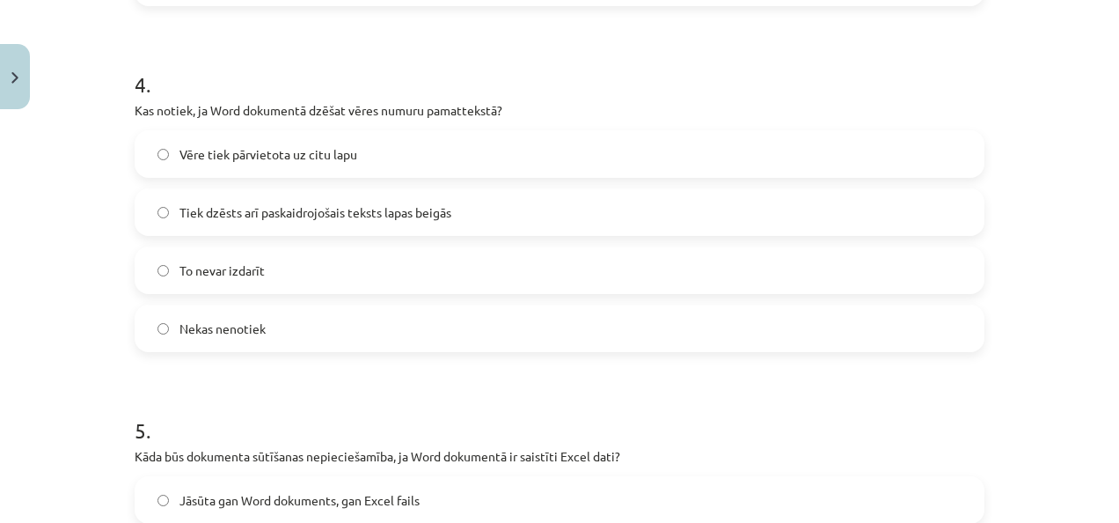
scroll to position [1289, 0]
click at [267, 215] on span "Tiek dzēsts arī paskaidrojošais teksts lapas beigās" at bounding box center [316, 211] width 272 height 18
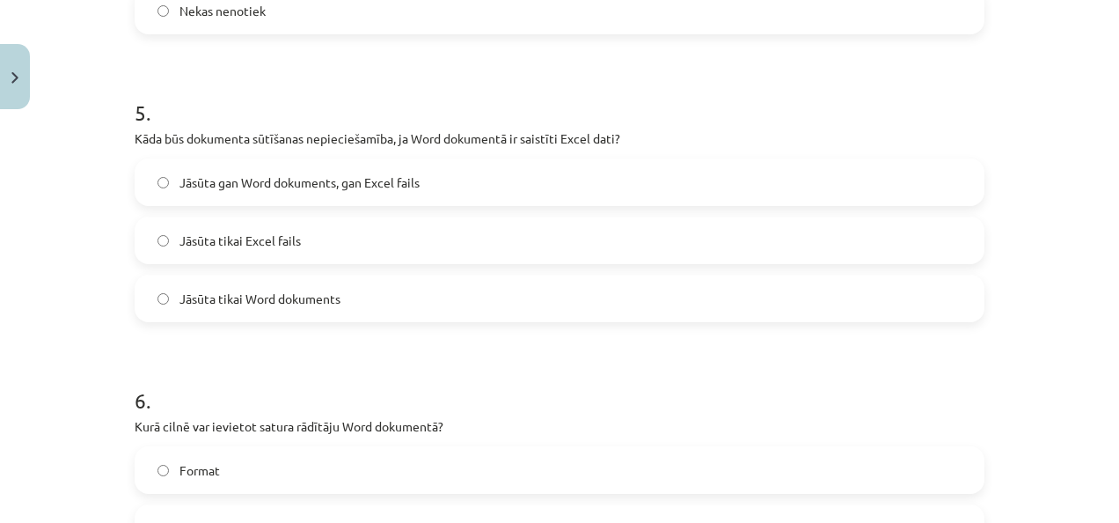
scroll to position [1613, 0]
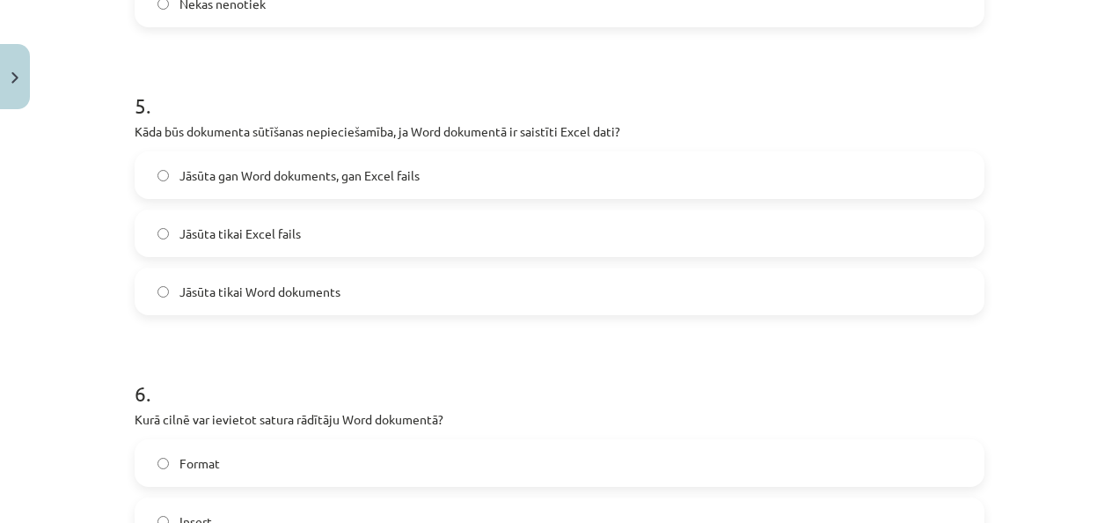
click at [212, 283] on span "Jāsūta tikai Word dokuments" at bounding box center [260, 291] width 161 height 18
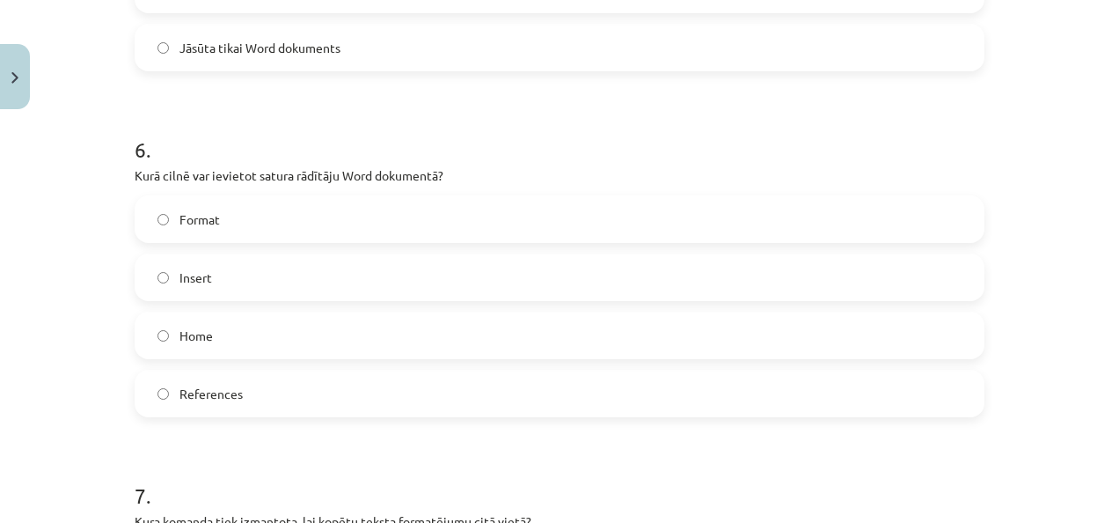
scroll to position [1858, 0]
click at [180, 398] on span "References" at bounding box center [211, 393] width 63 height 18
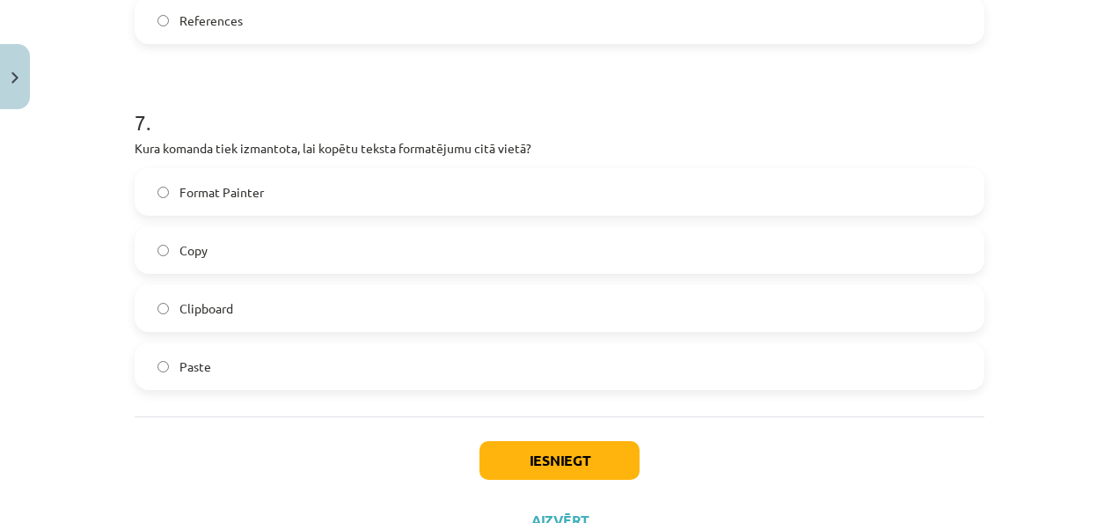
scroll to position [2236, 0]
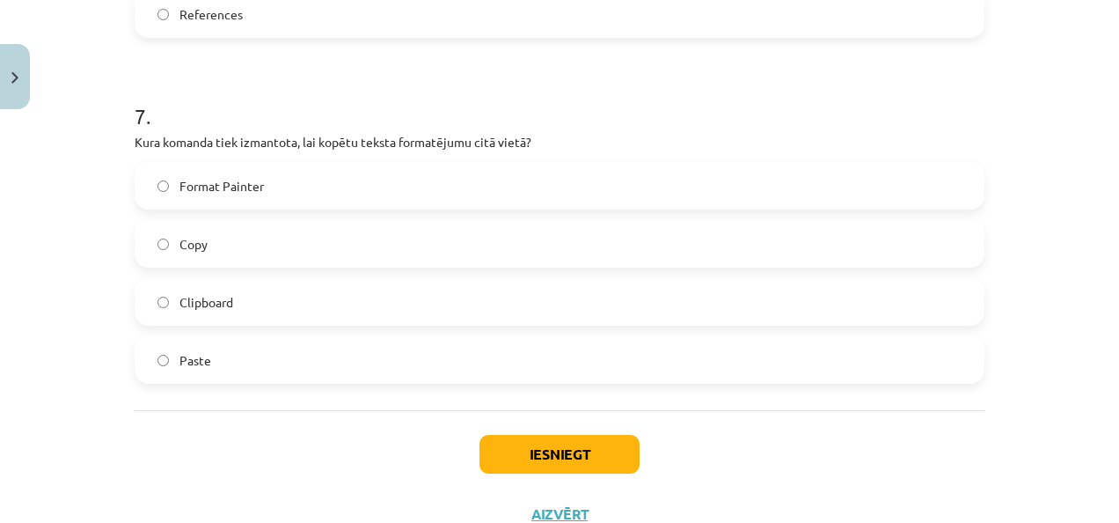
click at [260, 240] on label "Copy" at bounding box center [559, 244] width 847 height 44
click at [246, 177] on span "Format Painter" at bounding box center [222, 186] width 84 height 18
click at [264, 229] on label "Copy" at bounding box center [559, 244] width 847 height 44
click at [509, 471] on button "Iesniegt" at bounding box center [560, 454] width 160 height 39
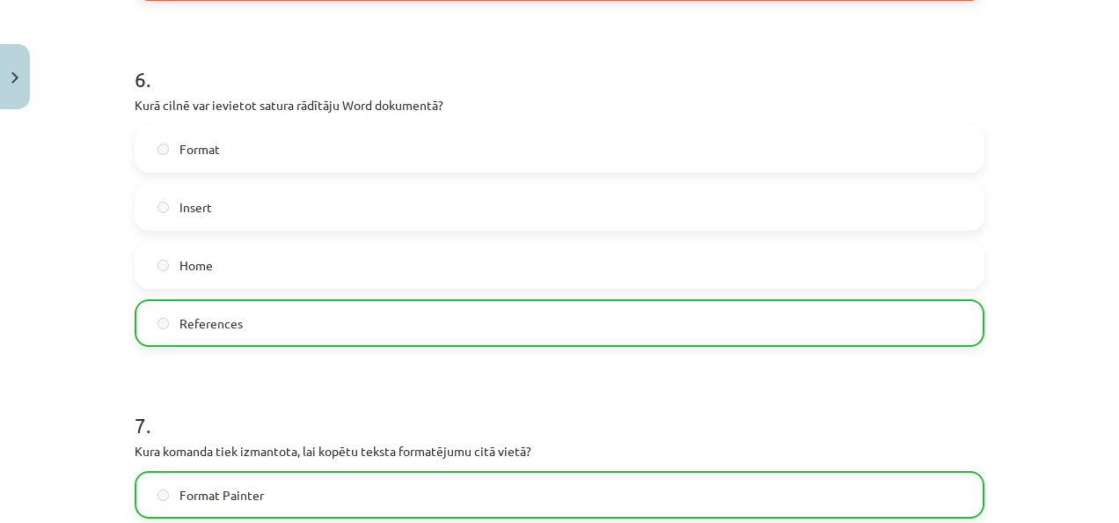
scroll to position [2355, 0]
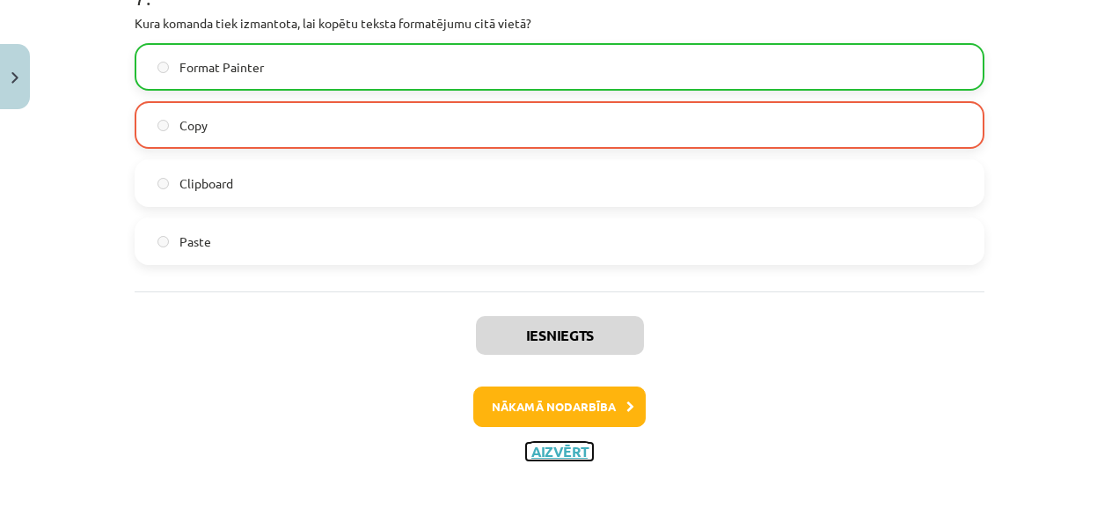
click at [538, 446] on button "Aizvērt" at bounding box center [559, 452] width 67 height 18
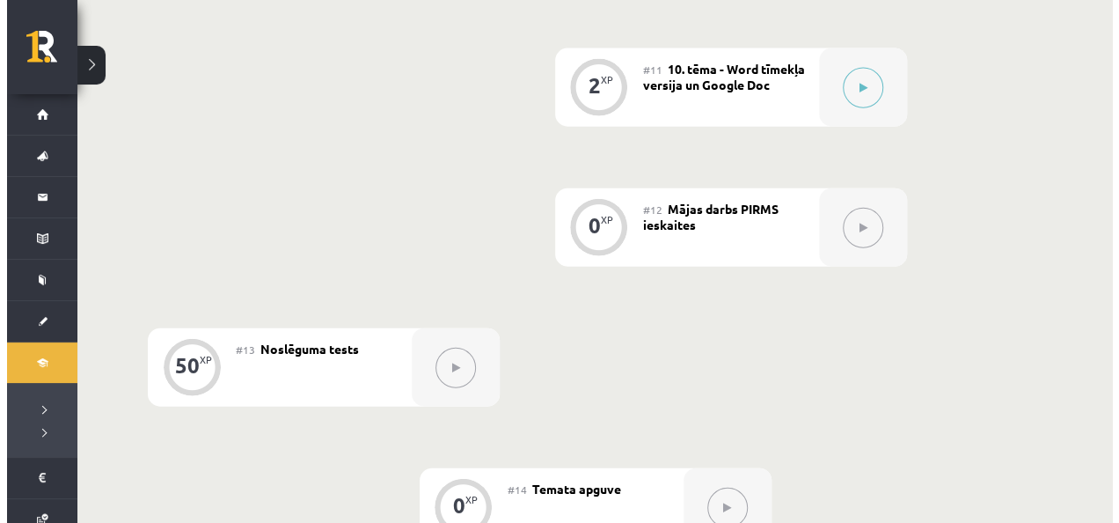
scroll to position [1974, 0]
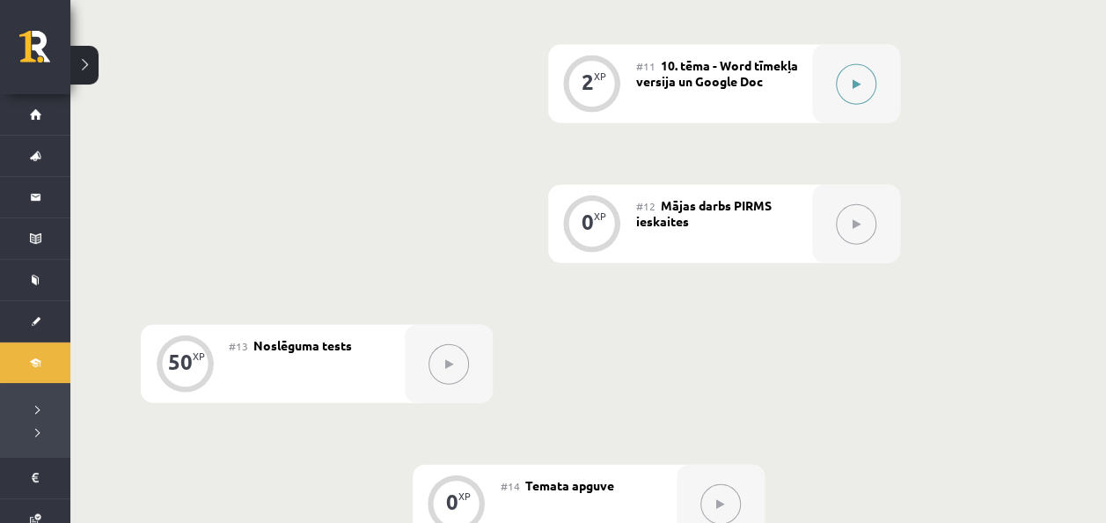
click at [855, 84] on icon at bounding box center [856, 84] width 8 height 11
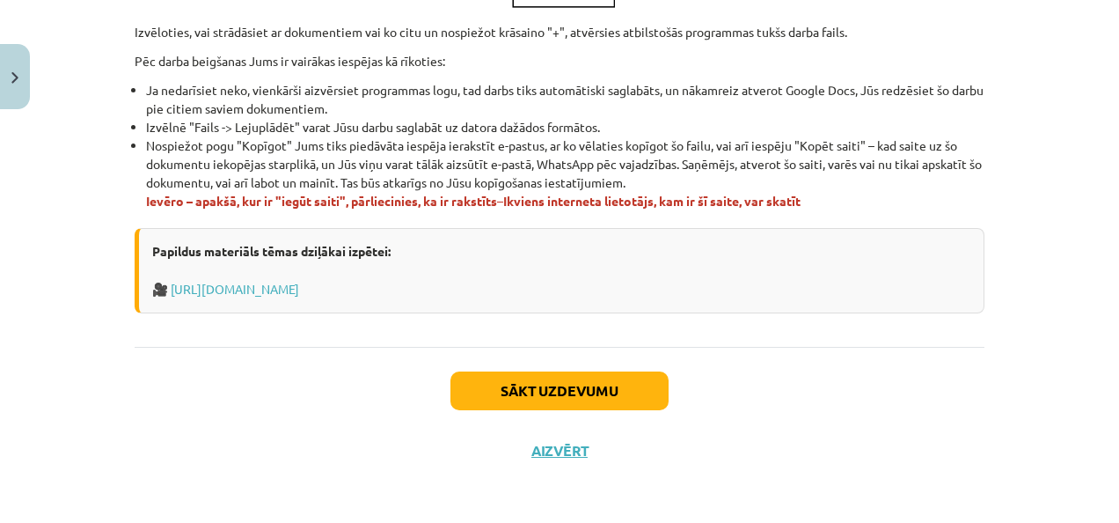
scroll to position [1123, 0]
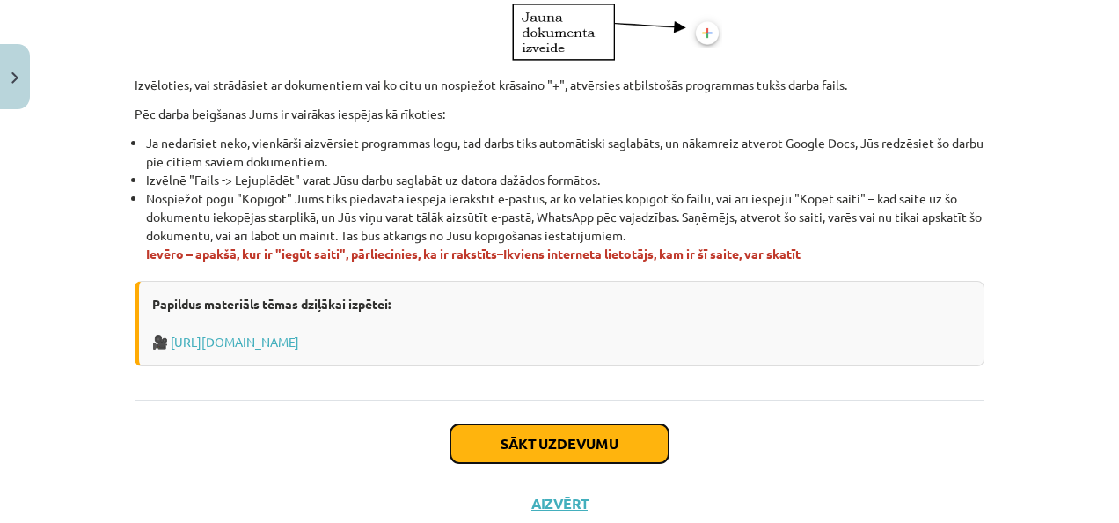
click at [575, 441] on button "Sākt uzdevumu" at bounding box center [560, 443] width 218 height 39
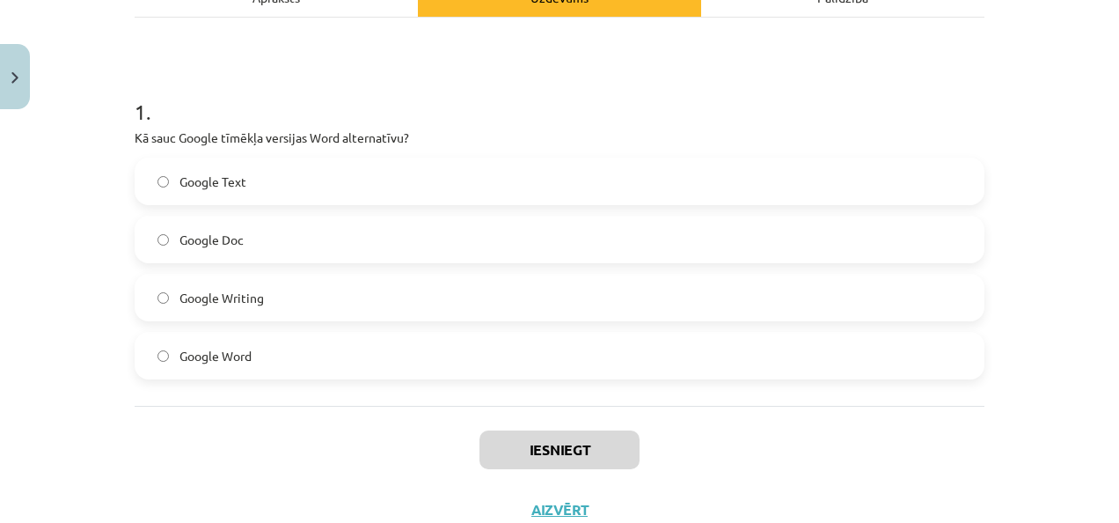
scroll to position [282, 0]
click at [257, 236] on label "Google Doc" at bounding box center [559, 238] width 847 height 44
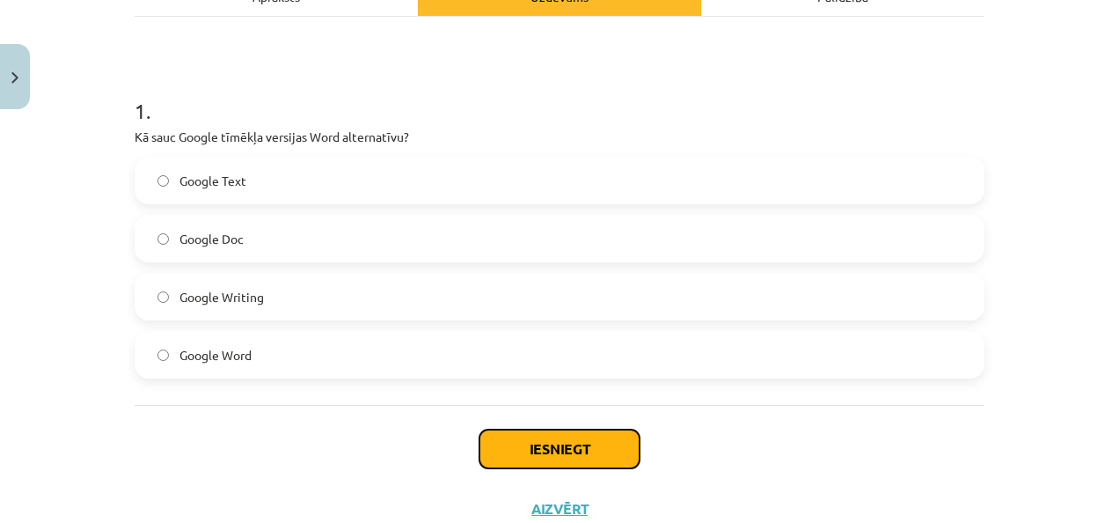
click at [530, 440] on button "Iesniegt" at bounding box center [560, 448] width 160 height 39
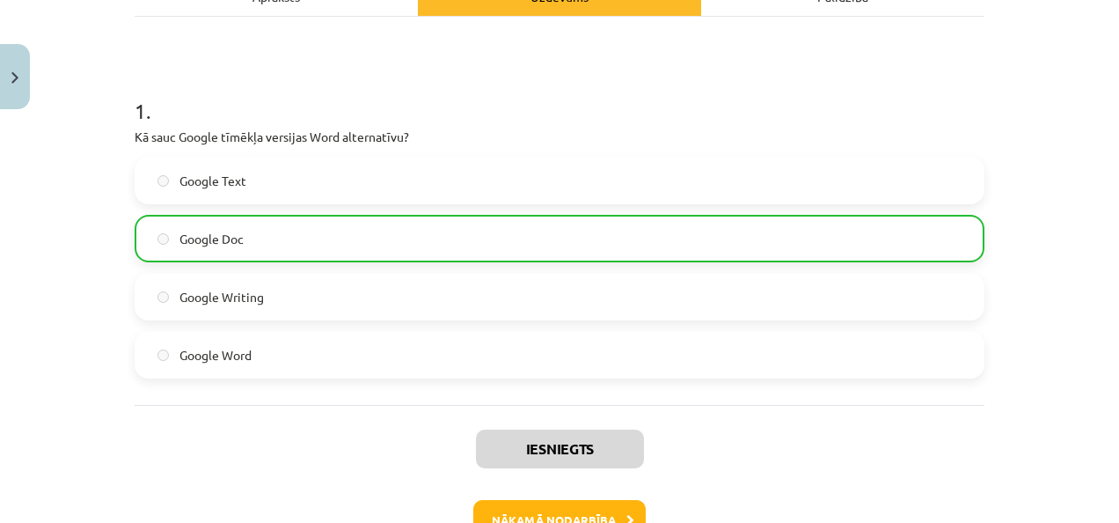
scroll to position [396, 0]
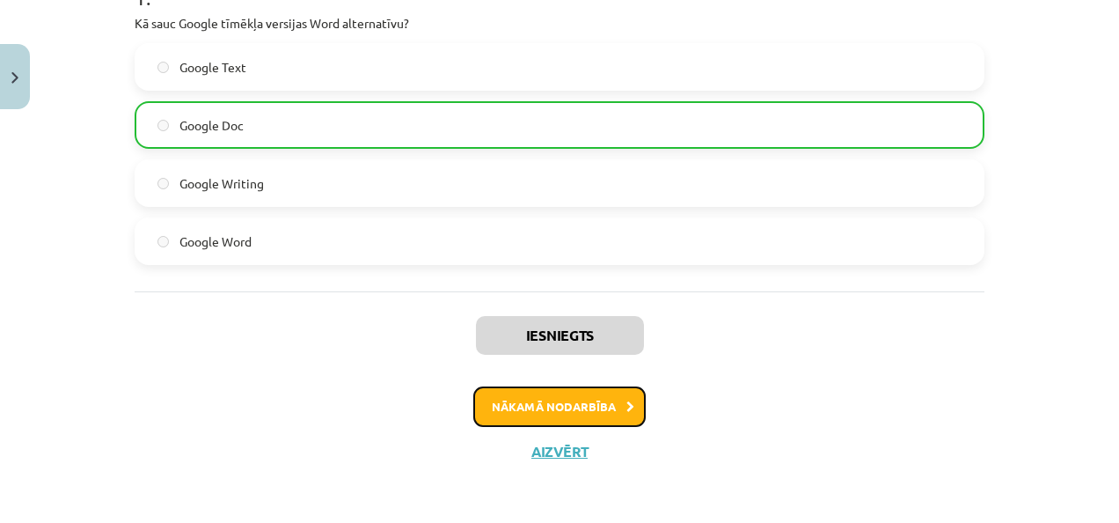
click at [546, 403] on button "Nākamā nodarbība" at bounding box center [559, 406] width 172 height 40
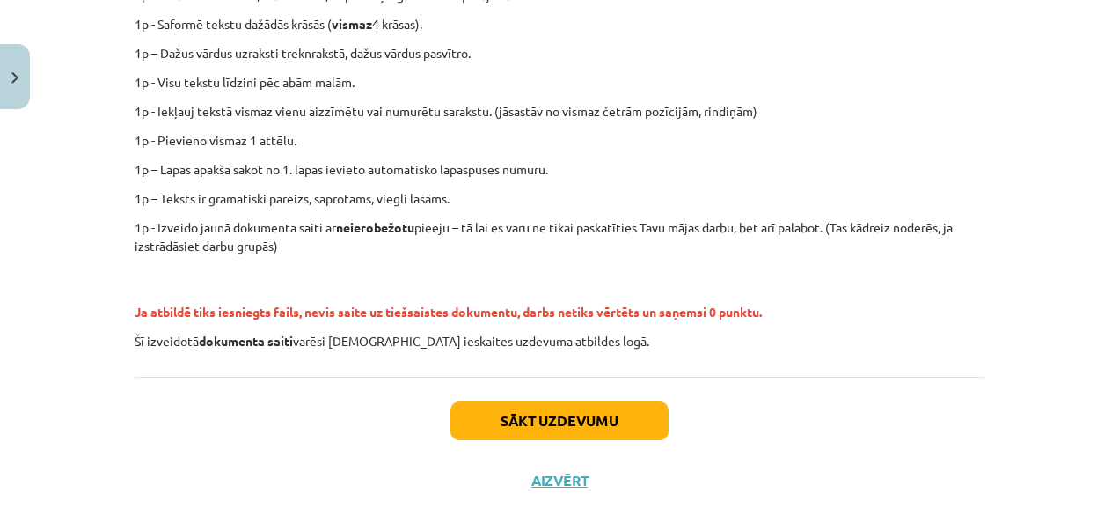
scroll to position [500, 0]
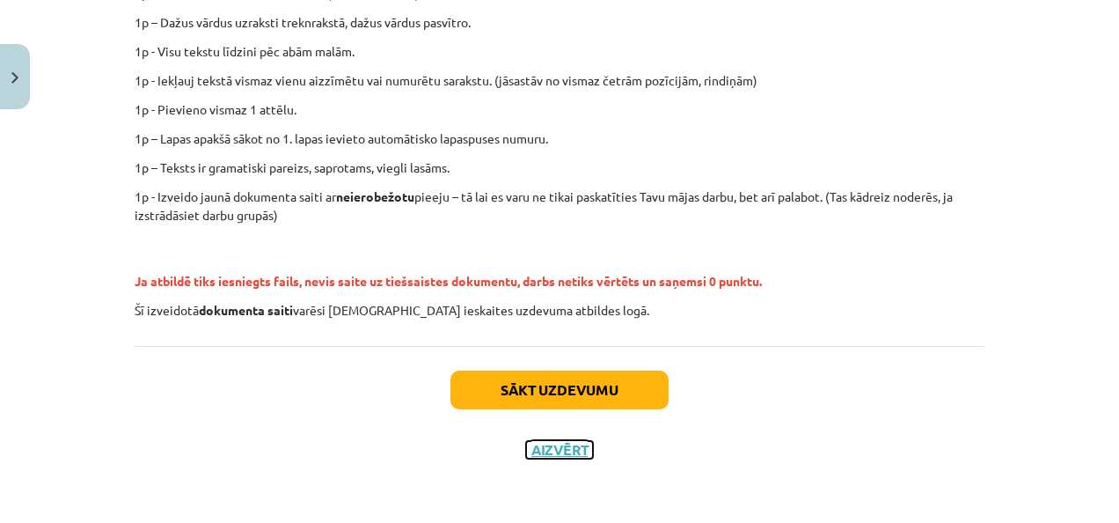
click at [557, 447] on button "Aizvērt" at bounding box center [559, 450] width 67 height 18
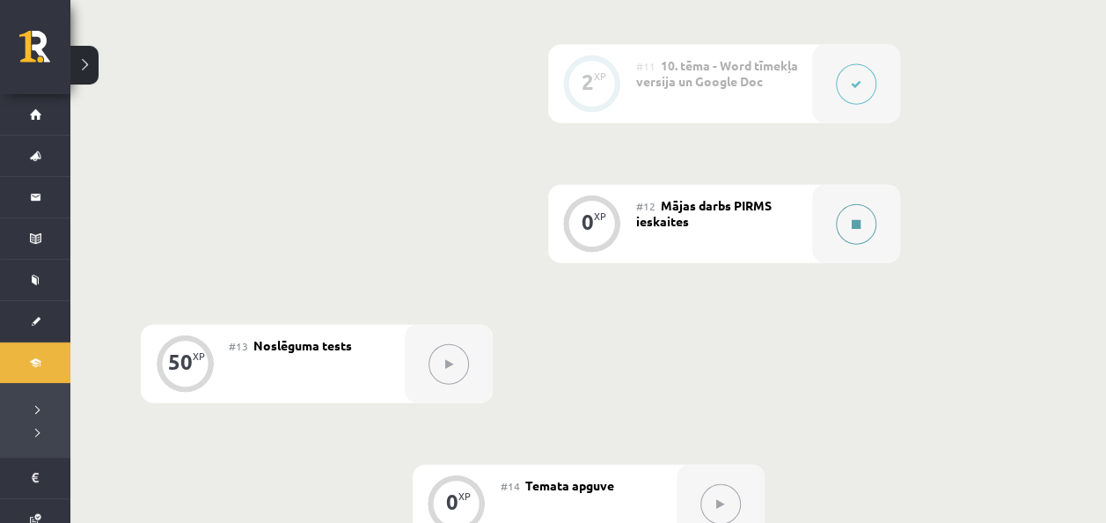
click at [865, 227] on button at bounding box center [856, 224] width 40 height 40
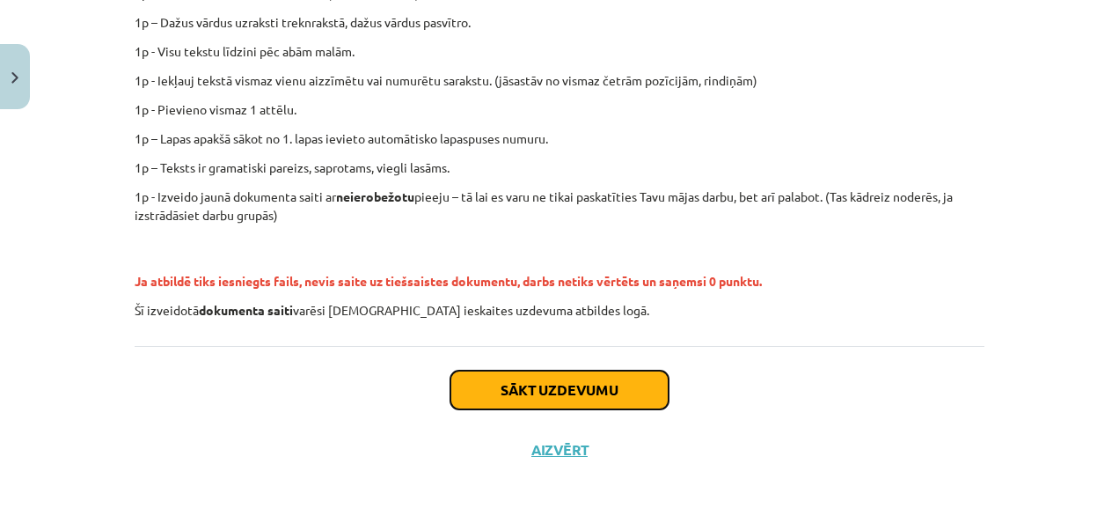
click at [511, 394] on button "Sākt uzdevumu" at bounding box center [560, 389] width 218 height 39
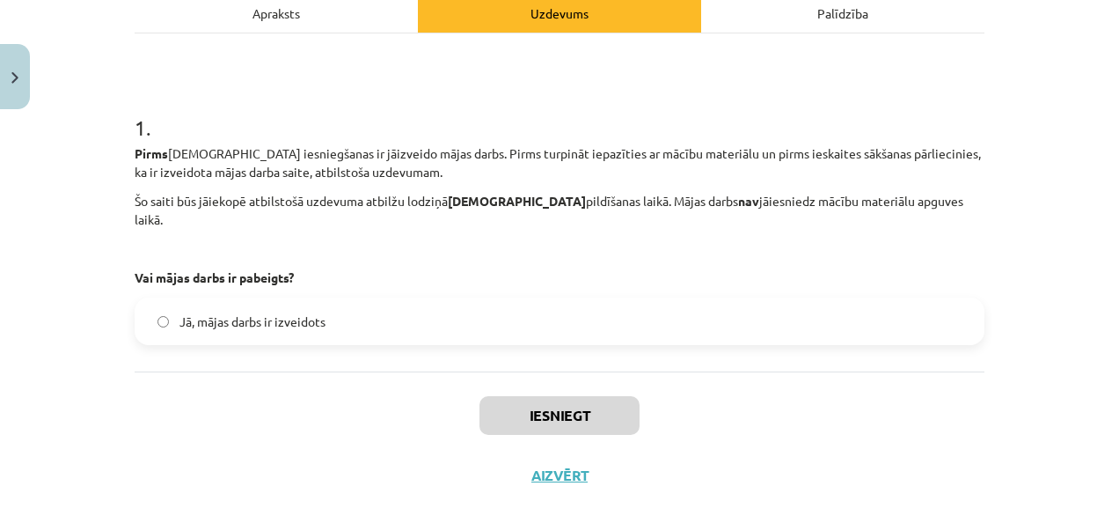
scroll to position [273, 0]
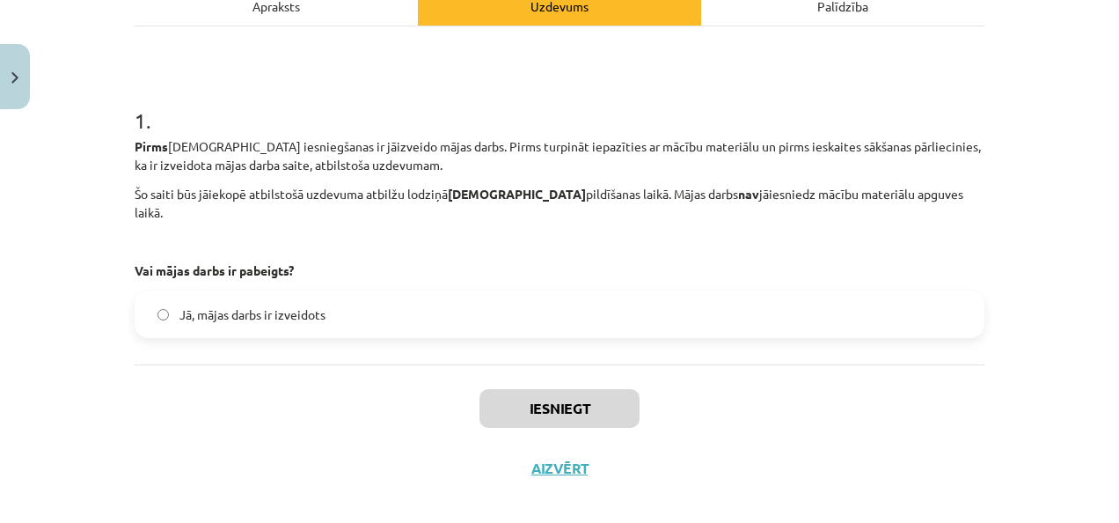
click at [299, 305] on span "Jā, mājas darbs ir izveidots" at bounding box center [253, 314] width 146 height 18
click at [564, 408] on div "Iesniegt Aizvērt" at bounding box center [560, 425] width 850 height 123
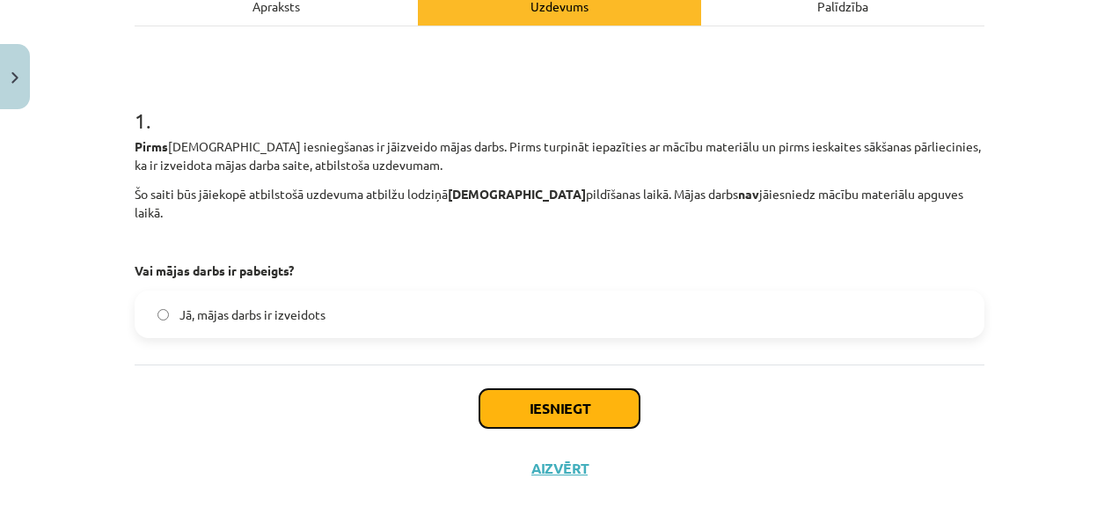
click at [565, 394] on button "Iesniegt" at bounding box center [560, 408] width 160 height 39
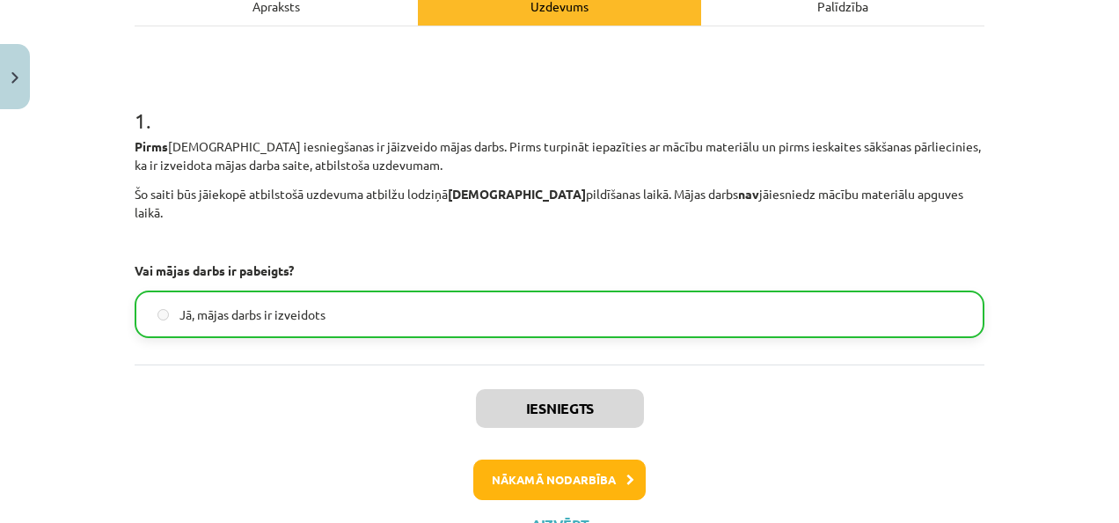
scroll to position [327, 0]
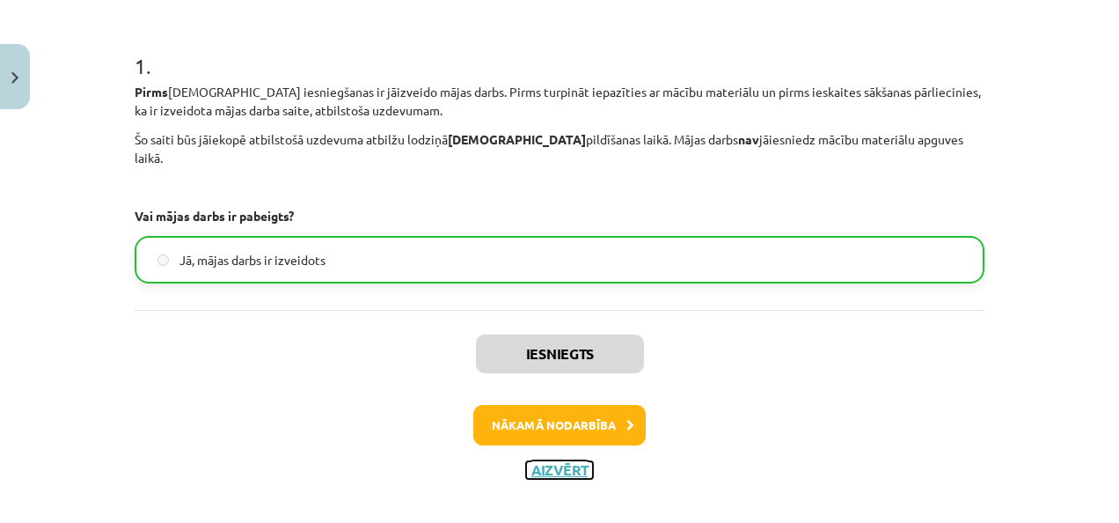
click at [553, 461] on button "Aizvērt" at bounding box center [559, 470] width 67 height 18
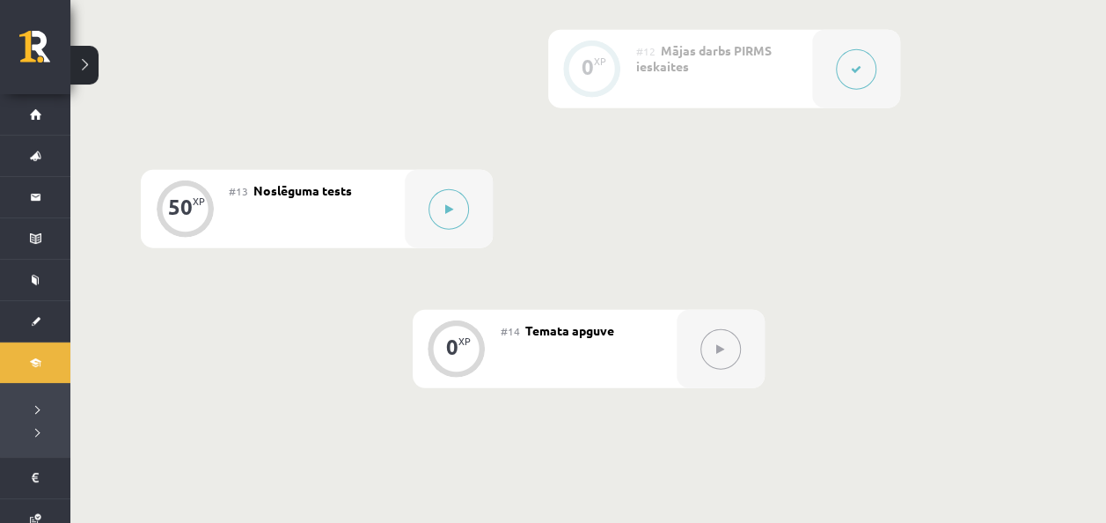
scroll to position [2129, 0]
